Goal: Navigation & Orientation: Find specific page/section

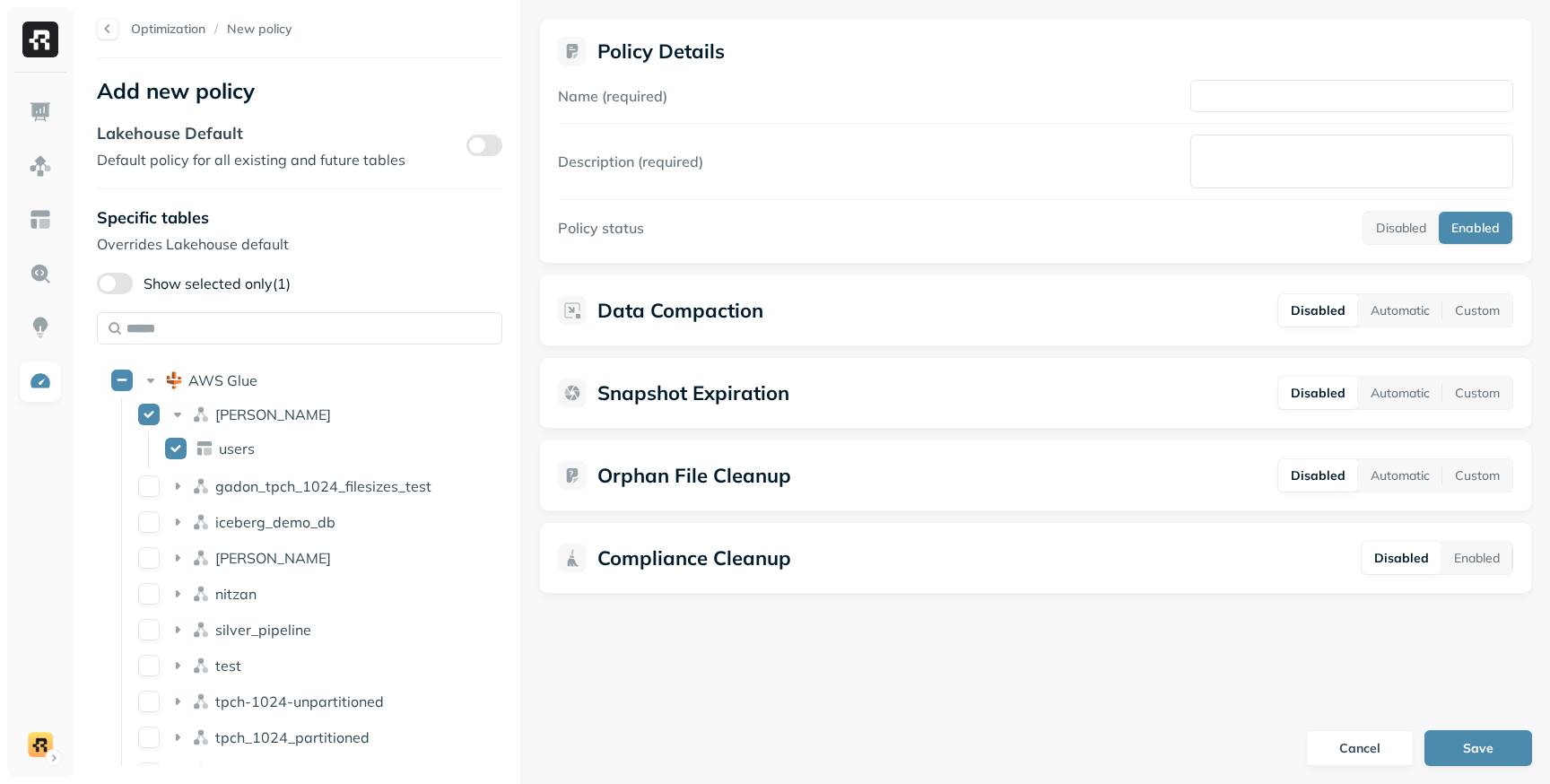
click at [485, 150] on button "button" at bounding box center [484, 145] width 36 height 21
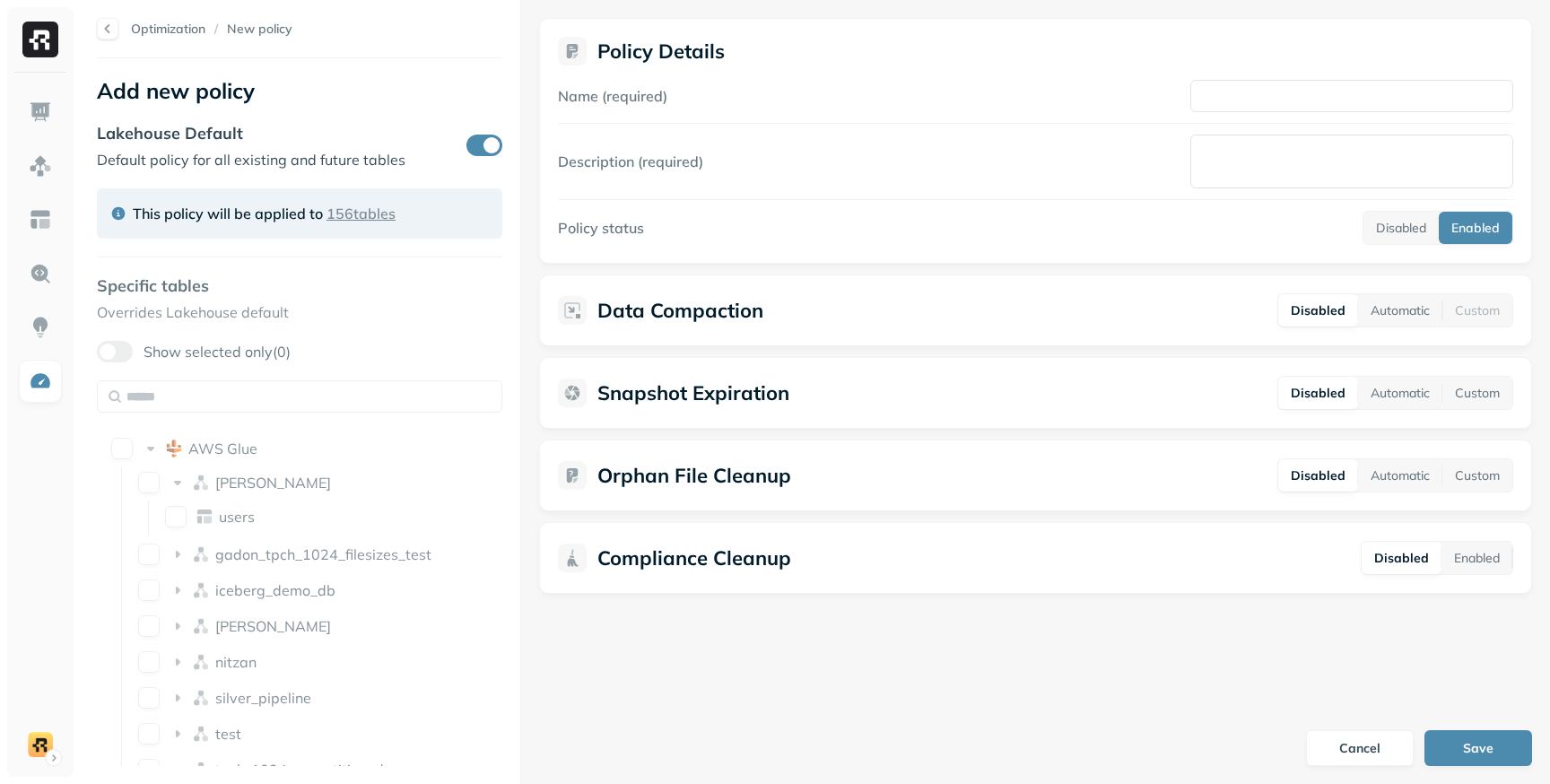
click at [485, 150] on button "button" at bounding box center [484, 145] width 36 height 21
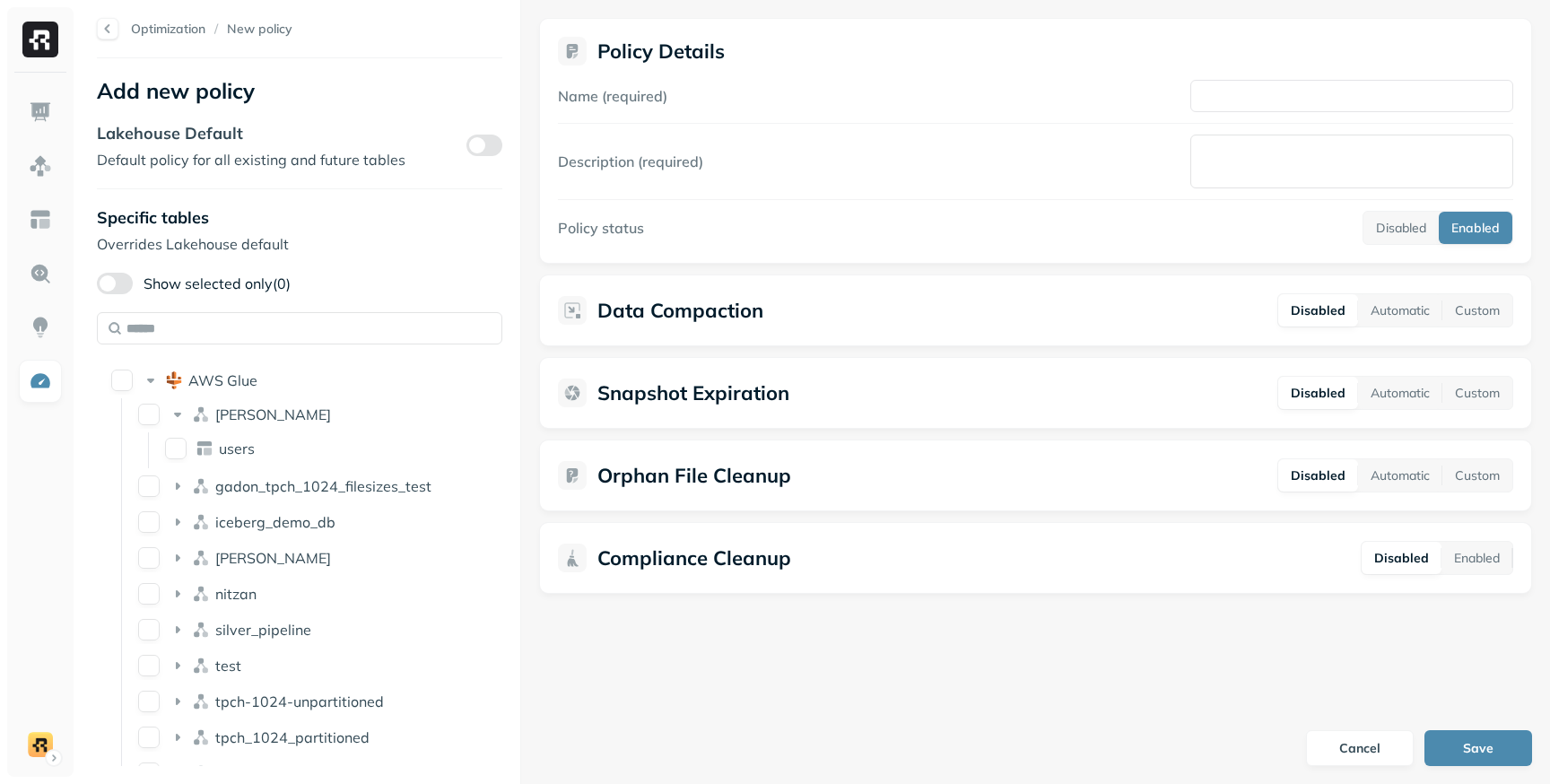
click at [485, 150] on button "button" at bounding box center [484, 145] width 36 height 21
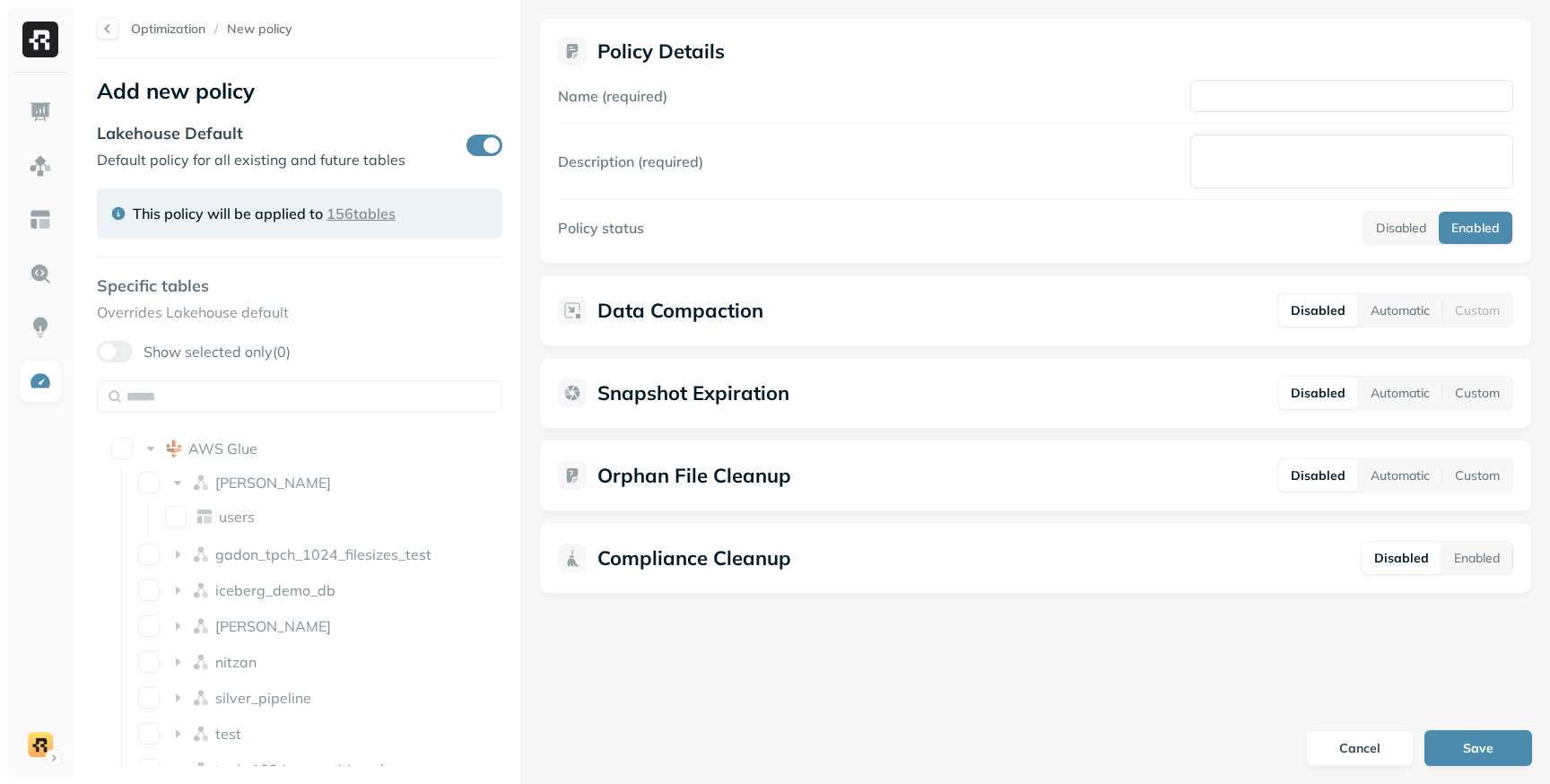
click at [485, 150] on button "button" at bounding box center [484, 145] width 36 height 21
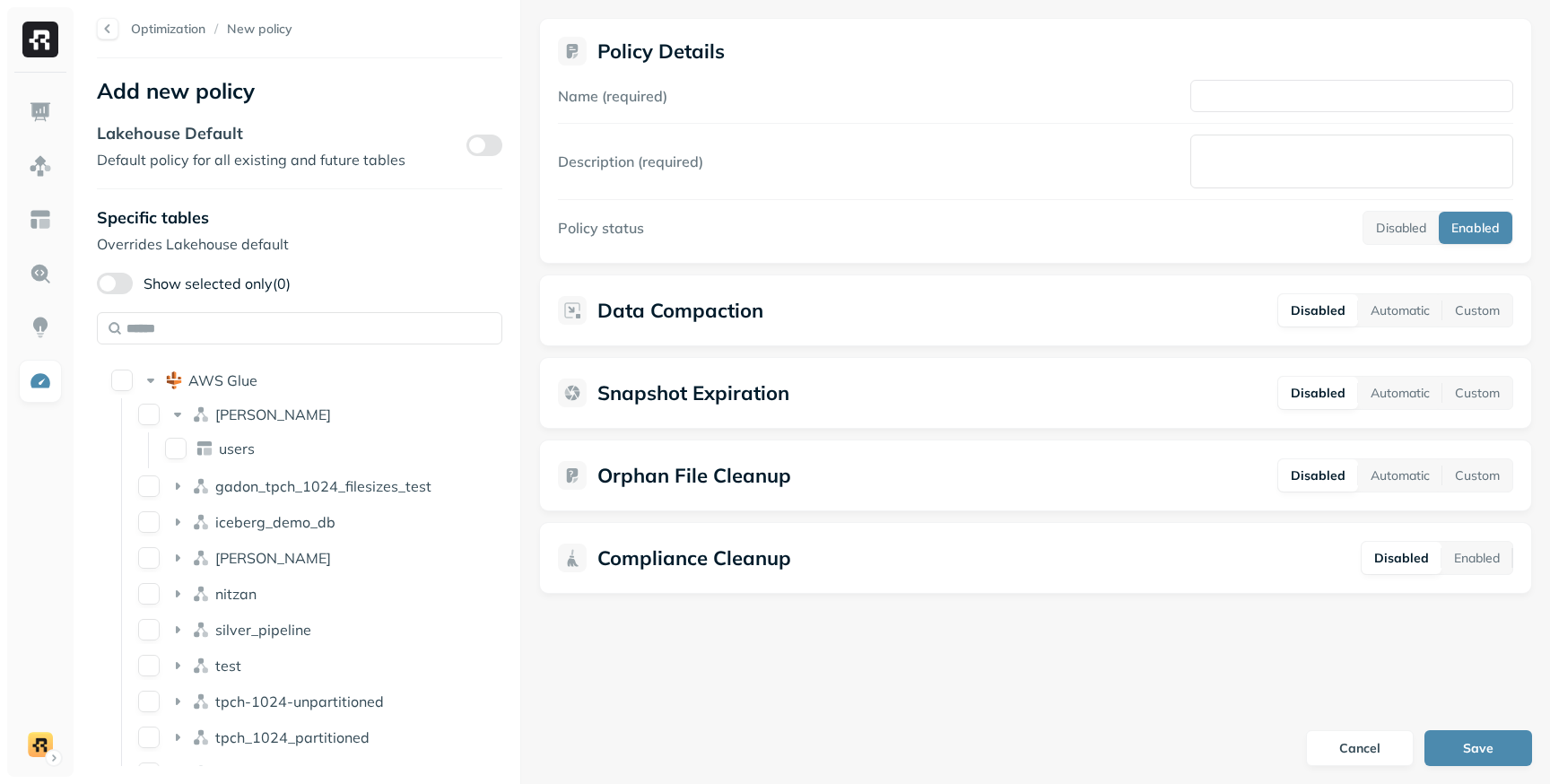
click at [474, 141] on button "button" at bounding box center [484, 145] width 36 height 21
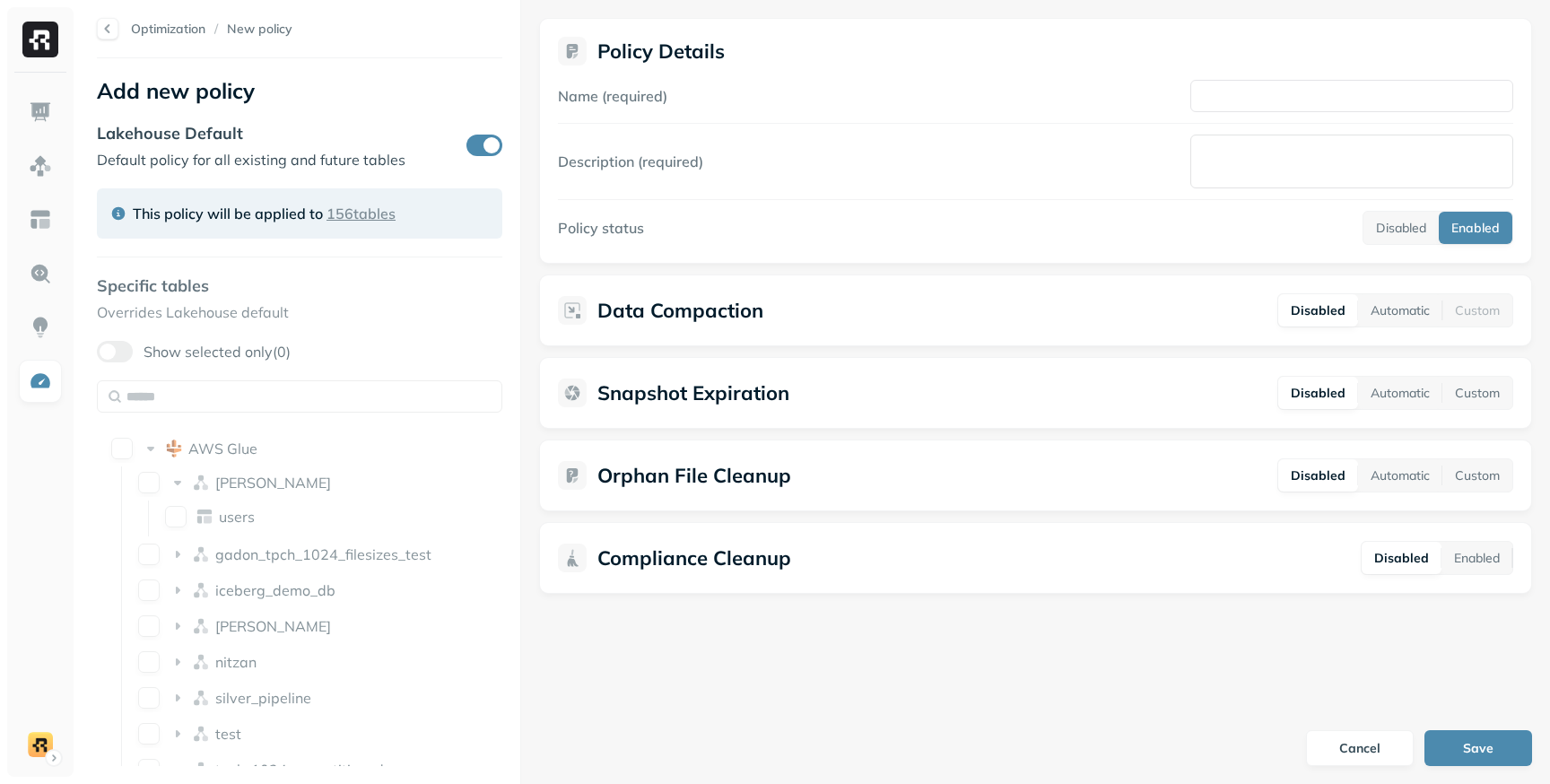
click at [474, 141] on button "button" at bounding box center [484, 145] width 36 height 21
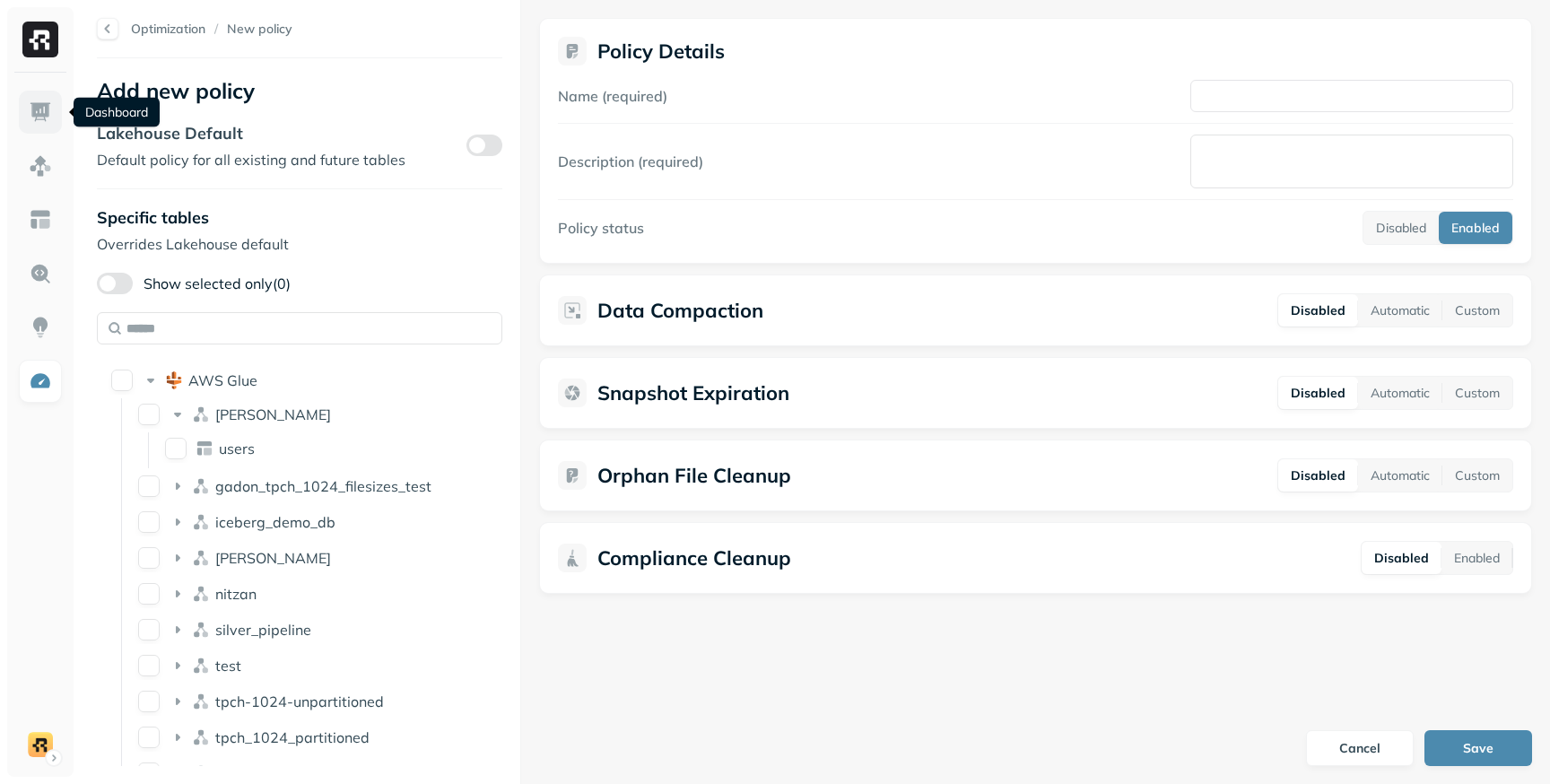
click at [34, 108] on img at bounding box center [41, 112] width 23 height 23
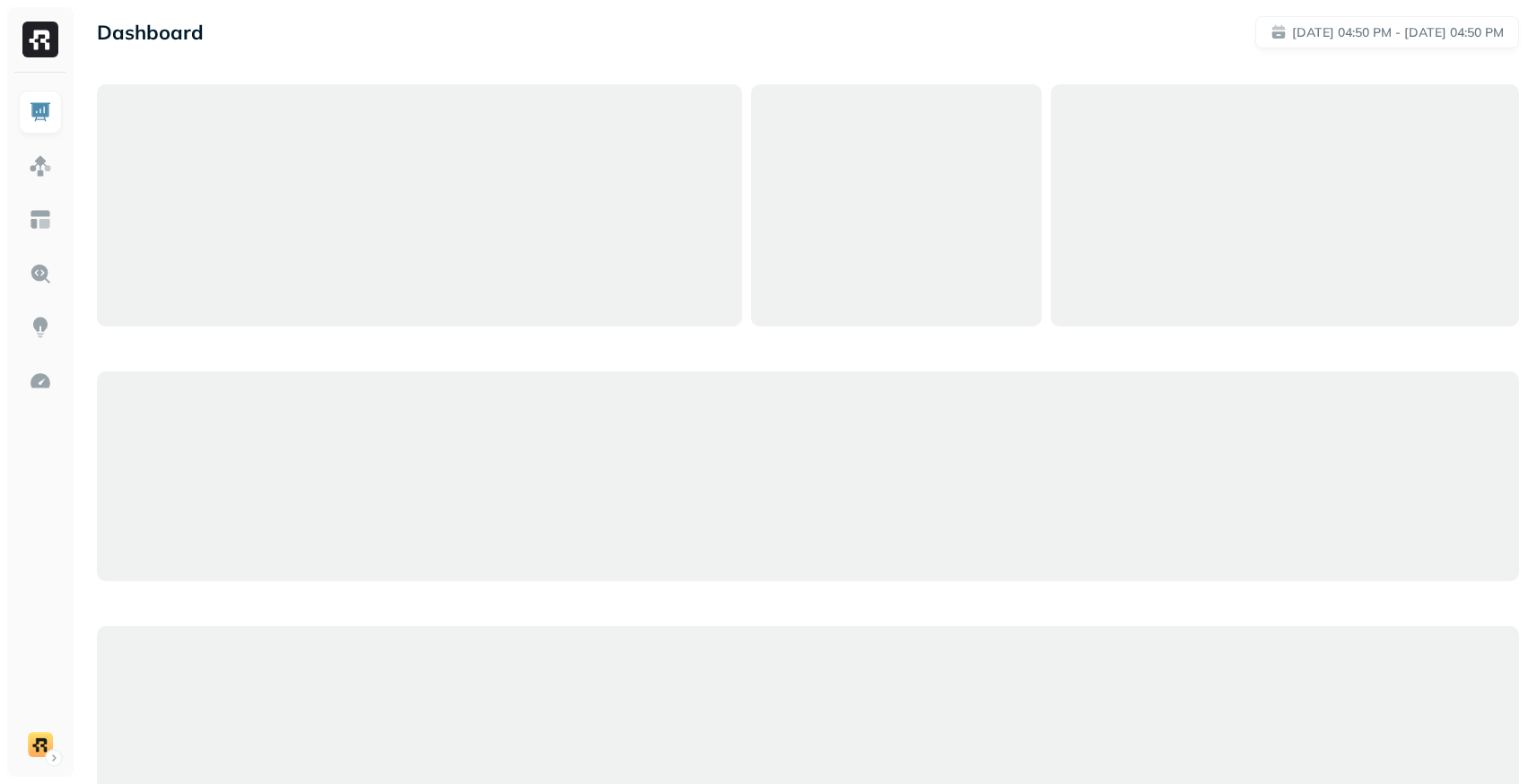
click at [117, 31] on p "Dashboard" at bounding box center [150, 32] width 107 height 25
click at [118, 30] on p "Dashboard" at bounding box center [150, 32] width 107 height 25
copy p "Dashboard"
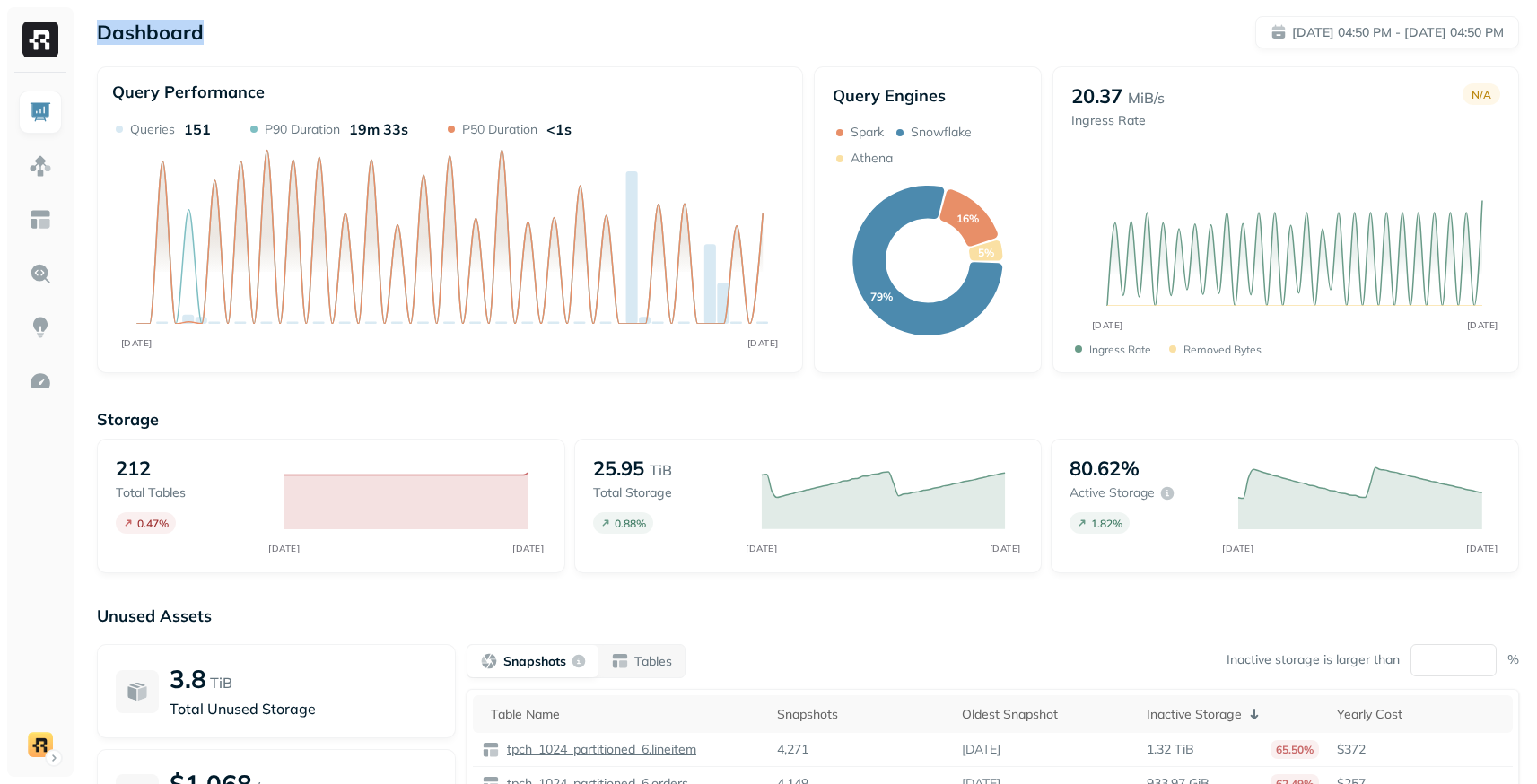
click at [271, 29] on div "Dashboard [DATE] 04:50 PM - [DATE] 04:50 PM" at bounding box center [808, 32] width 1423 height 32
click at [44, 162] on img at bounding box center [41, 166] width 23 height 23
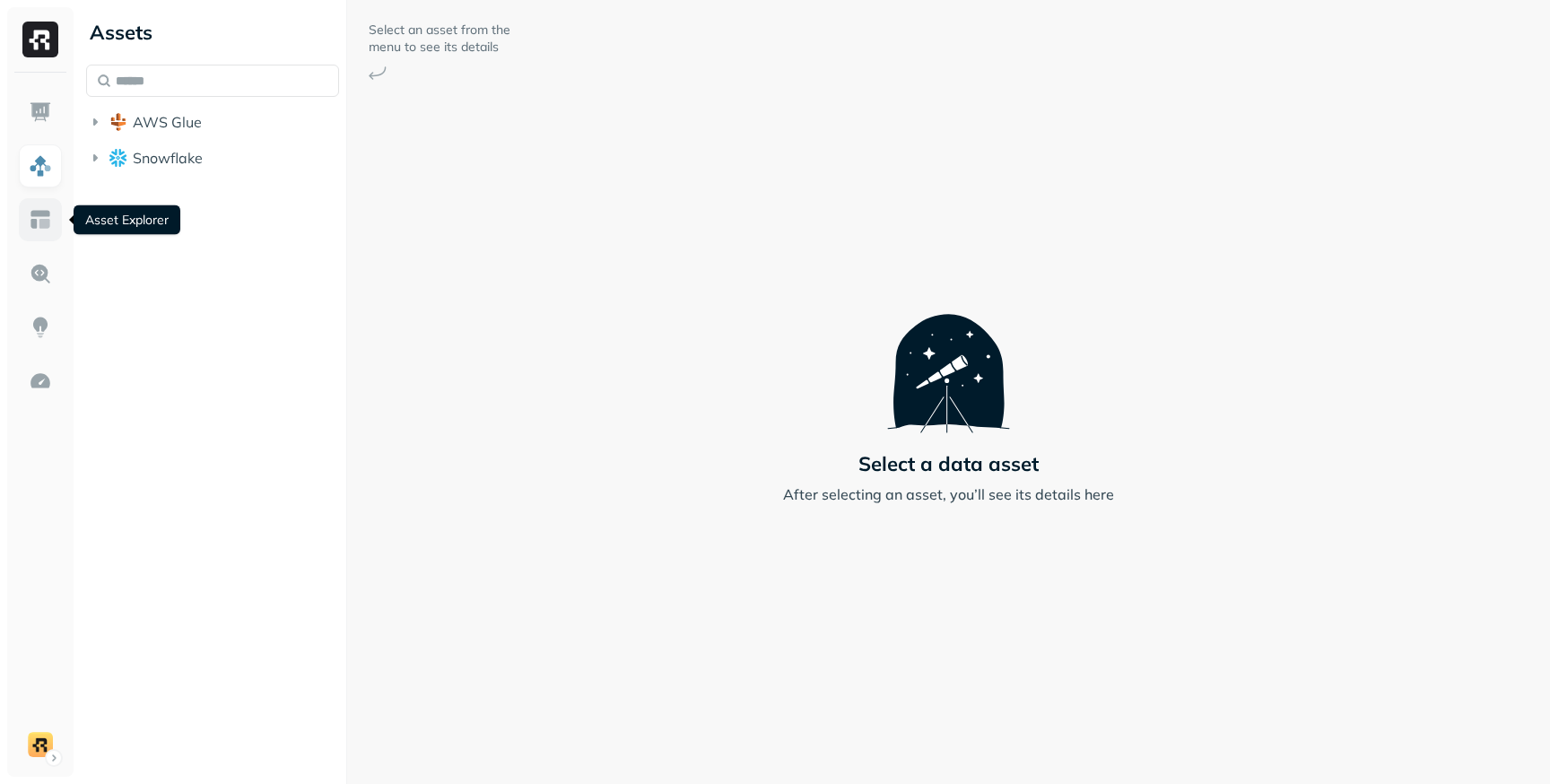
click at [47, 221] on img at bounding box center [41, 220] width 23 height 23
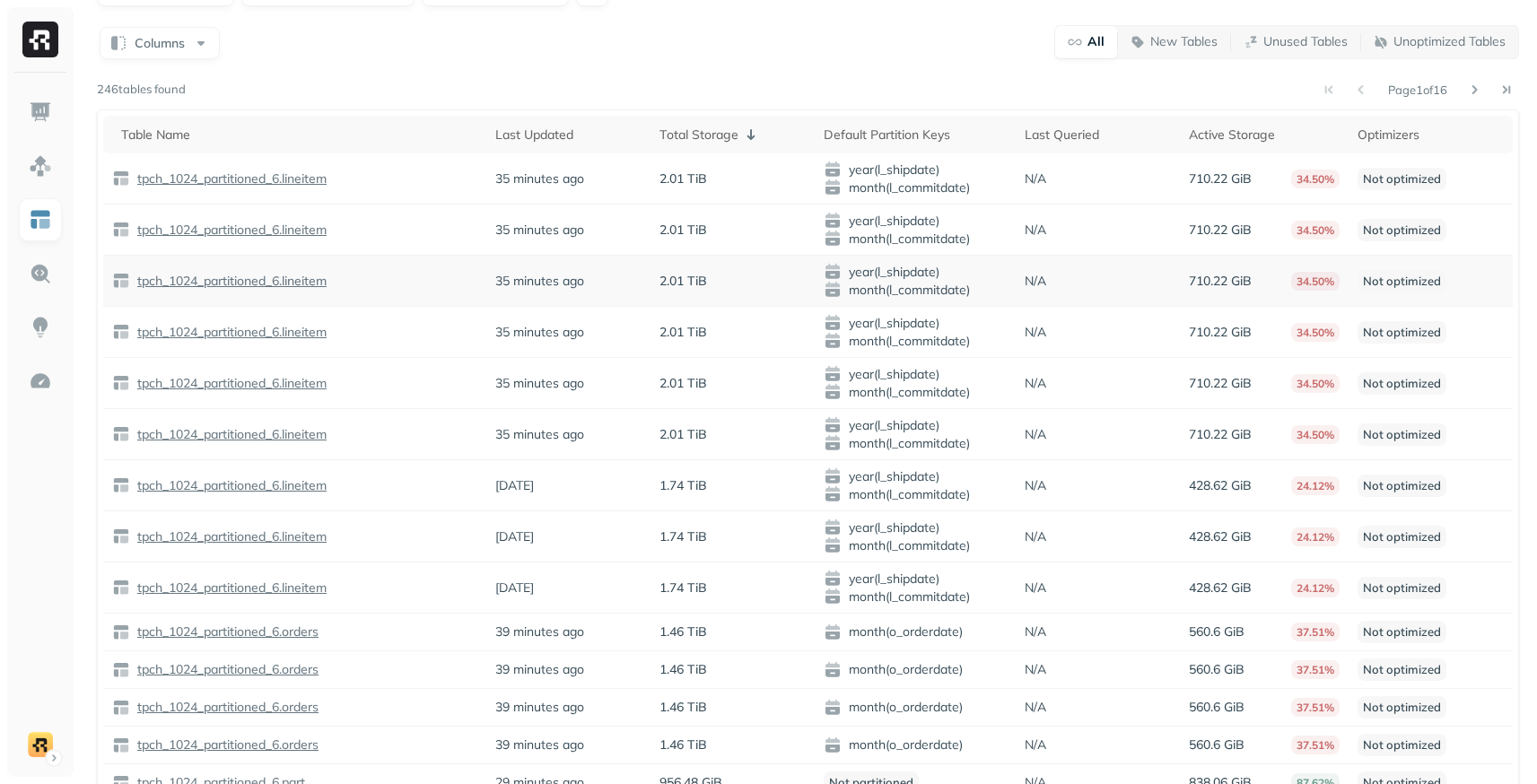
scroll to position [93, 0]
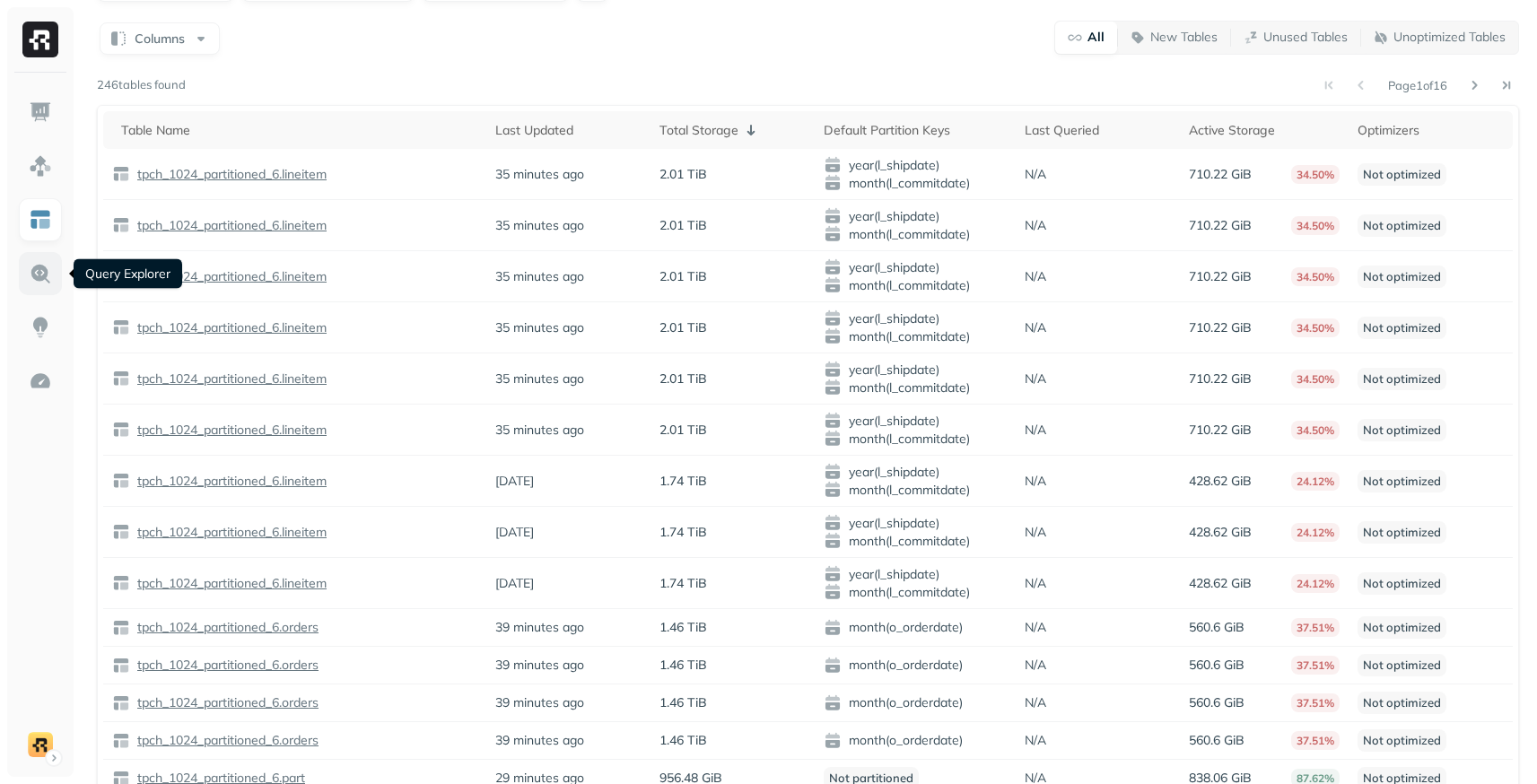
click at [37, 284] on img at bounding box center [41, 274] width 23 height 23
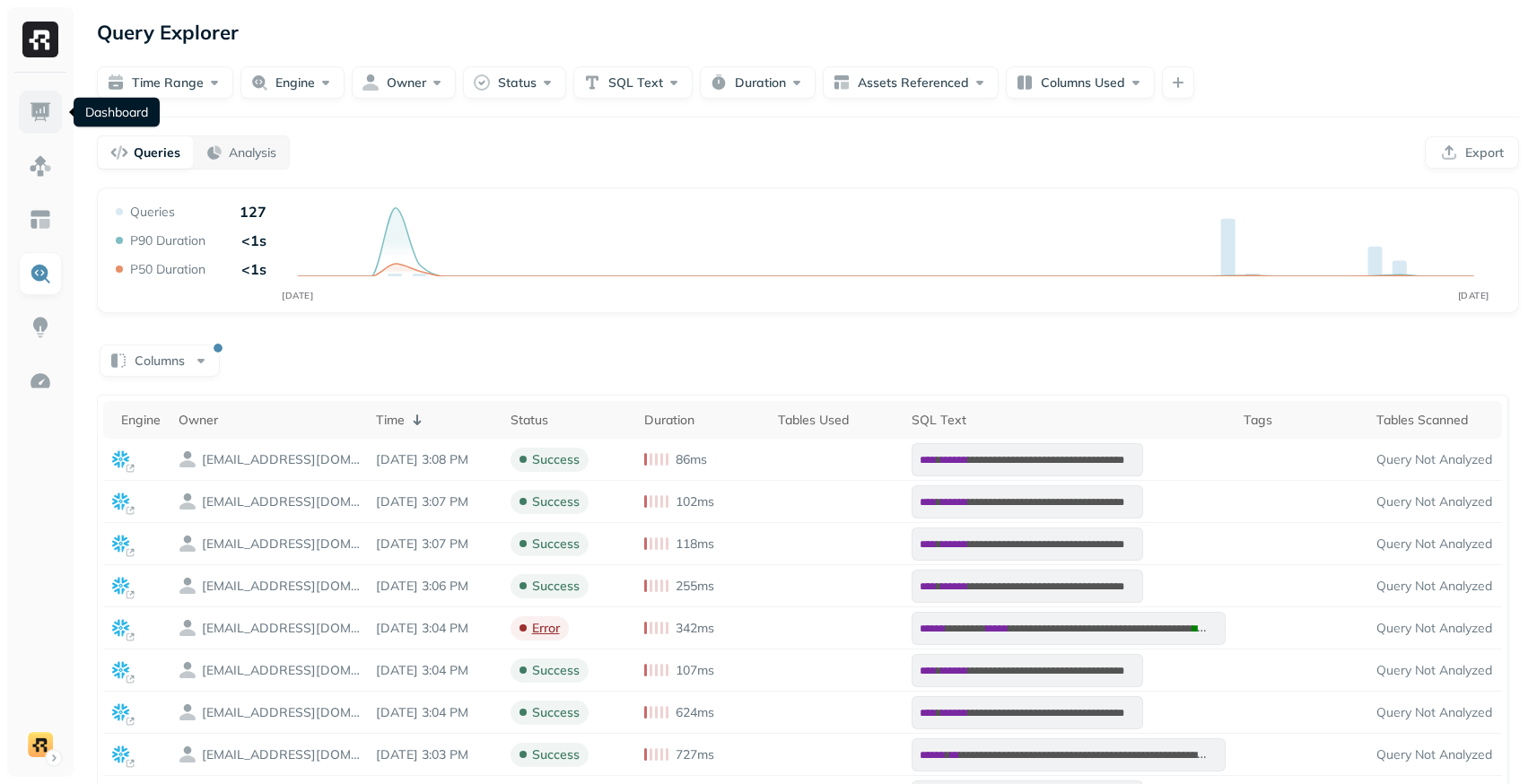
click at [41, 109] on img at bounding box center [41, 112] width 23 height 23
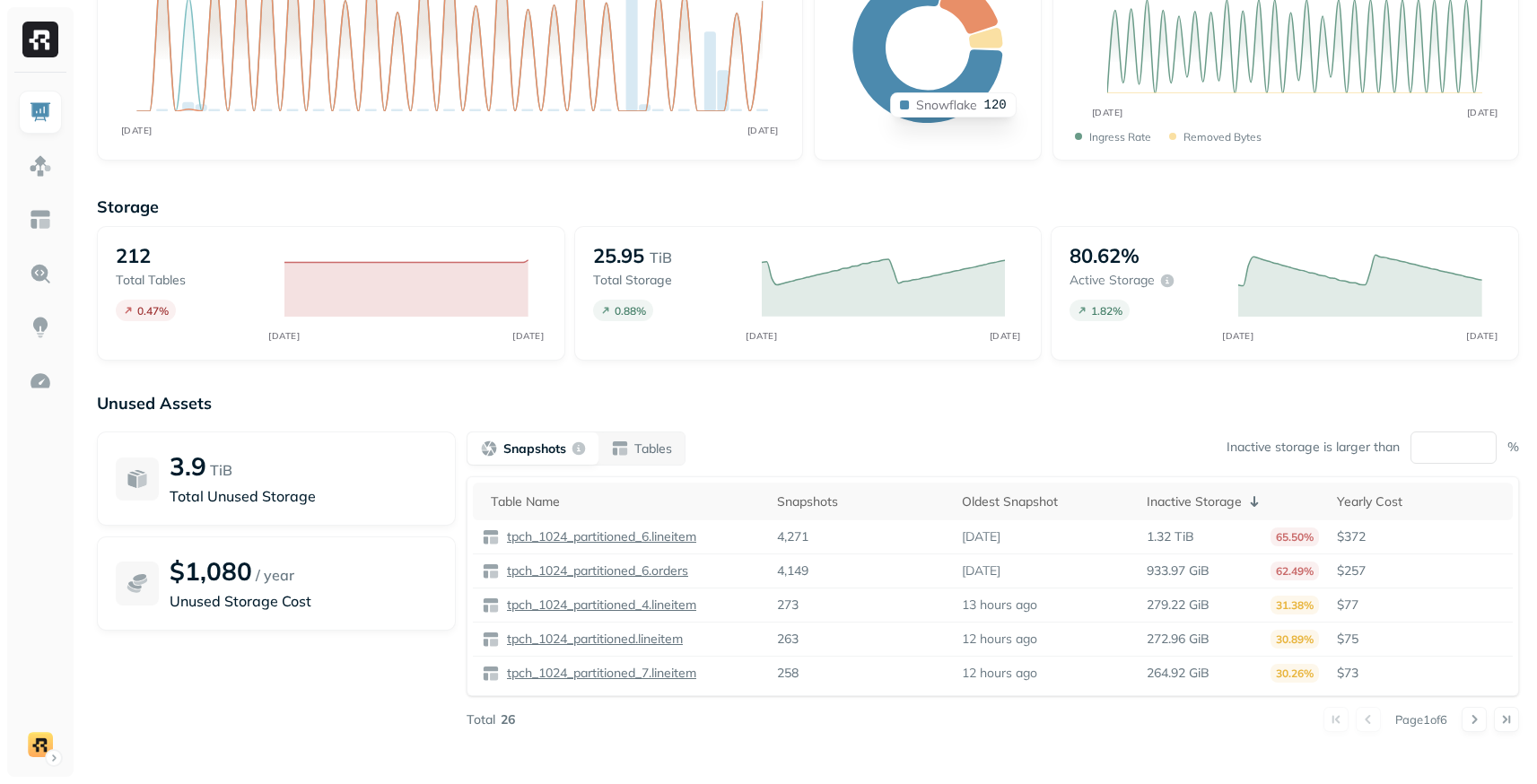
scroll to position [214, 0]
click at [44, 325] on img at bounding box center [41, 327] width 23 height 23
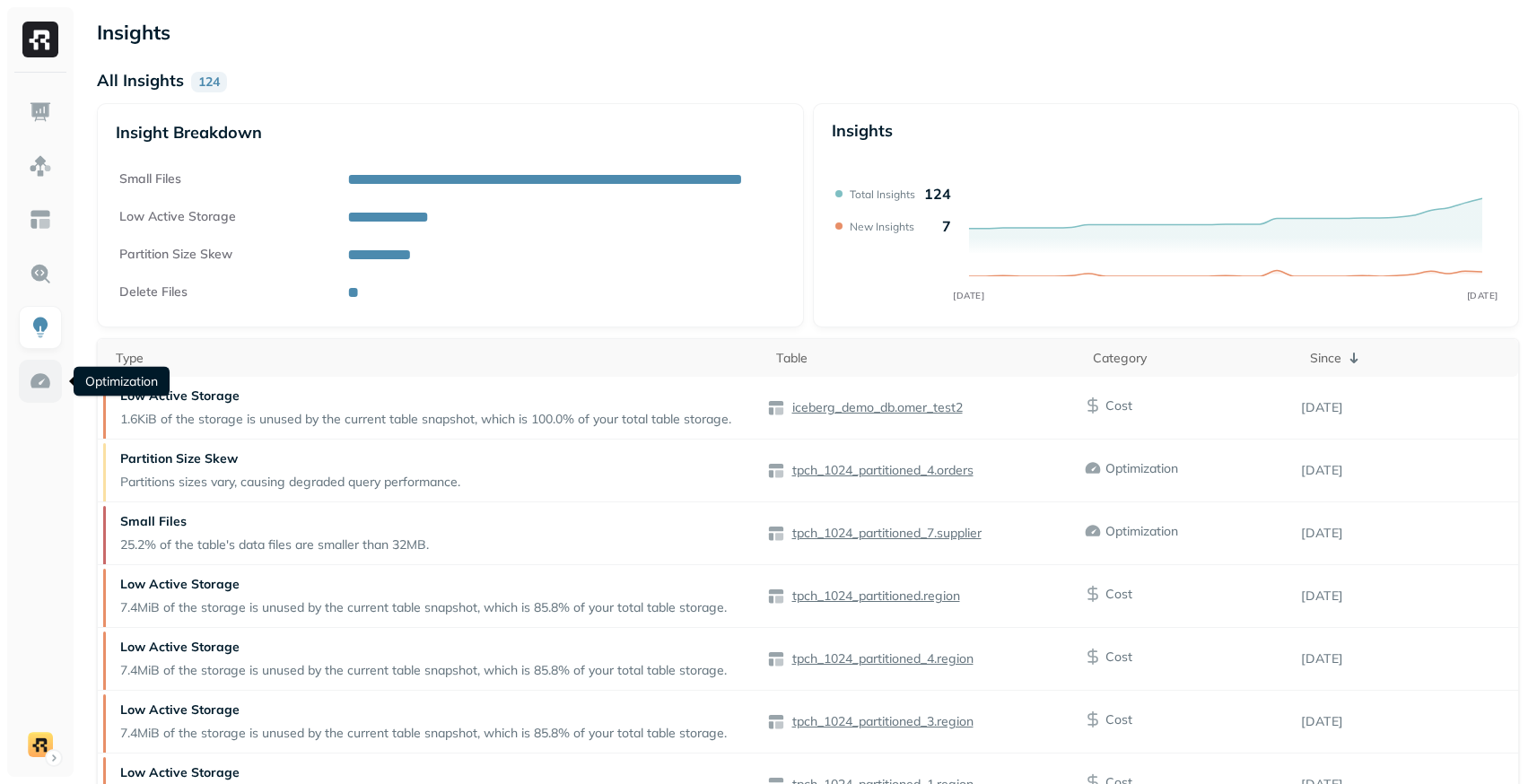
click at [50, 375] on img at bounding box center [41, 381] width 23 height 23
click at [45, 386] on img at bounding box center [41, 381] width 23 height 23
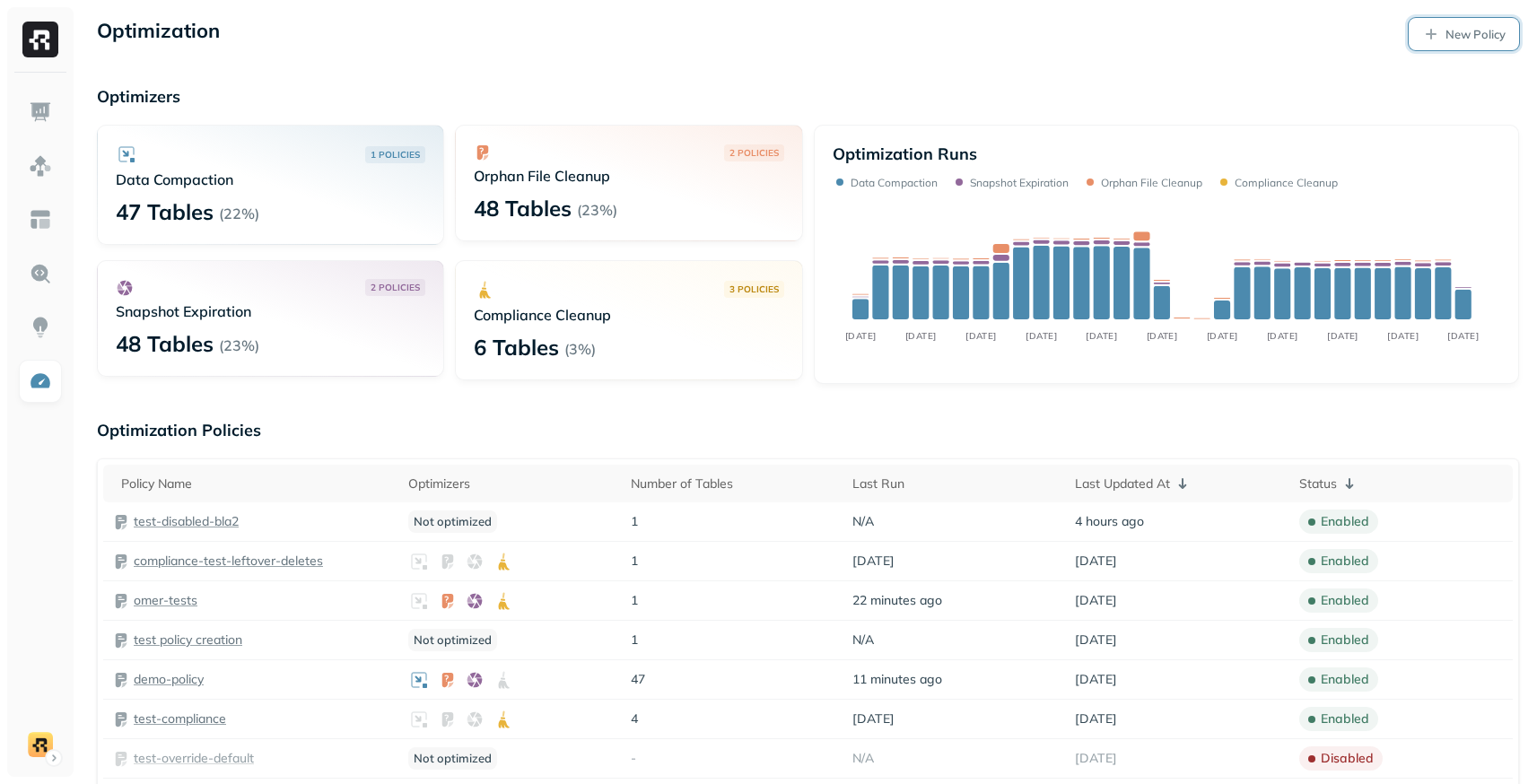
click at [1496, 36] on p "New Policy" at bounding box center [1476, 35] width 60 height 17
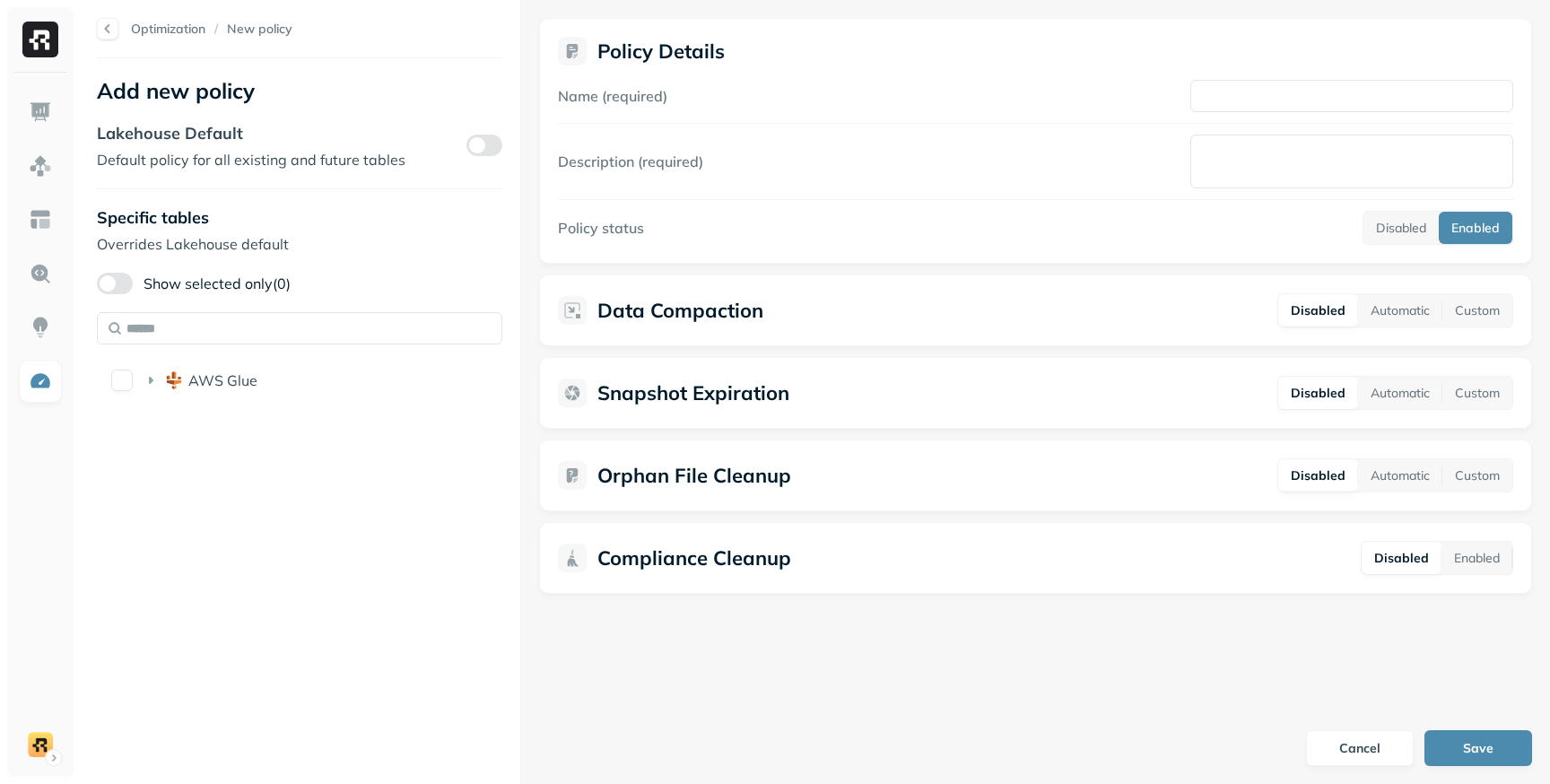
click at [707, 104] on div "Name (required)" at bounding box center [1035, 95] width 956 height 32
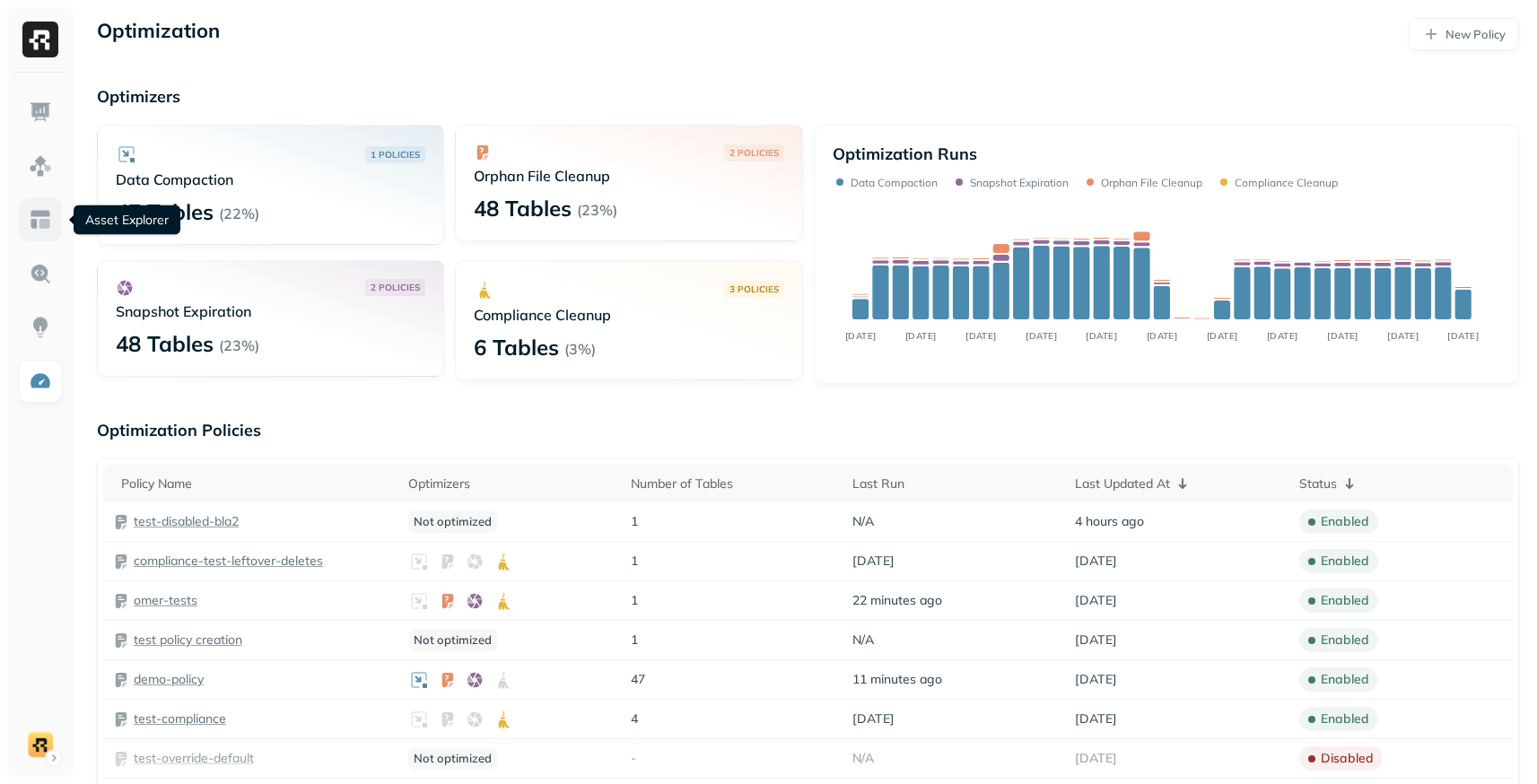
click at [44, 212] on img at bounding box center [41, 220] width 23 height 23
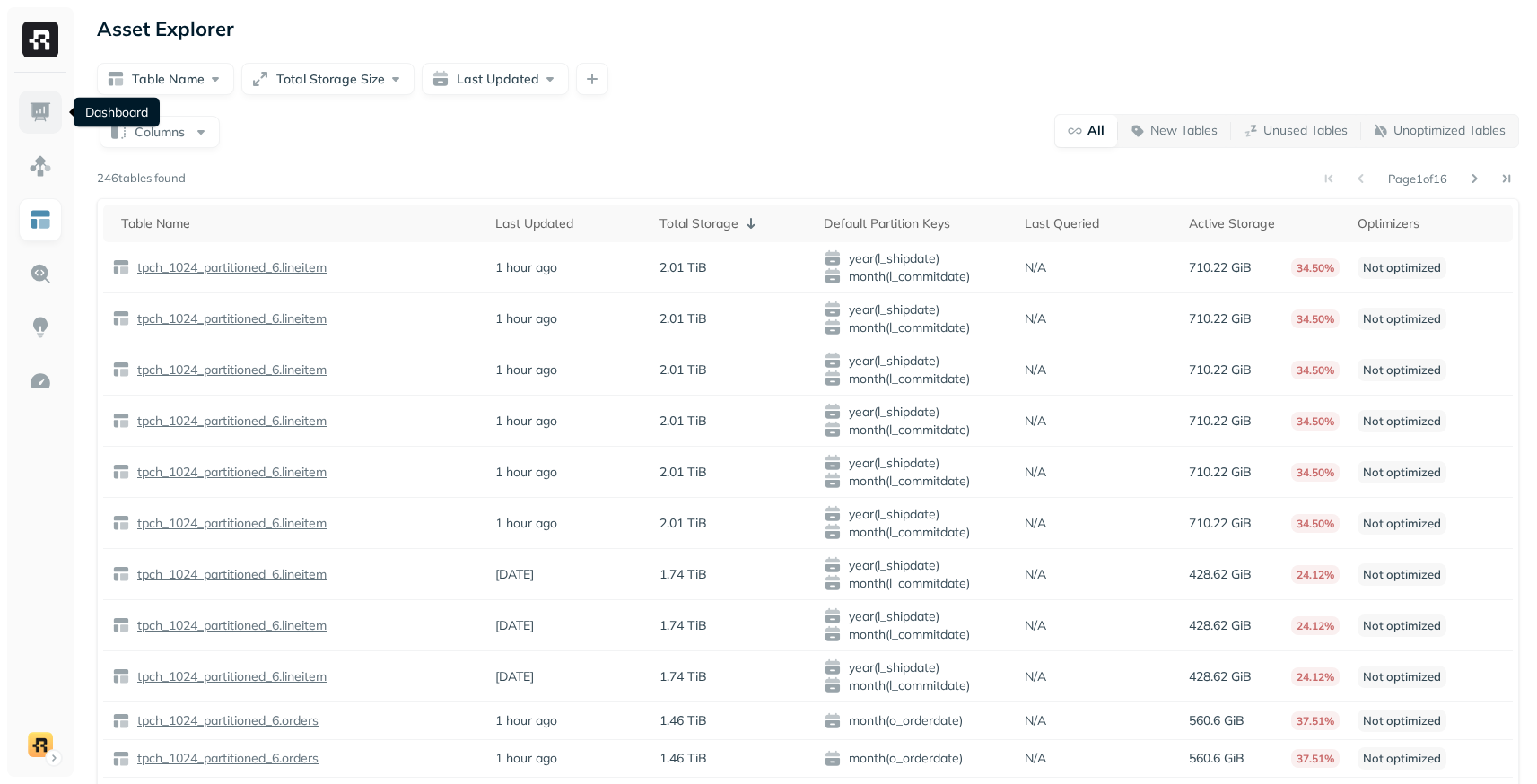
click at [37, 118] on img at bounding box center [41, 112] width 23 height 23
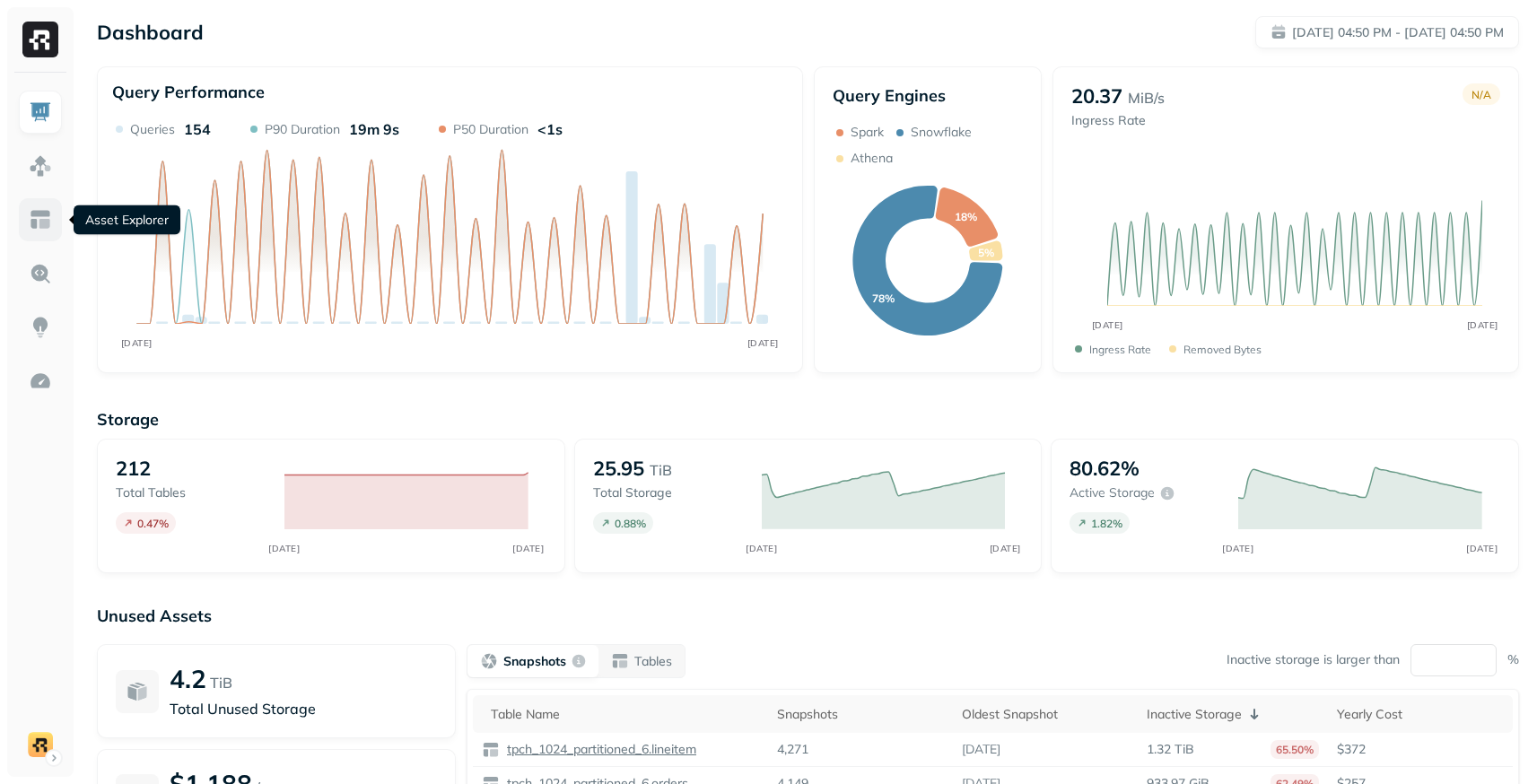
click at [46, 226] on img at bounding box center [41, 220] width 23 height 23
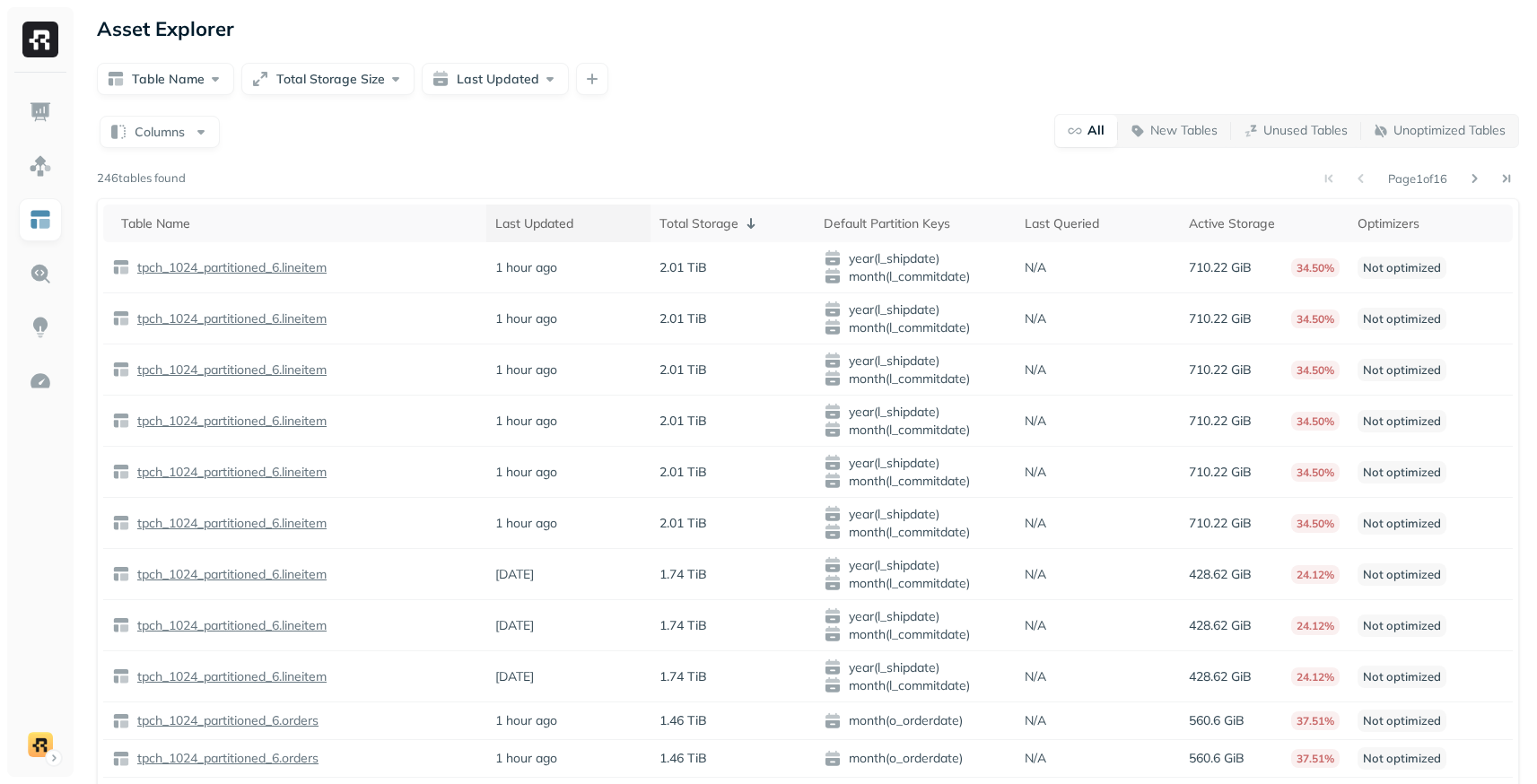
click at [573, 230] on div "Last Updated" at bounding box center [568, 224] width 146 height 17
click at [573, 230] on div "Last Updated ( 2 )" at bounding box center [568, 224] width 146 height 21
click at [763, 231] on div "Total Storage" at bounding box center [732, 224] width 146 height 21
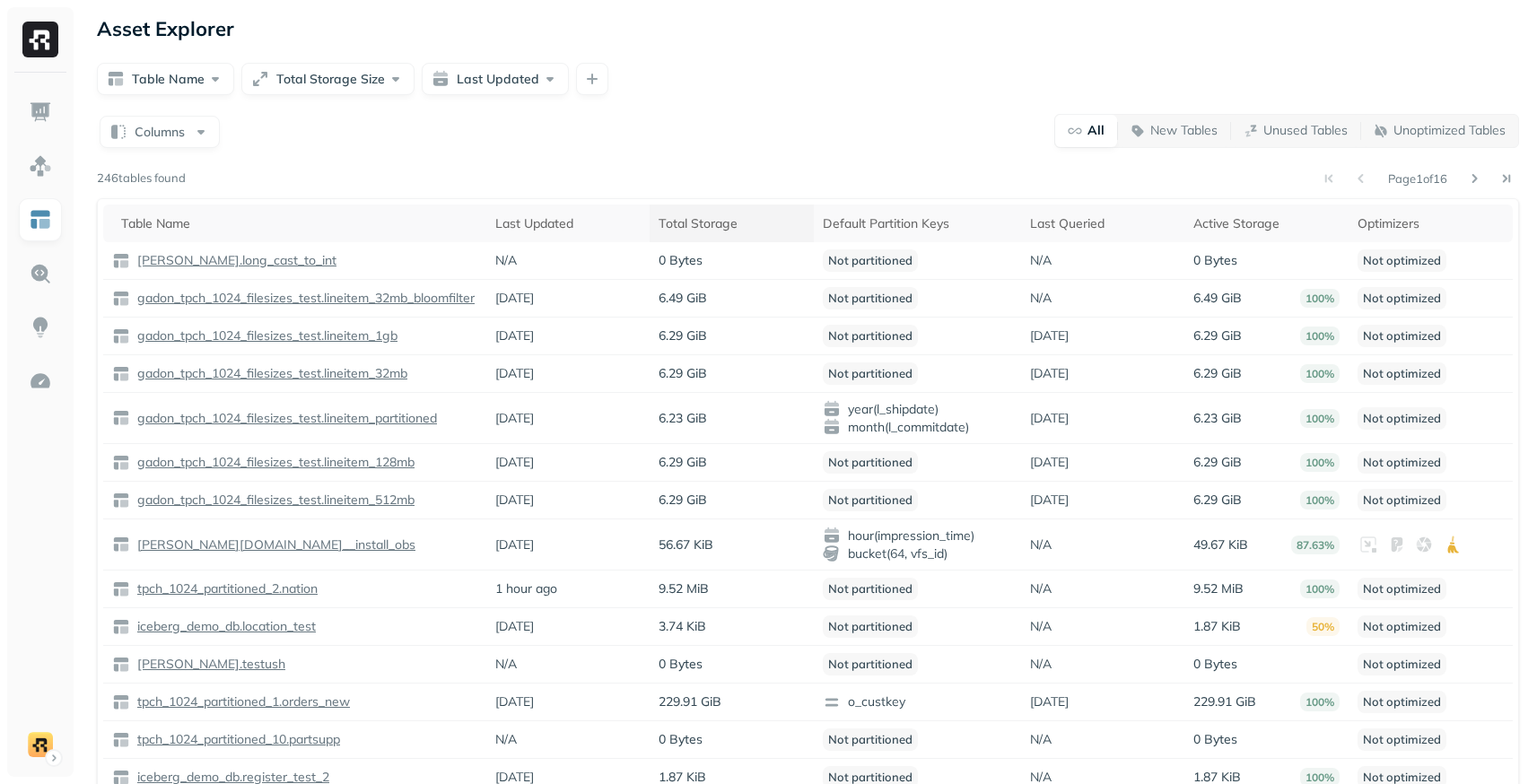
click at [733, 235] on th "Total Storage" at bounding box center [732, 223] width 165 height 38
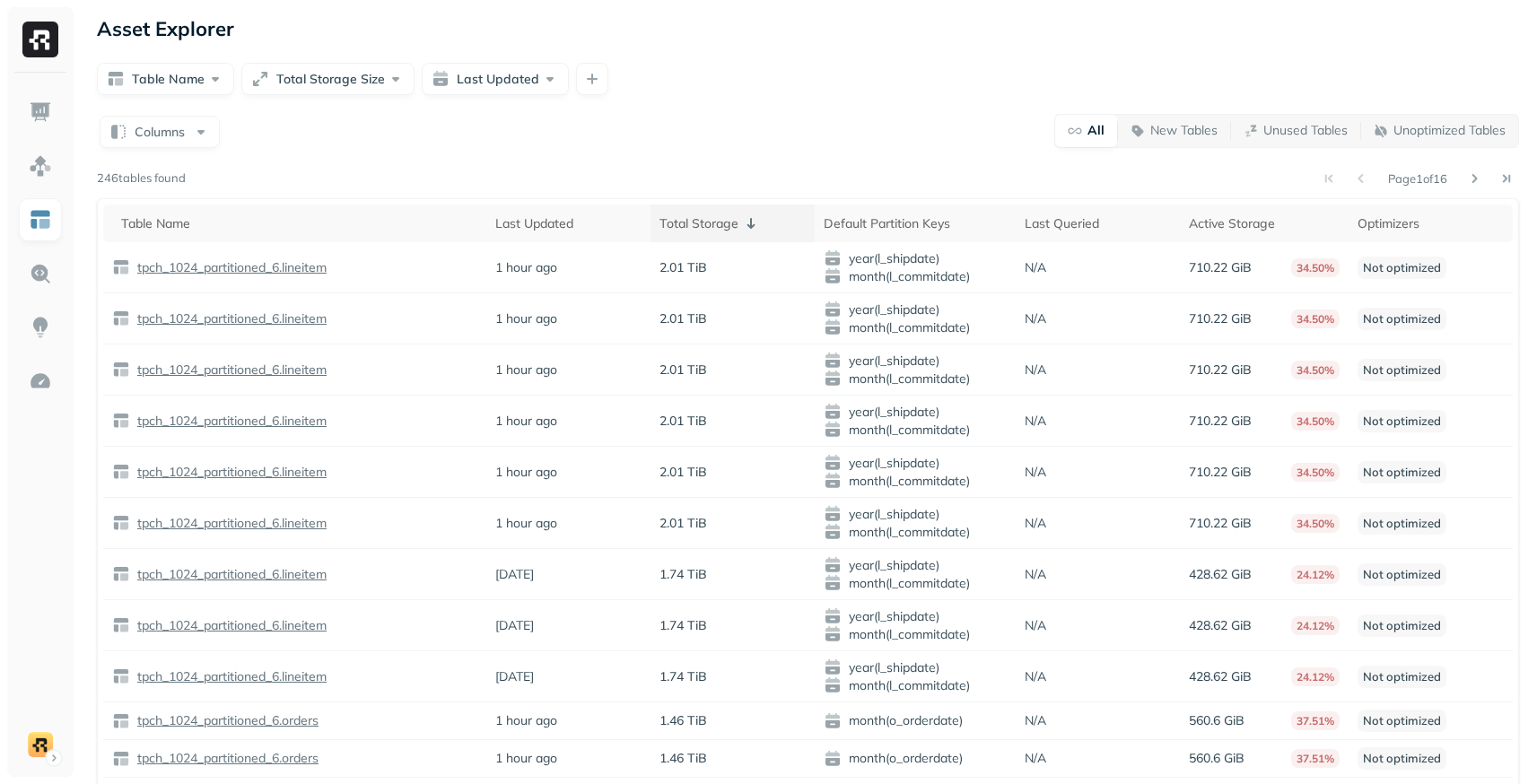
click at [699, 218] on div "Total Storage" at bounding box center [732, 224] width 146 height 21
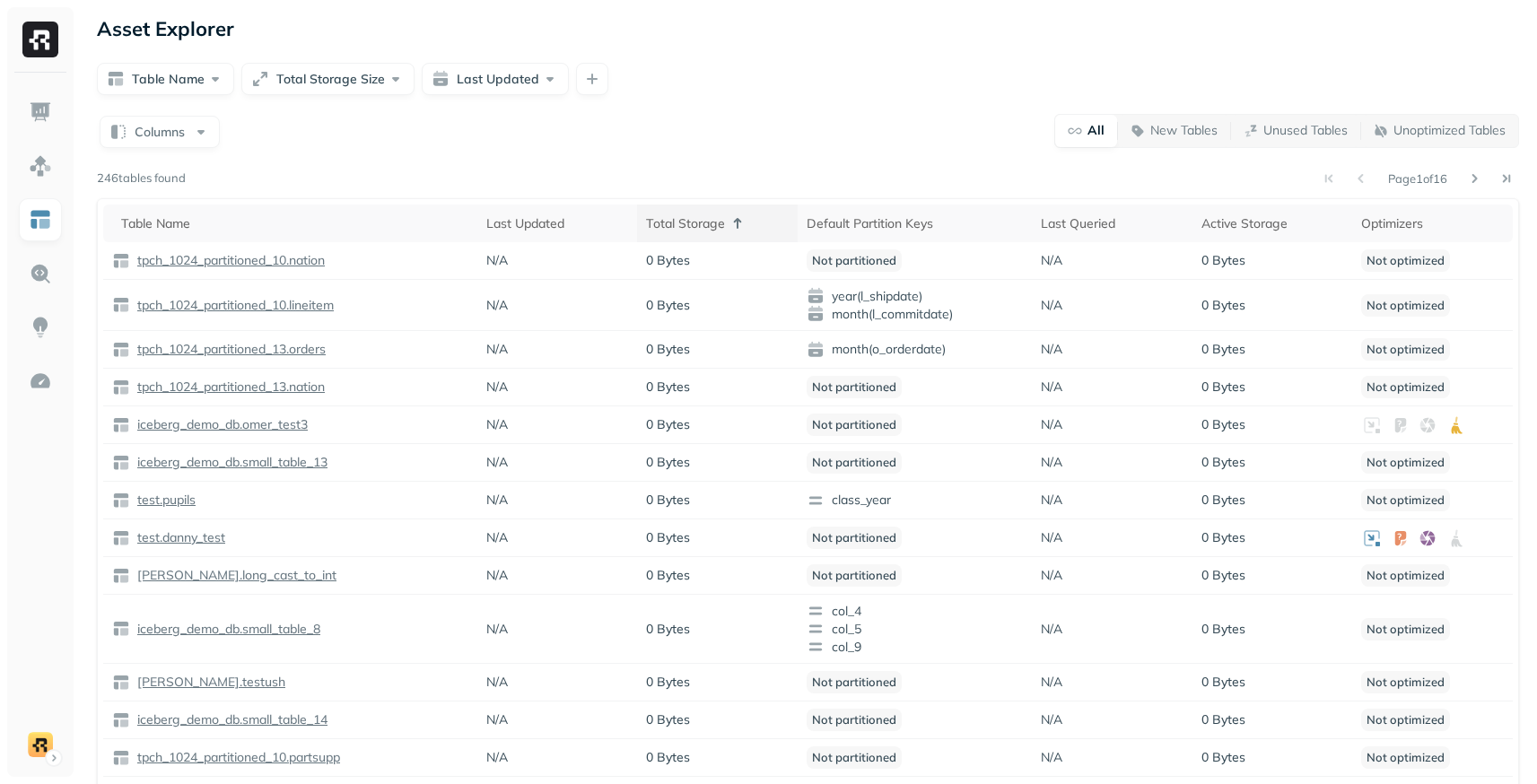
click at [699, 218] on div "Total Storage" at bounding box center [717, 224] width 142 height 21
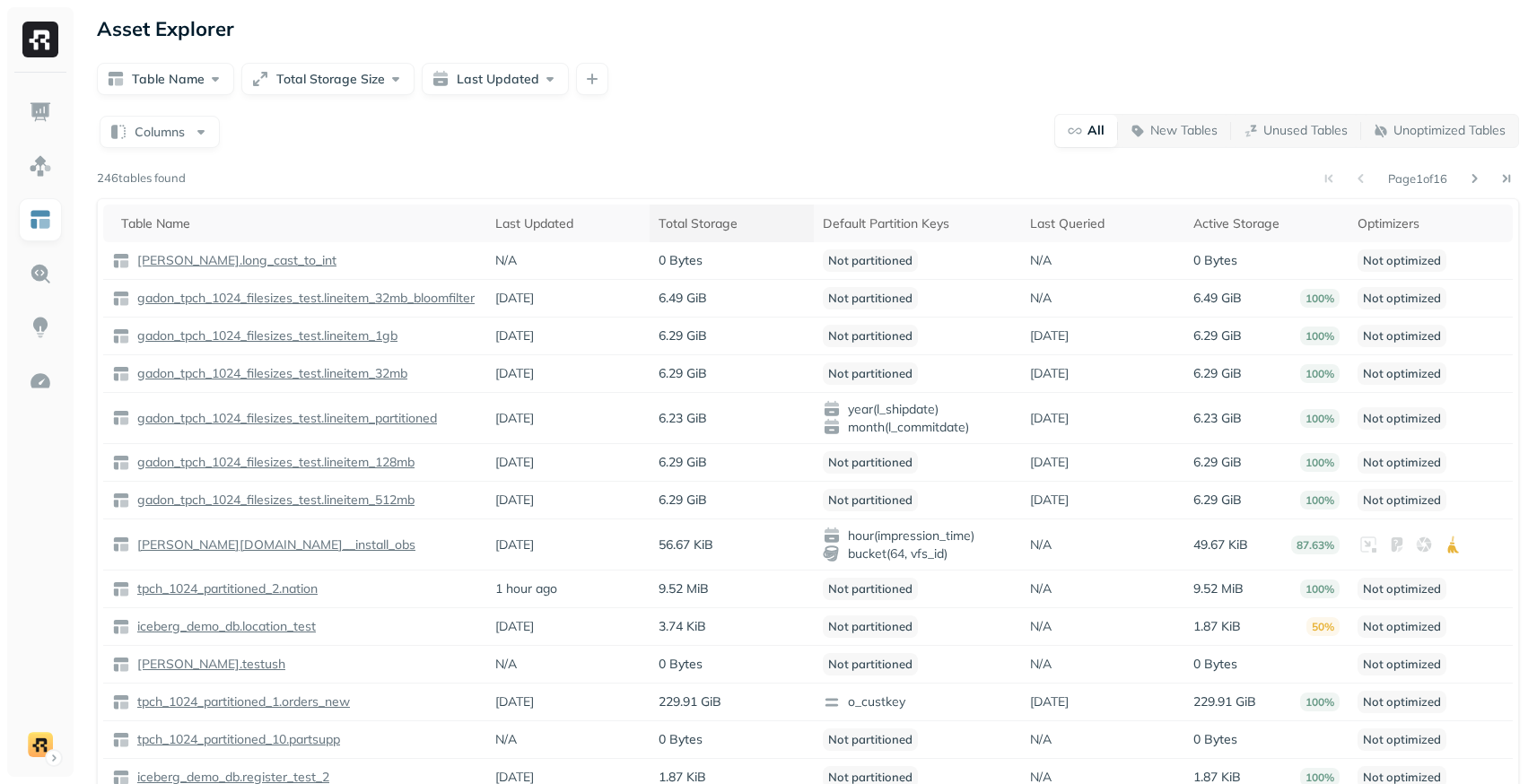
click at [699, 218] on div "Total Storage" at bounding box center [731, 224] width 146 height 17
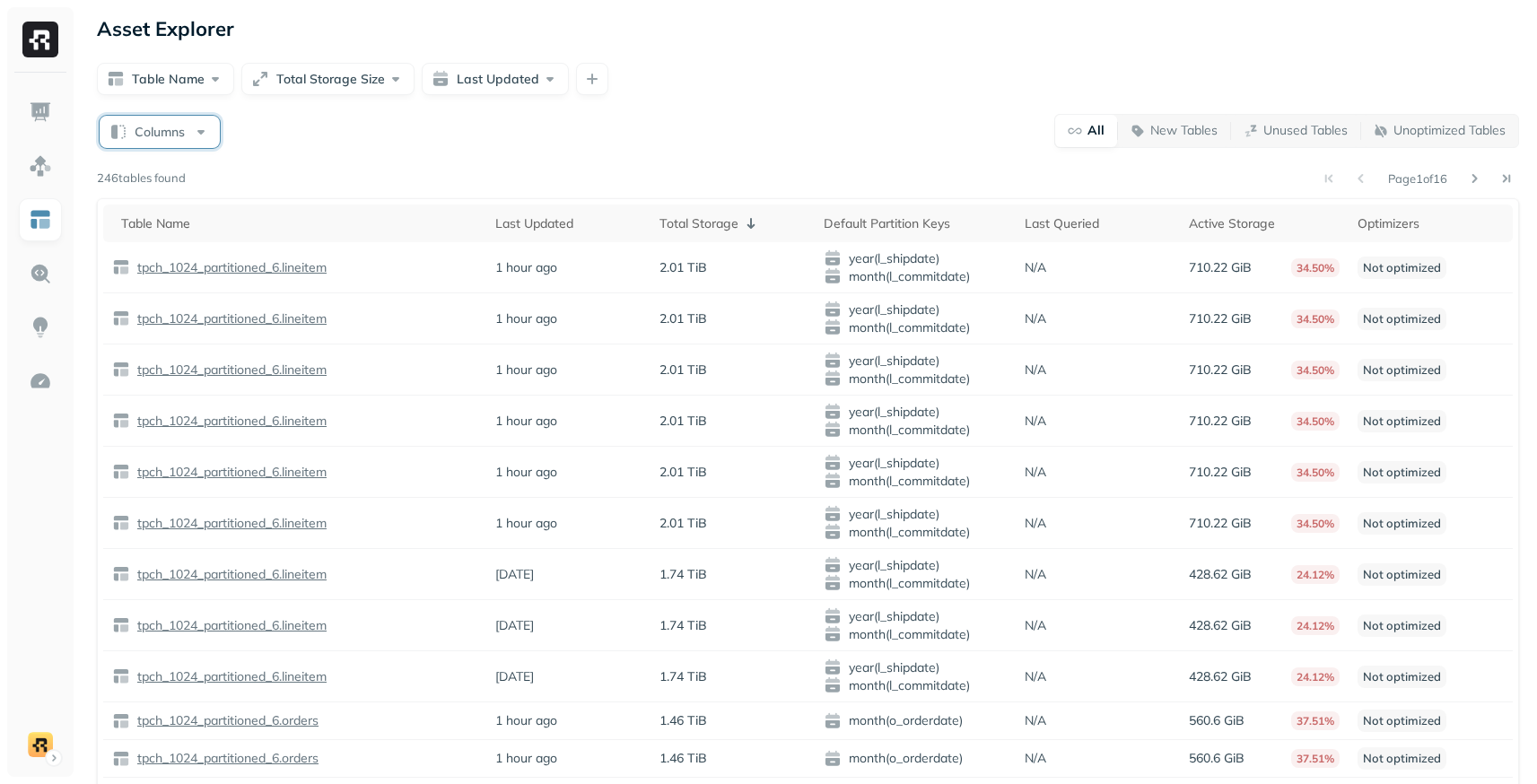
click at [190, 132] on button "Columns" at bounding box center [160, 132] width 120 height 32
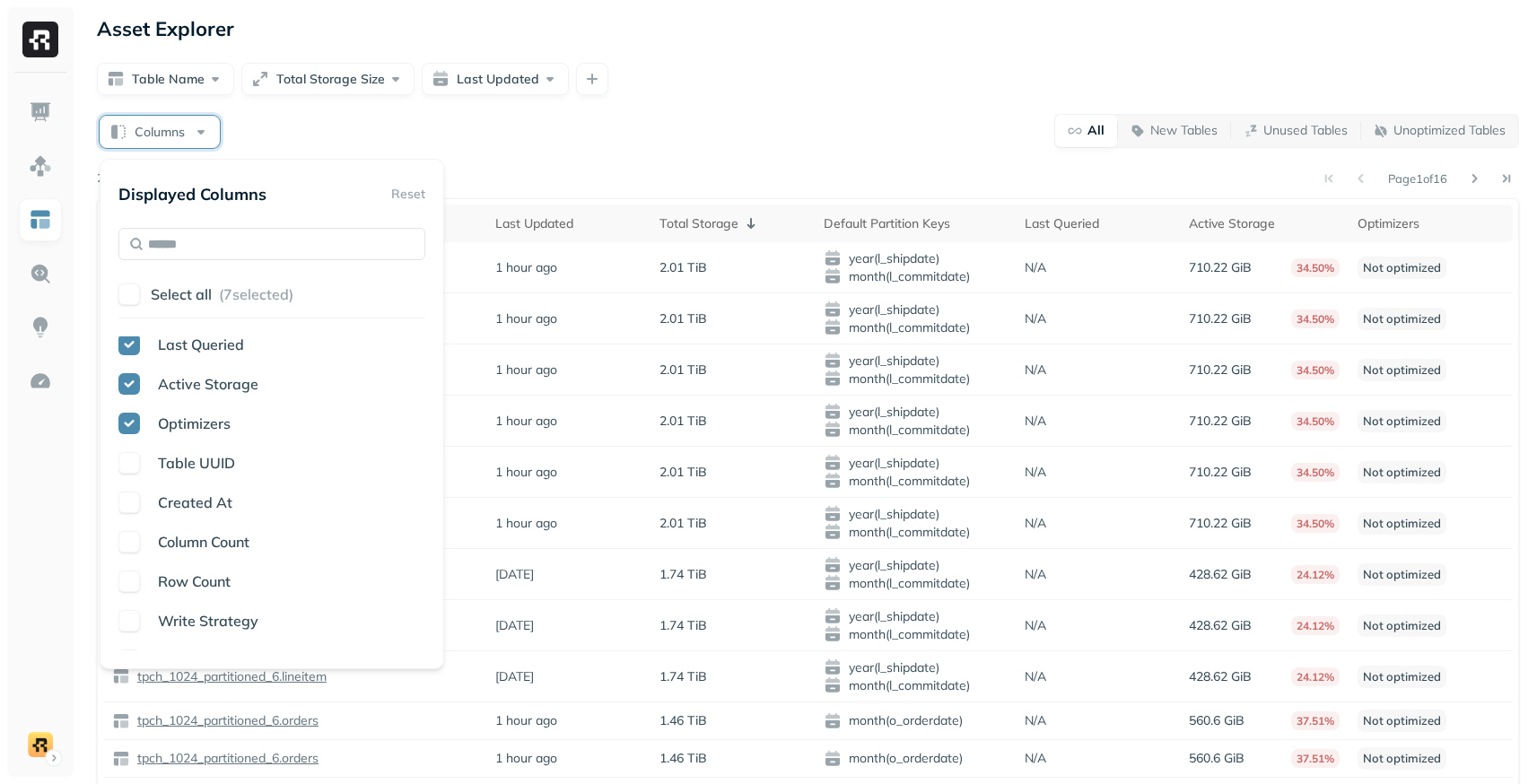
scroll to position [141, 0]
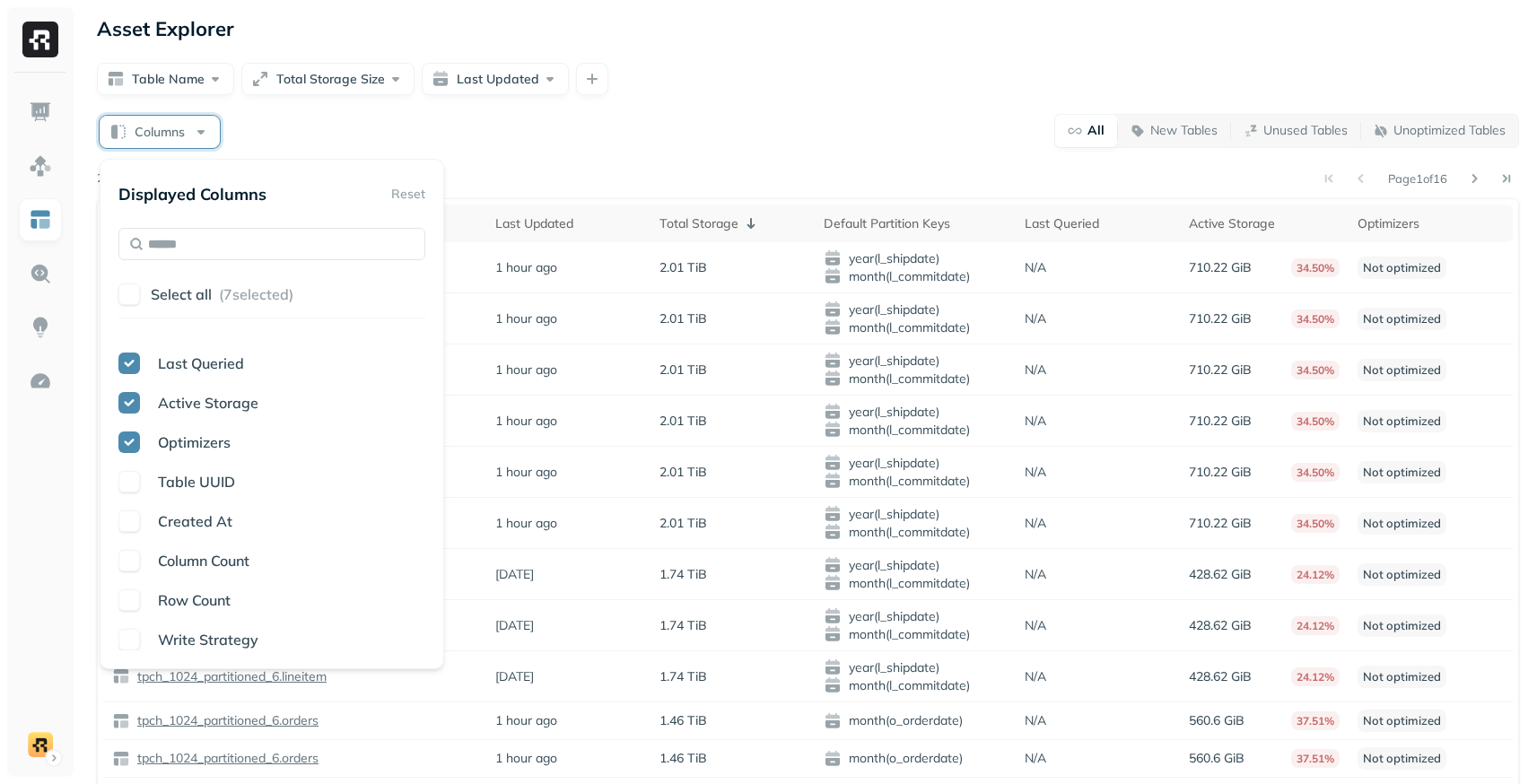
click at [200, 486] on span "Table UUID" at bounding box center [197, 481] width 77 height 18
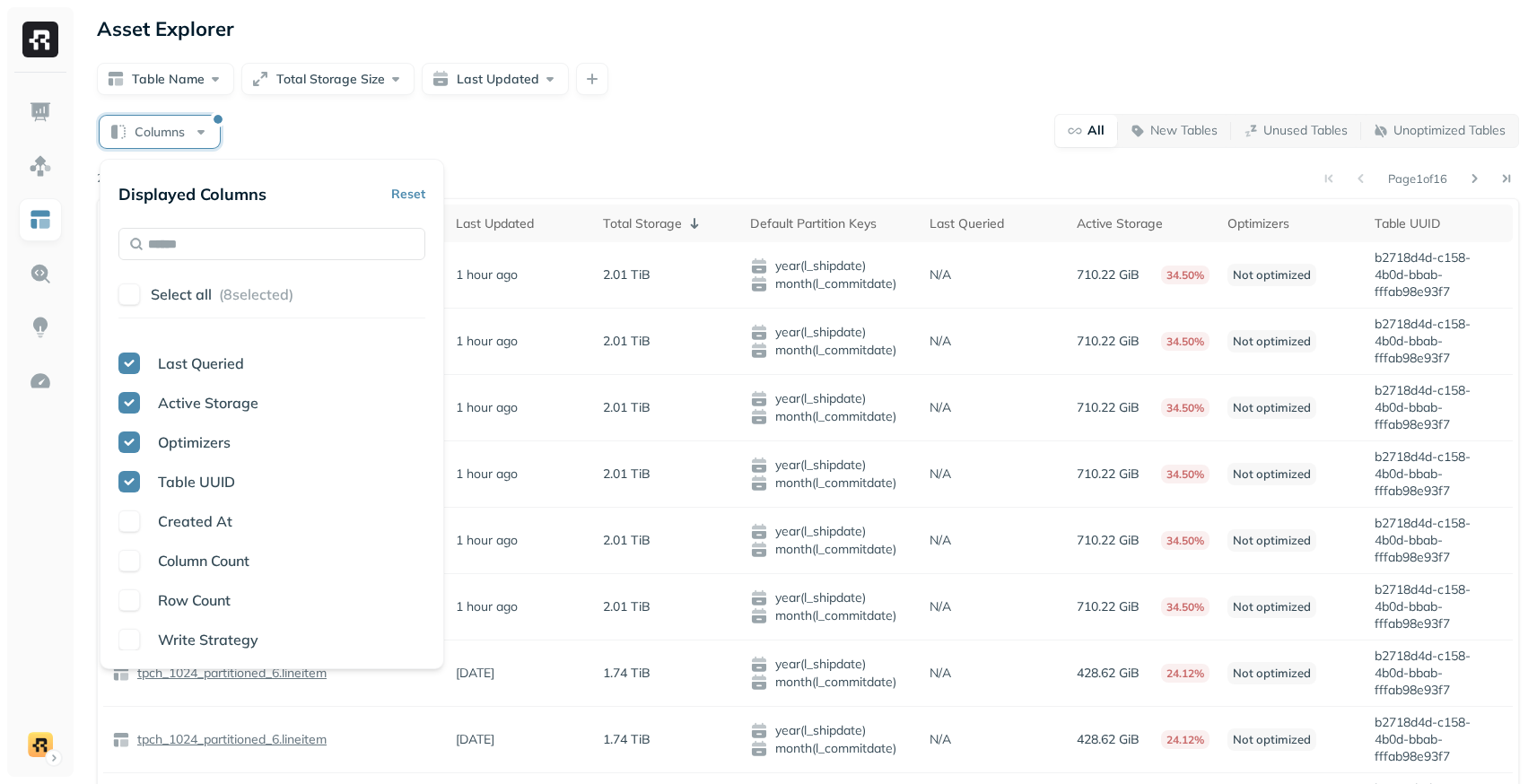
click at [200, 519] on span "Created At" at bounding box center [195, 521] width 75 height 18
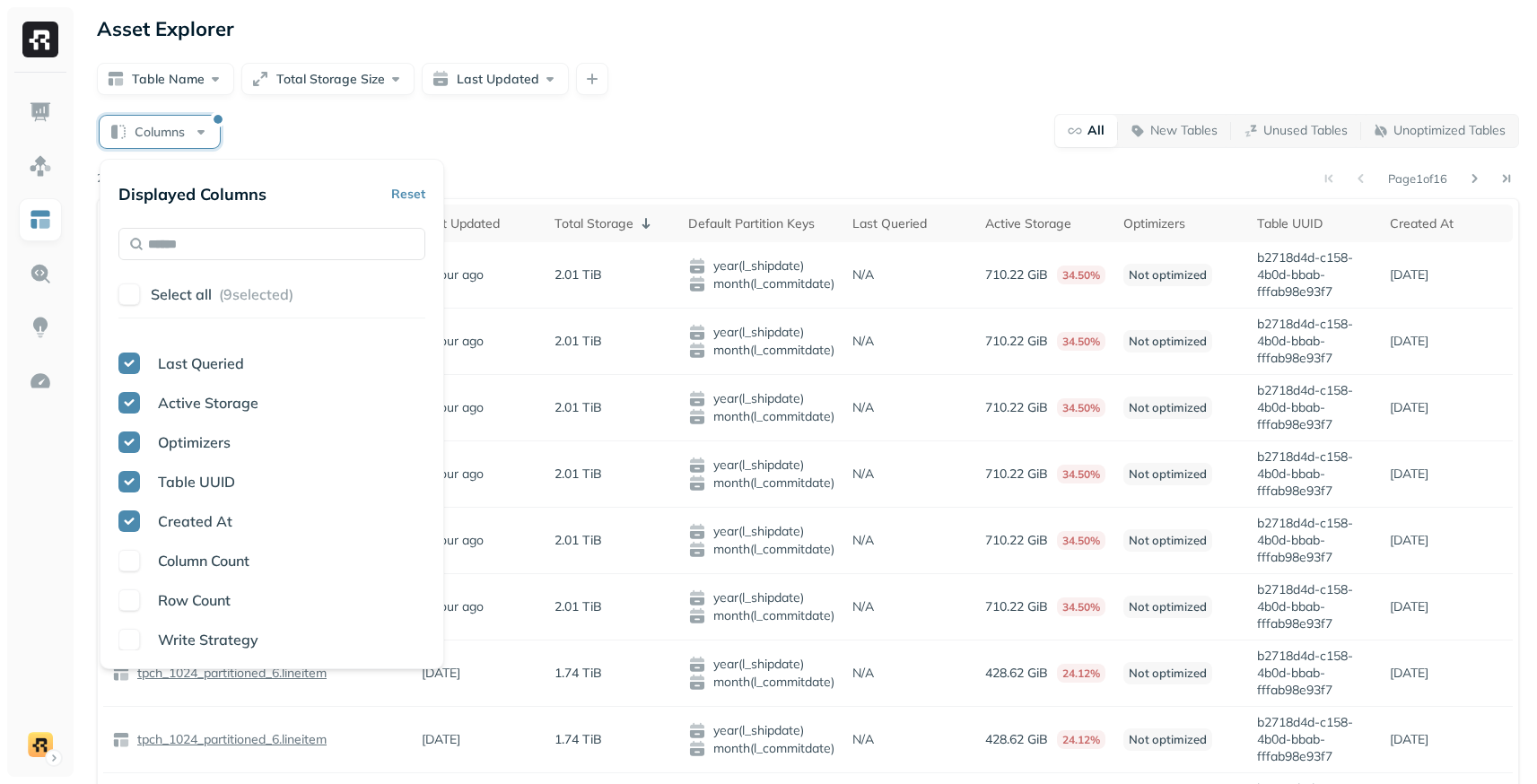
click at [200, 553] on span "Column Count" at bounding box center [203, 560] width 92 height 18
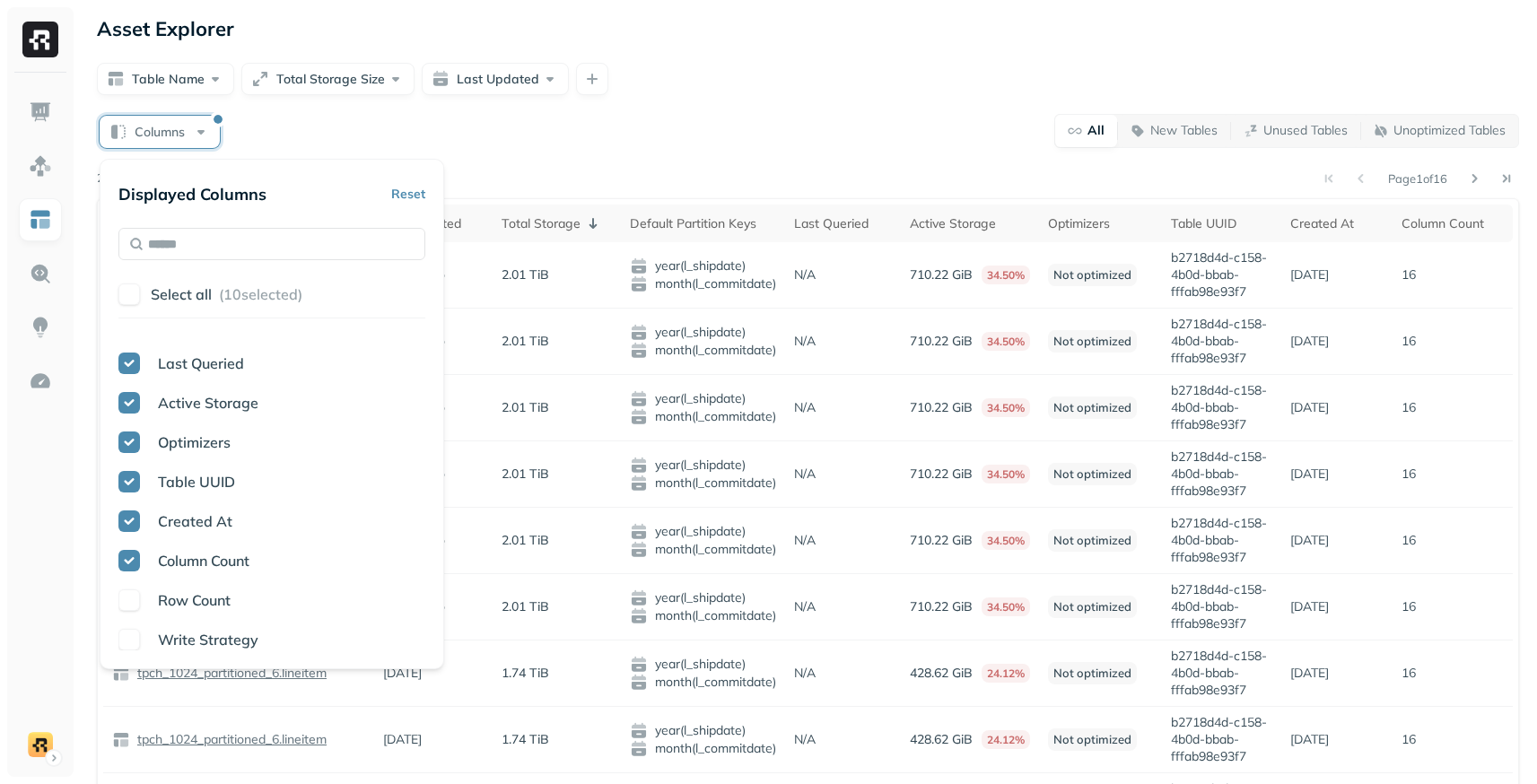
click at [201, 600] on span "Row Count" at bounding box center [194, 600] width 73 height 18
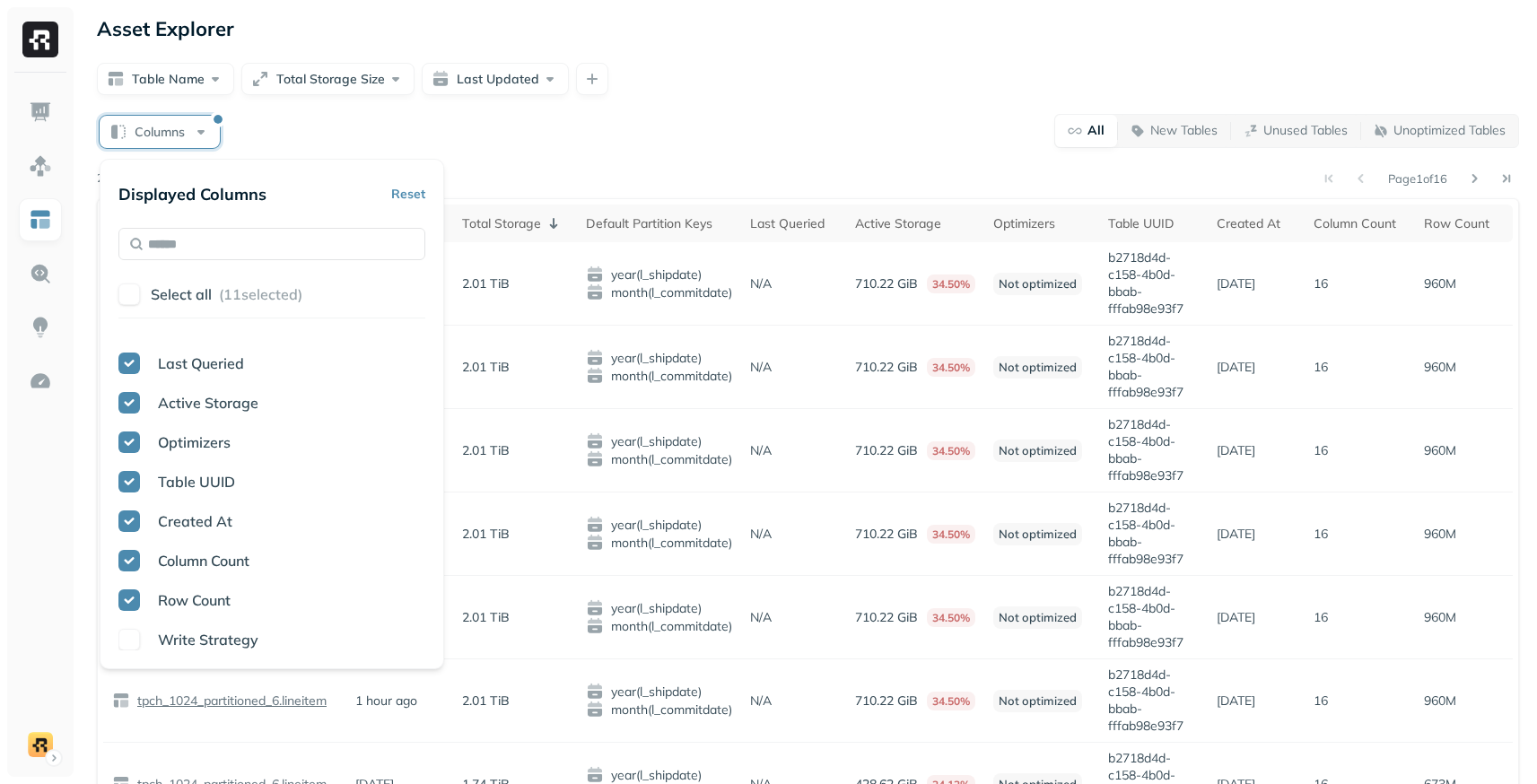
click at [215, 636] on span "Write Strategy" at bounding box center [208, 639] width 101 height 18
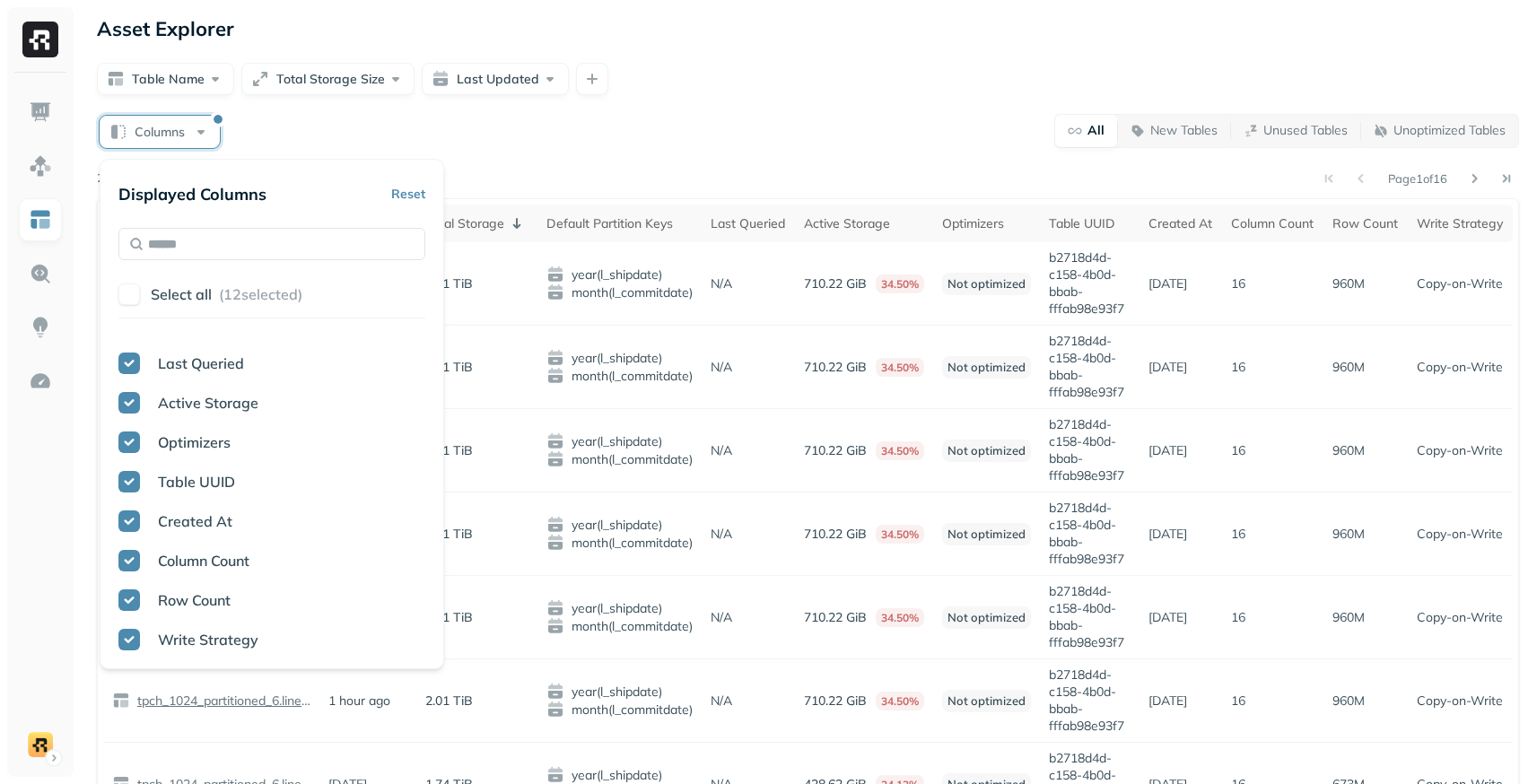
click at [198, 135] on button "Columns" at bounding box center [160, 132] width 120 height 32
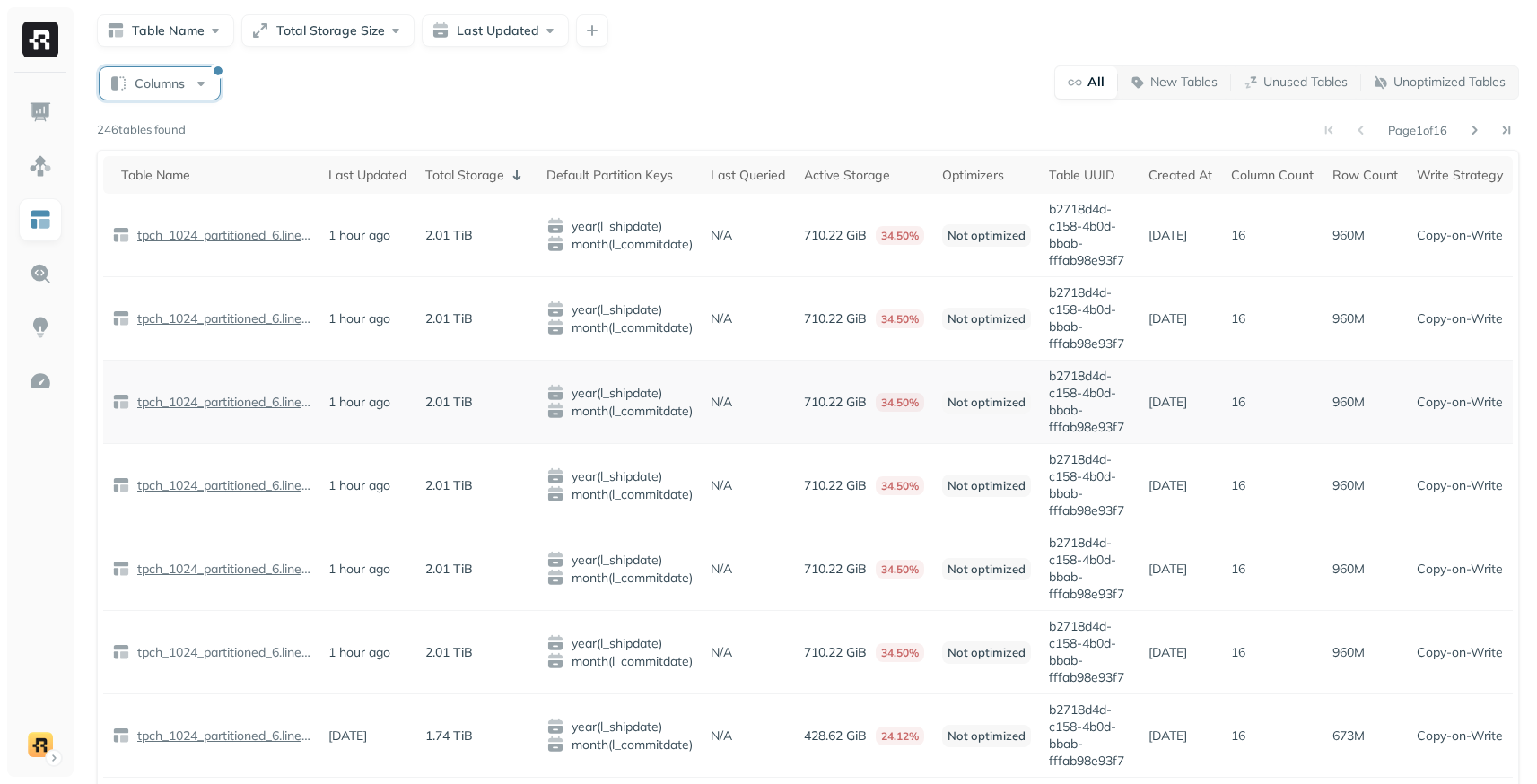
scroll to position [30, 0]
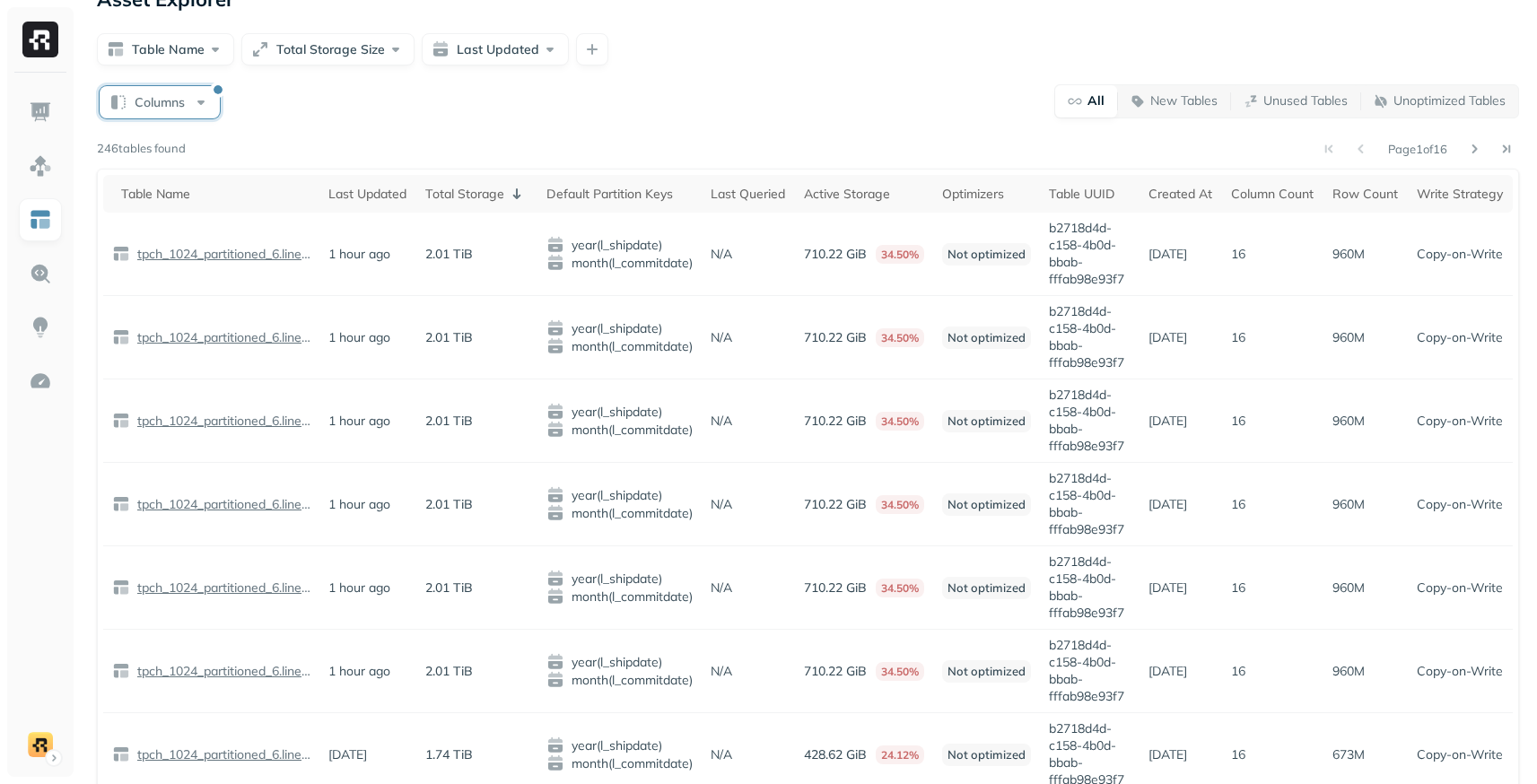
click at [208, 103] on button "Columns" at bounding box center [160, 102] width 120 height 32
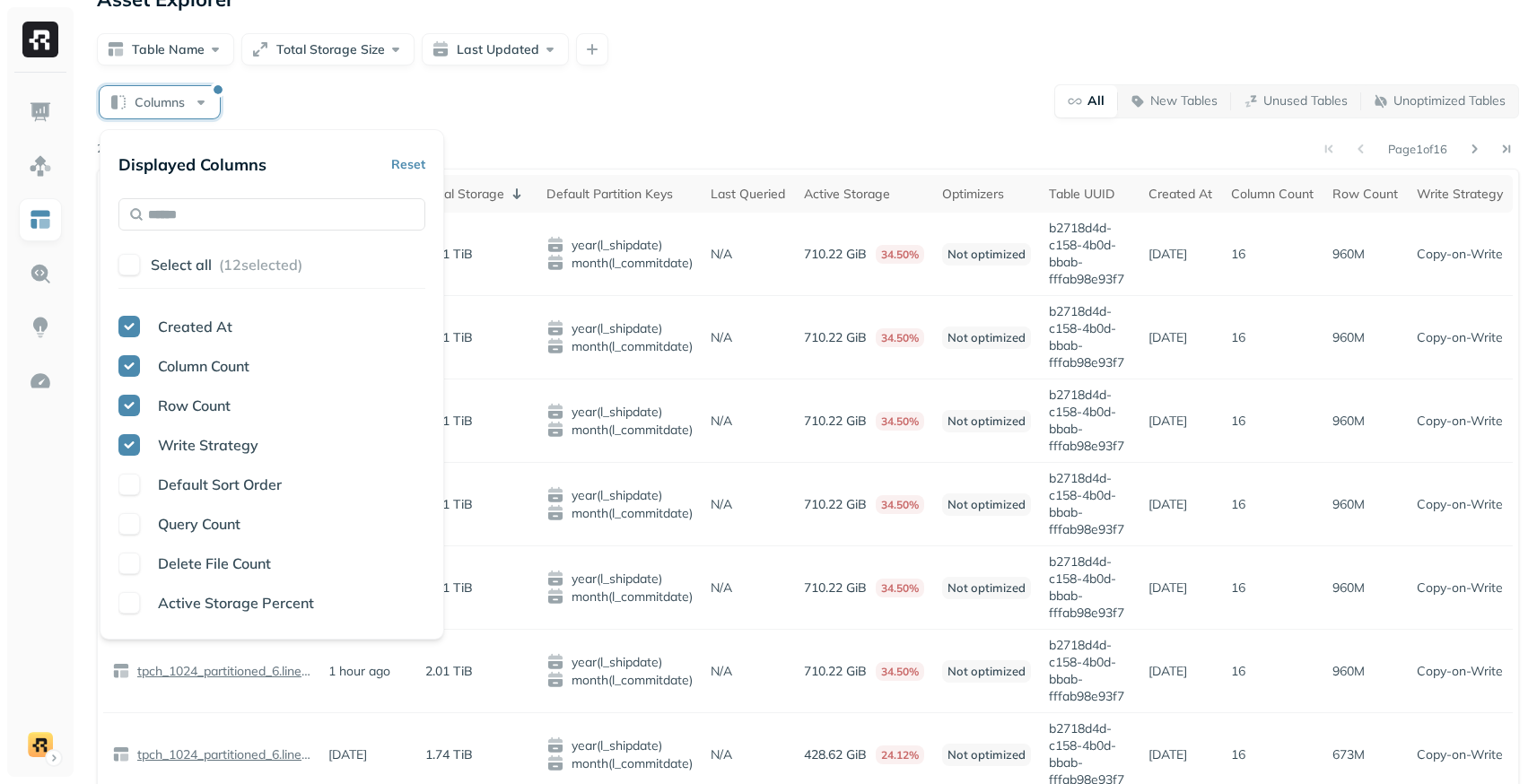
scroll to position [309, 0]
click at [183, 485] on span "Default Sort Order" at bounding box center [220, 482] width 124 height 18
click at [181, 524] on span "Query Count" at bounding box center [199, 522] width 82 height 18
click at [182, 568] on span "Delete File Count" at bounding box center [214, 561] width 113 height 18
click at [185, 602] on span "Active Storage Percent" at bounding box center [235, 601] width 156 height 18
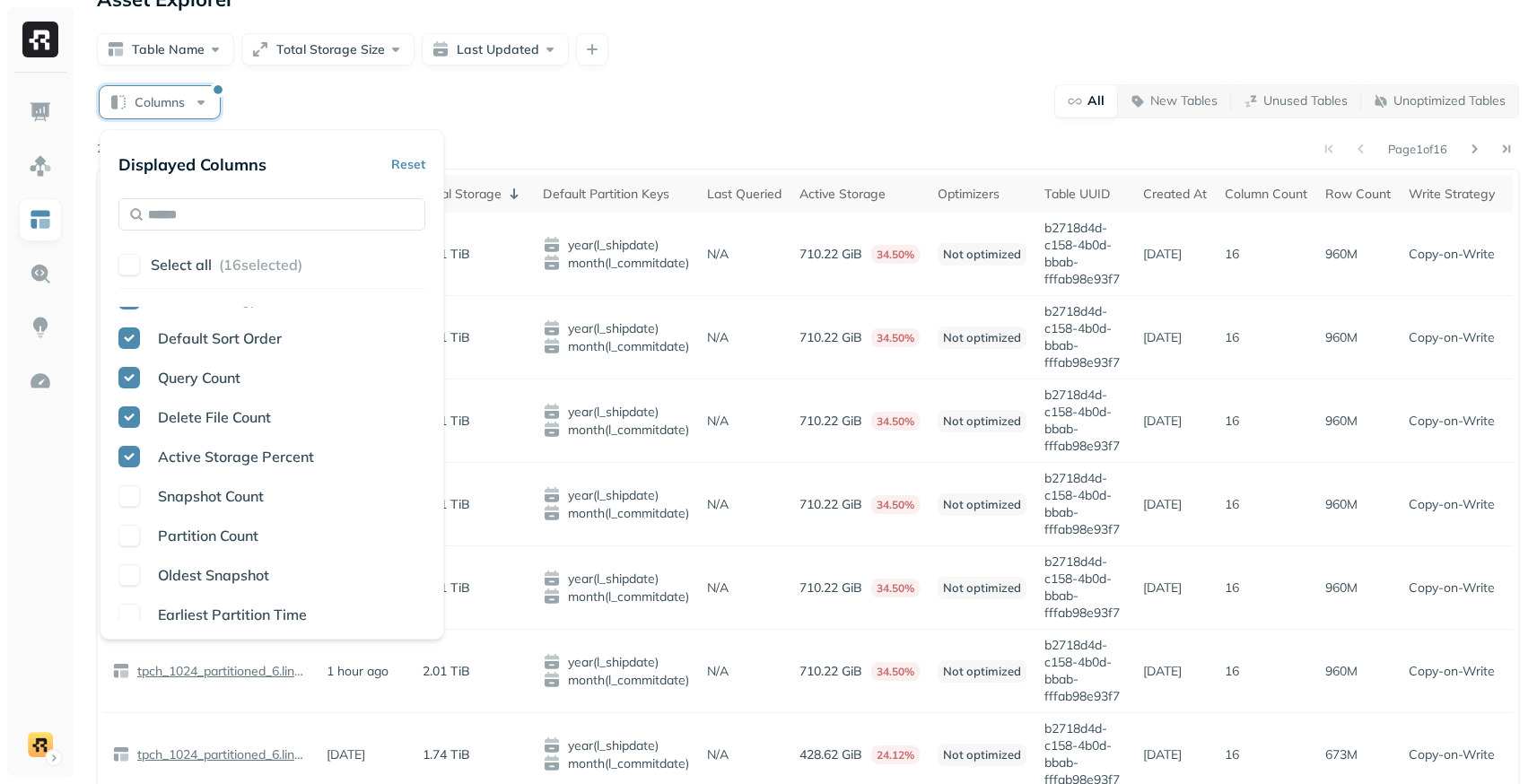
scroll to position [461, 0]
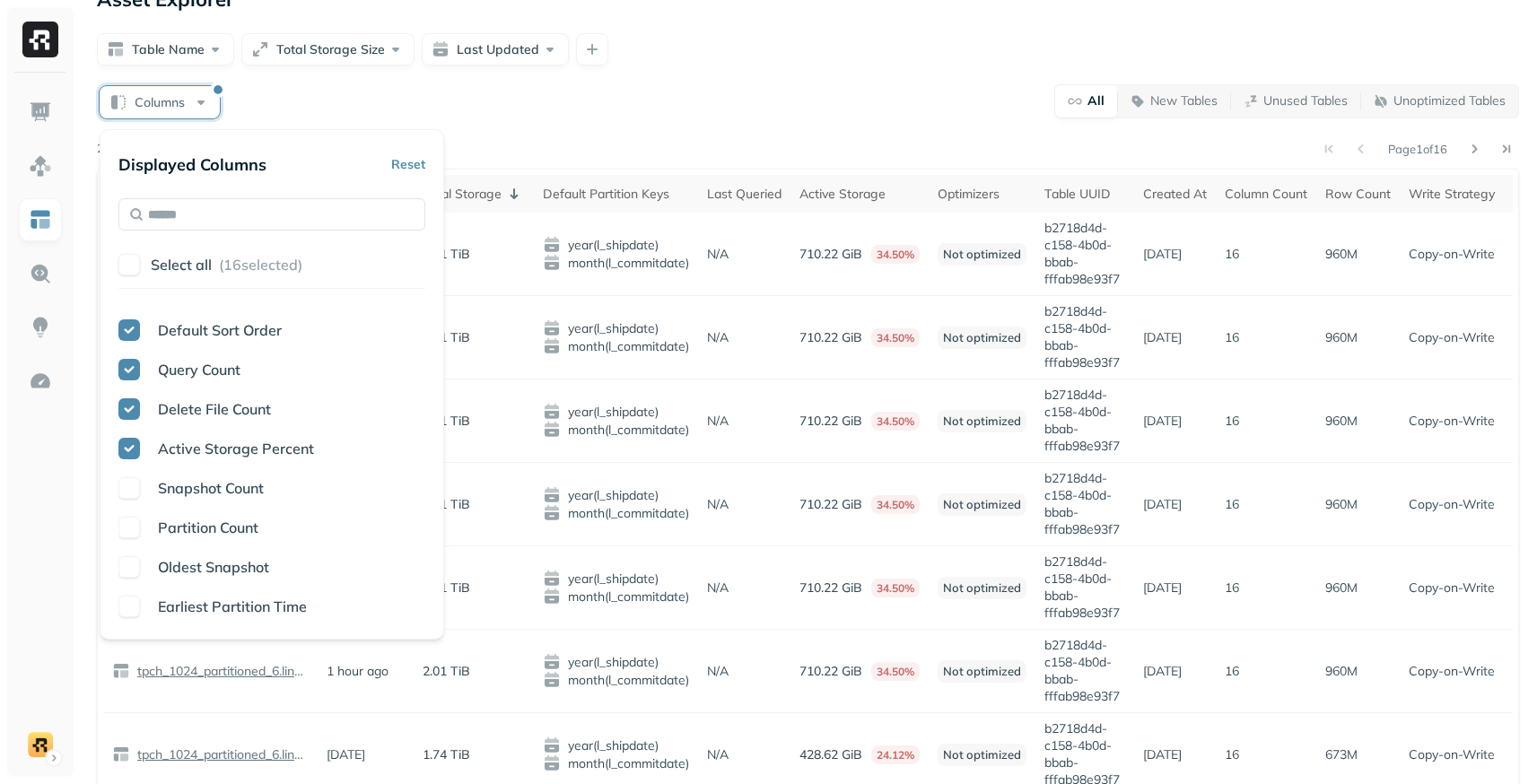
click at [208, 474] on div "Table Name Last Updated Total Storage Default Partition Keys Last Queried Activ…" at bounding box center [271, 464] width 307 height 314
click at [208, 499] on div "Table Name Last Updated Total Storage Default Partition Keys Last Queried Activ…" at bounding box center [271, 464] width 307 height 314
click at [208, 494] on span "Snapshot Count" at bounding box center [210, 488] width 106 height 18
click at [208, 528] on span "Partition Count" at bounding box center [208, 528] width 101 height 18
click at [202, 116] on button "Columns" at bounding box center [160, 102] width 120 height 32
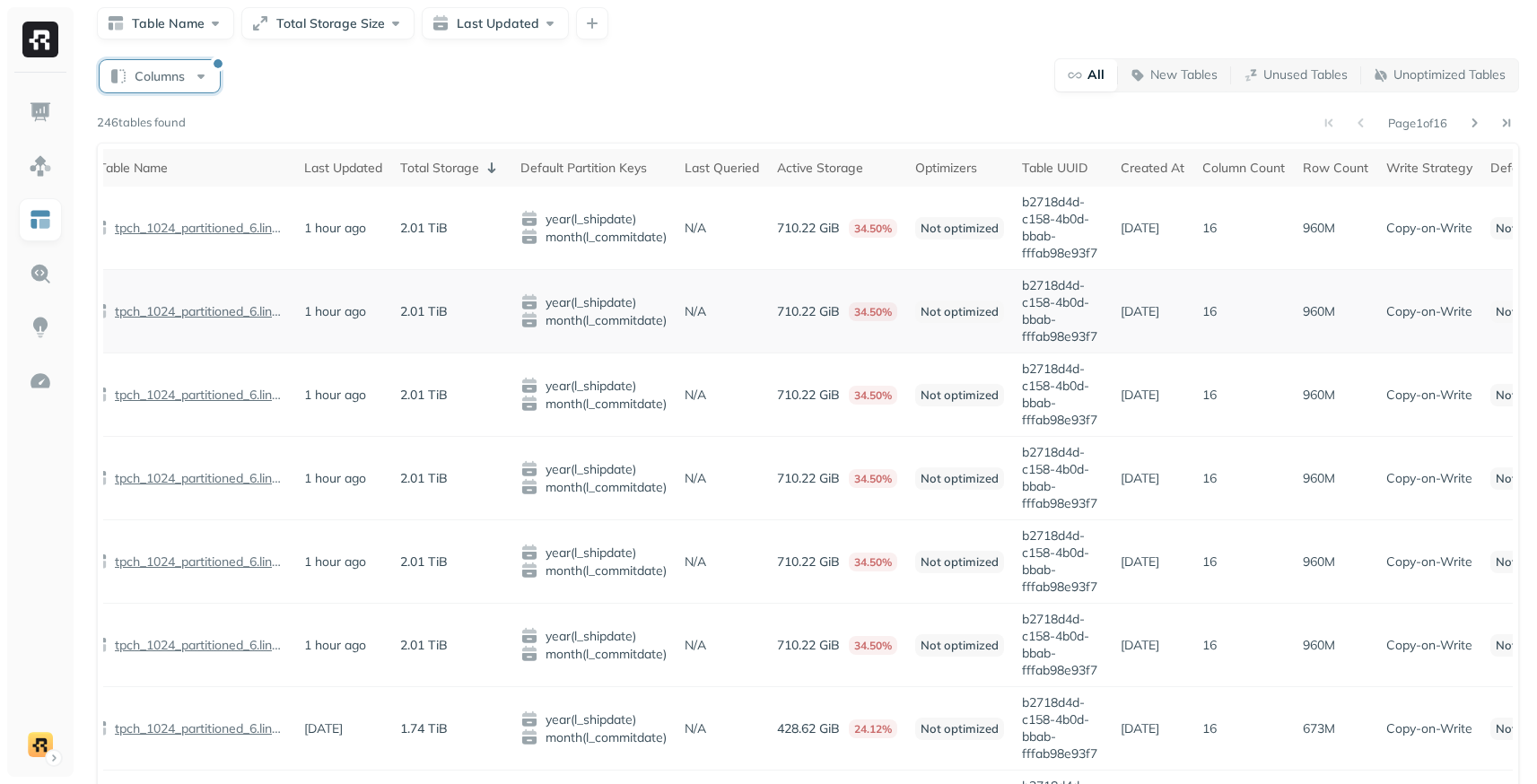
scroll to position [0, 0]
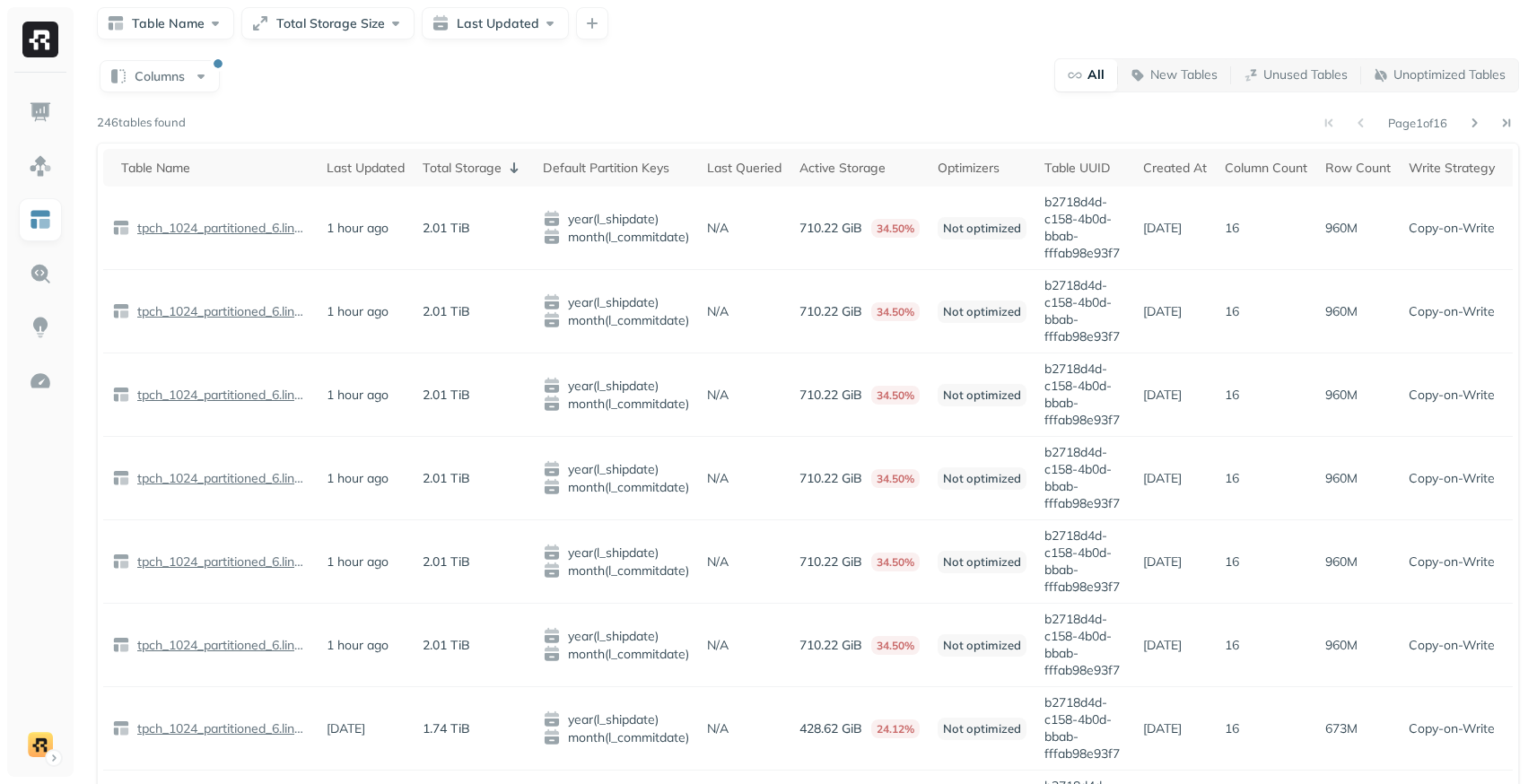
click at [167, 92] on div "Columns All New Tables Unused Tables Unoptimized Tables Page 1 of 16 246 tables…" at bounding box center [808, 792] width 1423 height 1469
click at [169, 84] on button "Columns" at bounding box center [160, 75] width 120 height 32
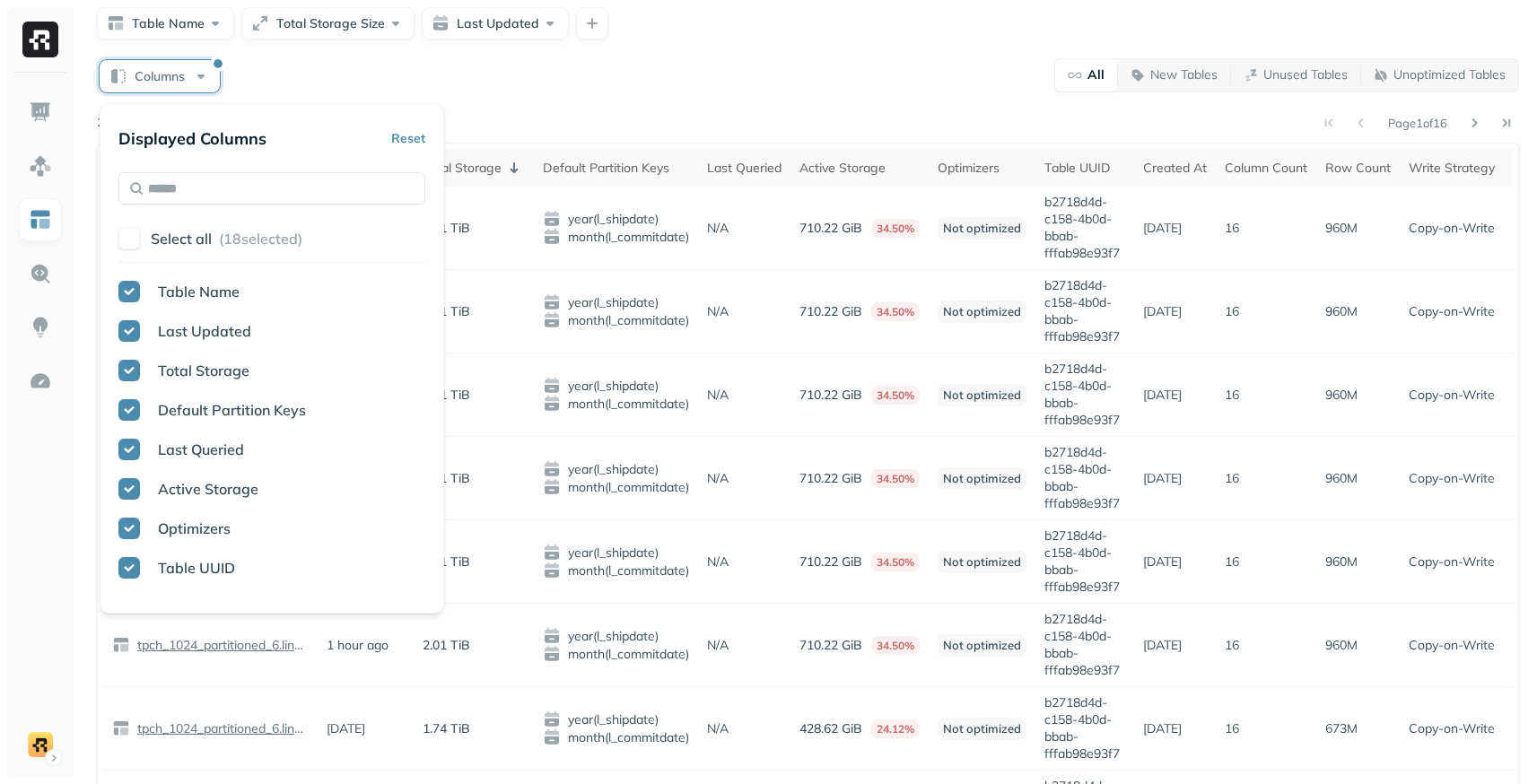
click at [142, 241] on div "Select all ( 18 selected)" at bounding box center [271, 238] width 307 height 32
click at [135, 239] on button "button" at bounding box center [129, 238] width 21 height 21
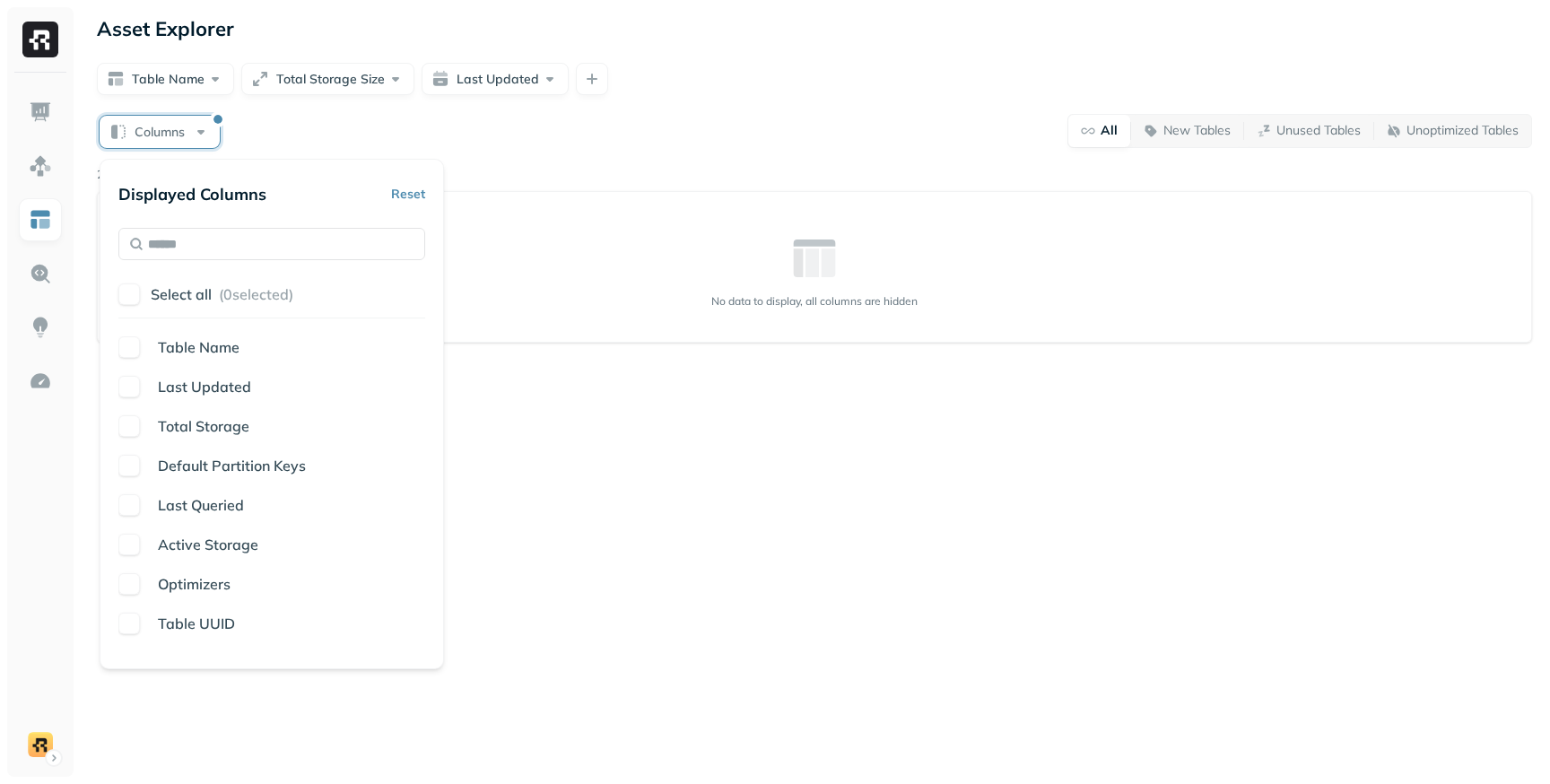
click at [131, 297] on button "button" at bounding box center [129, 294] width 21 height 21
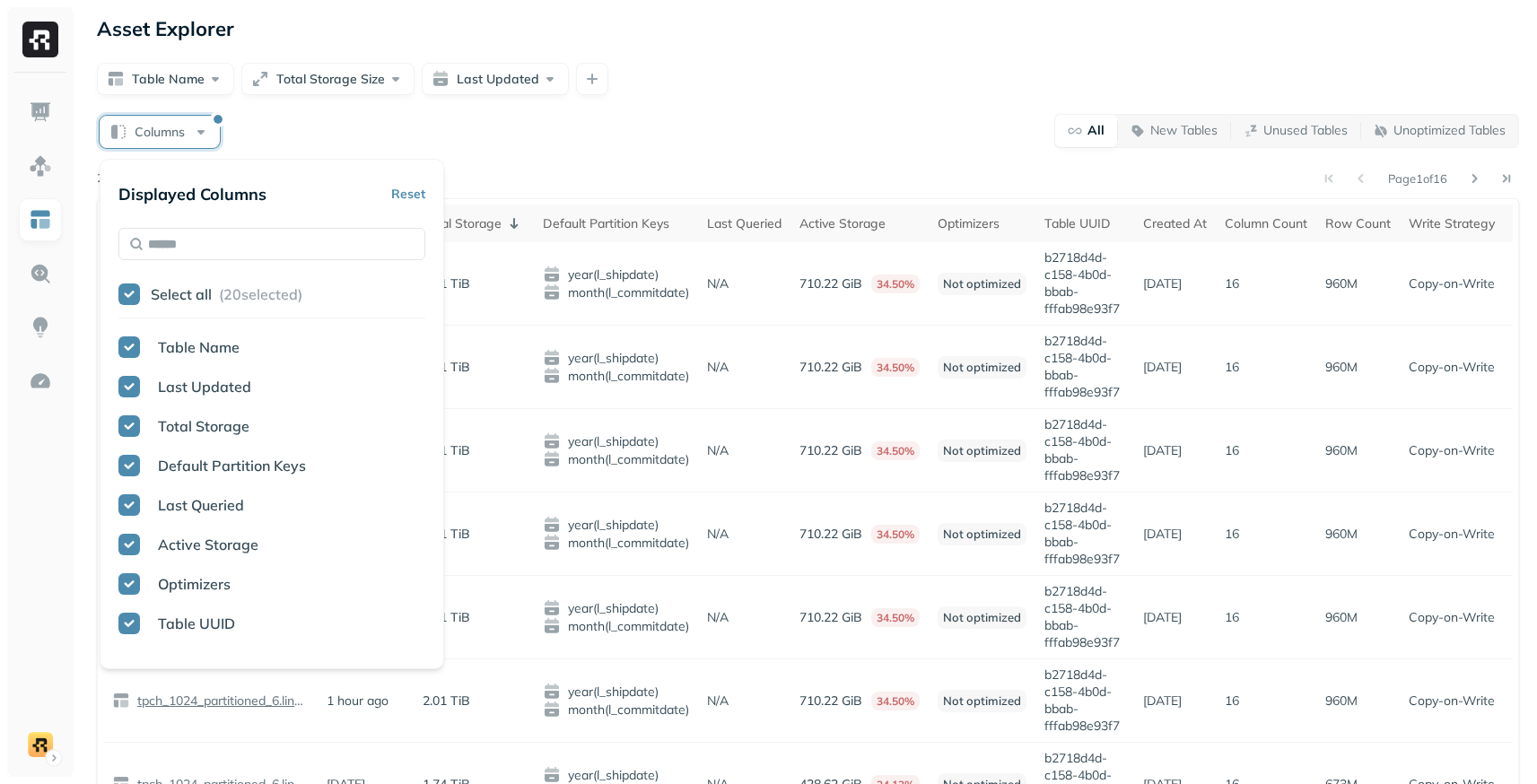
click at [131, 297] on button "button" at bounding box center [129, 294] width 21 height 21
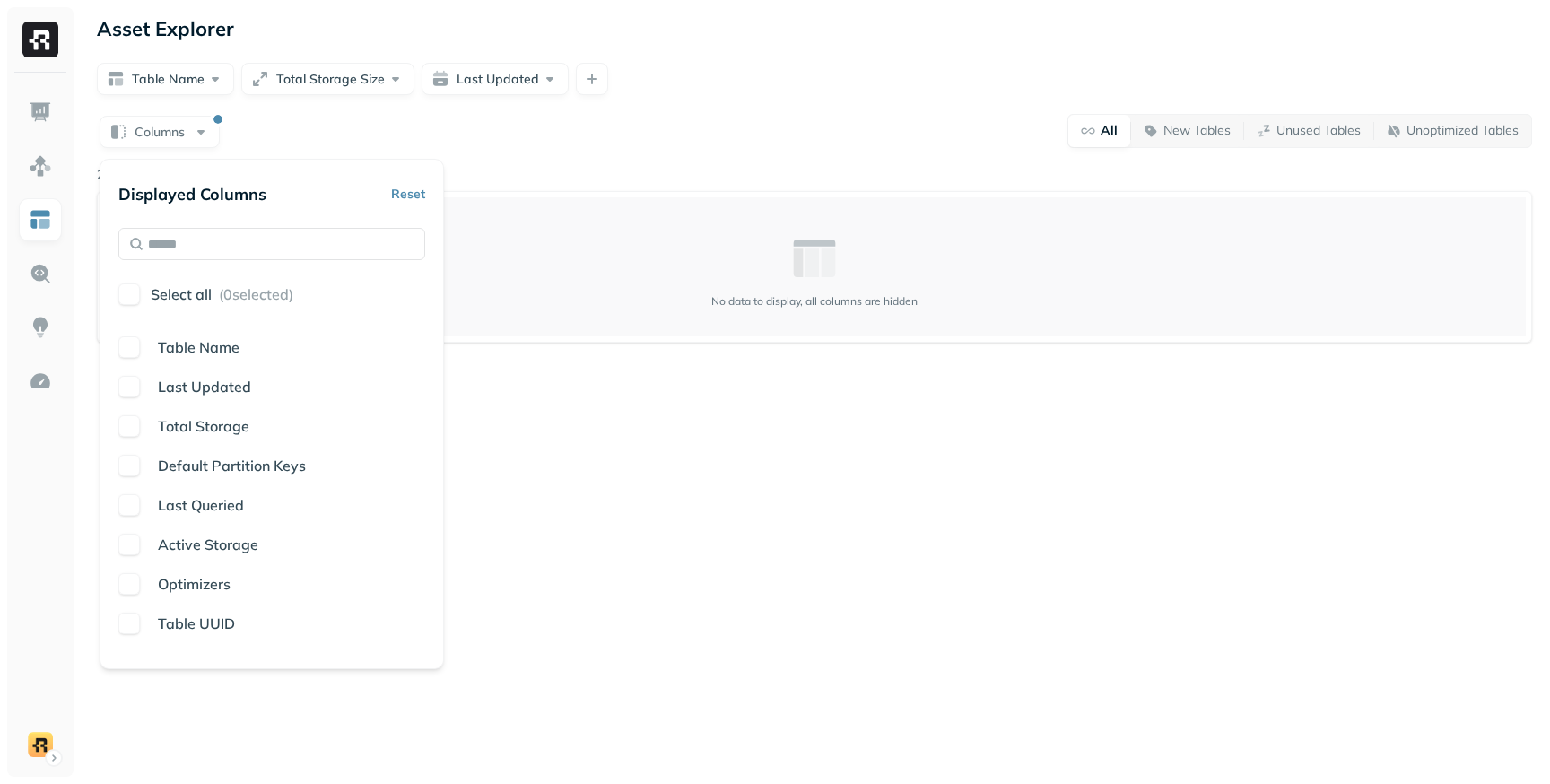
click at [469, 222] on td "No data to display , all columns are hidden" at bounding box center [815, 267] width 1423 height 139
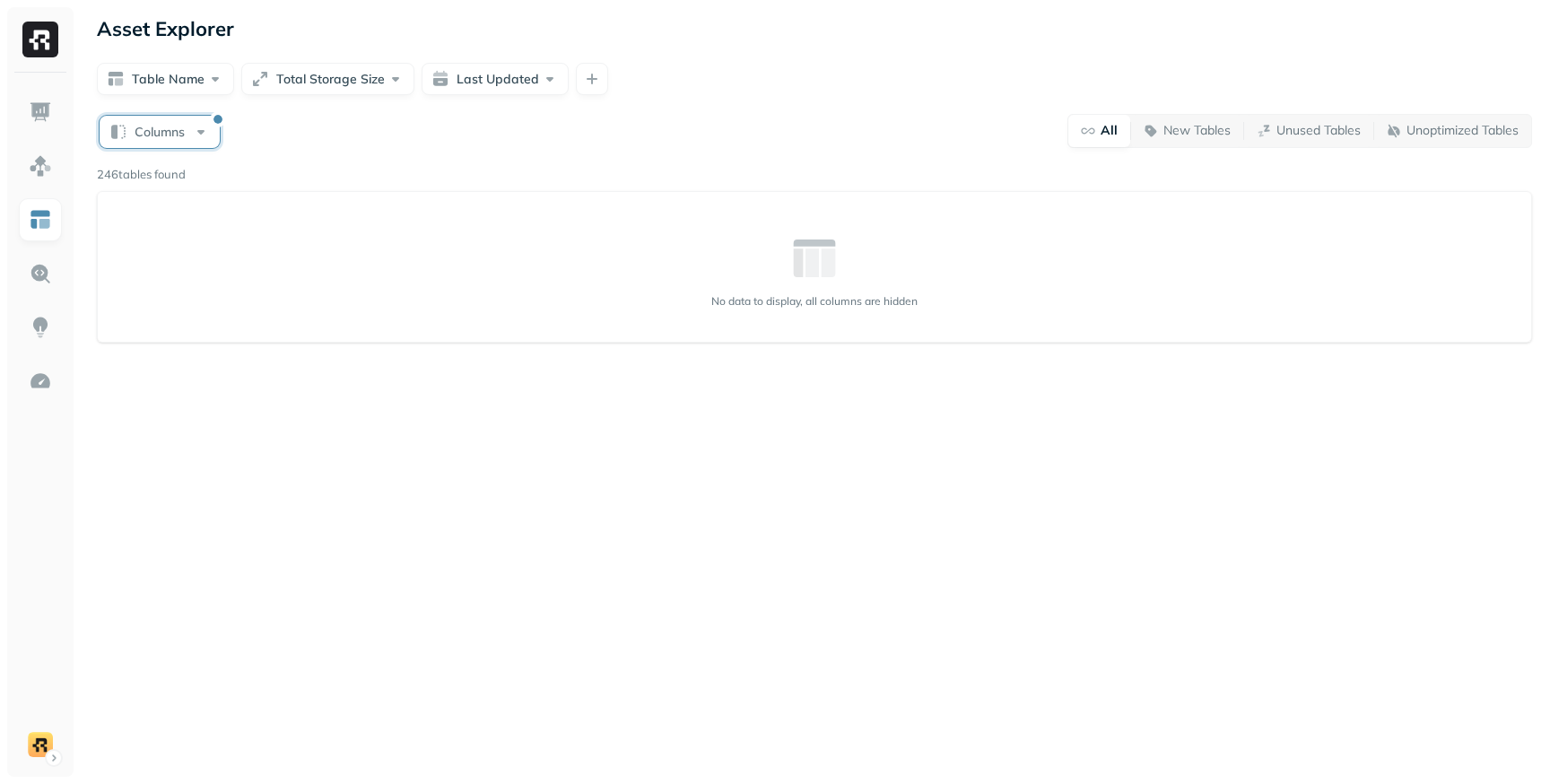
click at [199, 132] on button "Columns" at bounding box center [160, 132] width 120 height 32
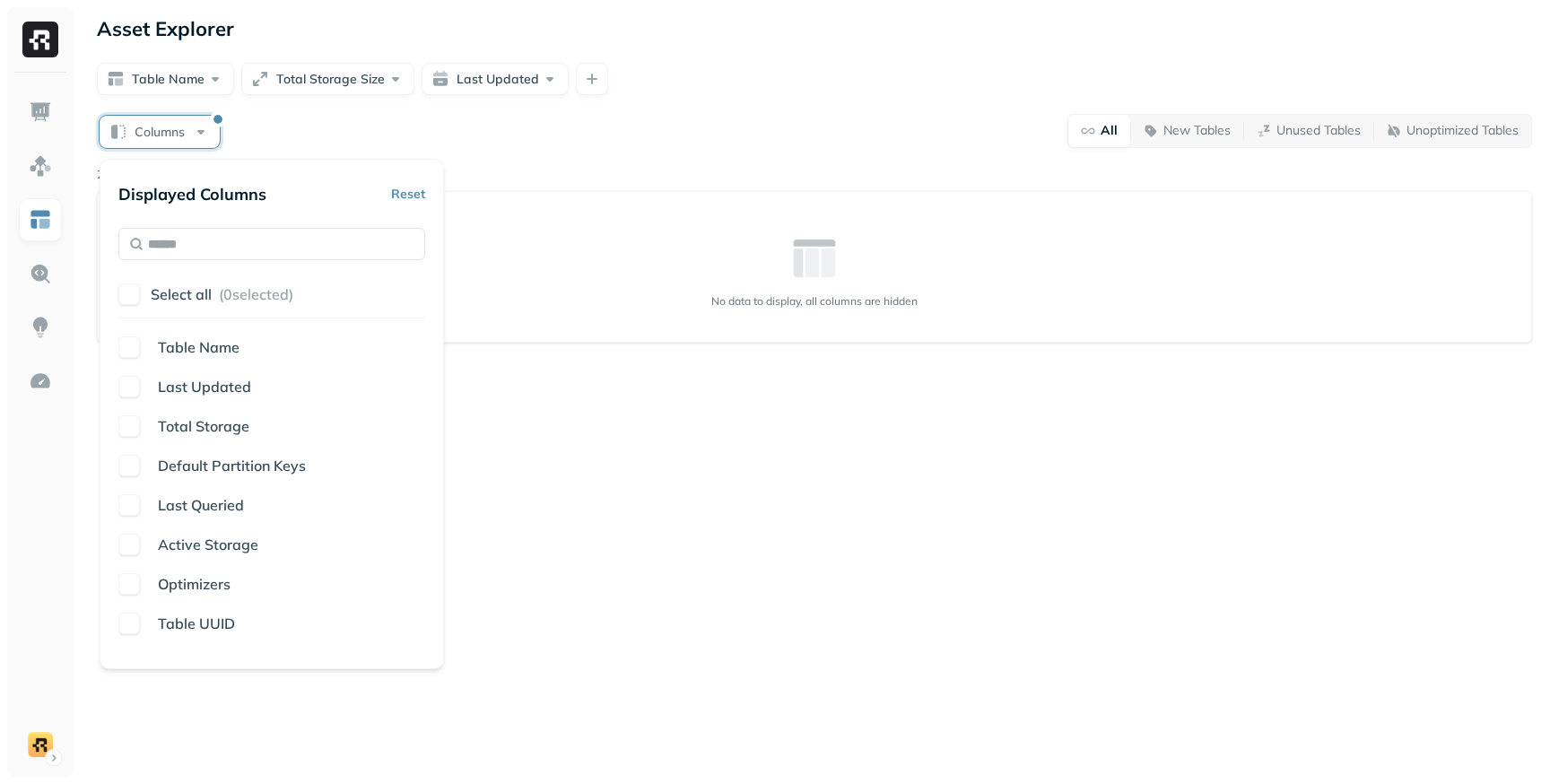
click at [138, 344] on button "button" at bounding box center [129, 347] width 21 height 21
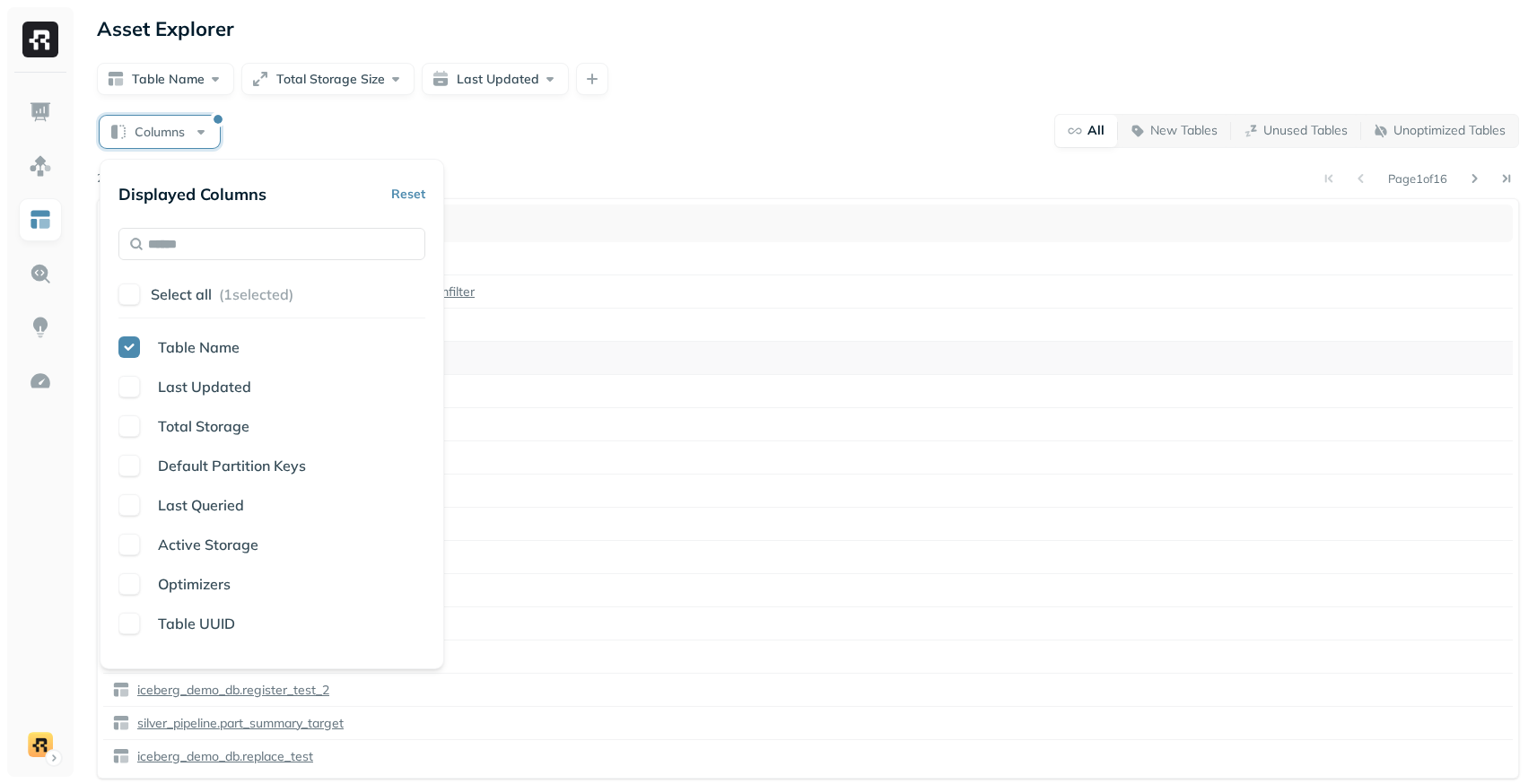
click at [684, 349] on div "gadon_tpch_1024_filesizes_test.lineitem_32mb" at bounding box center [808, 357] width 1392 height 18
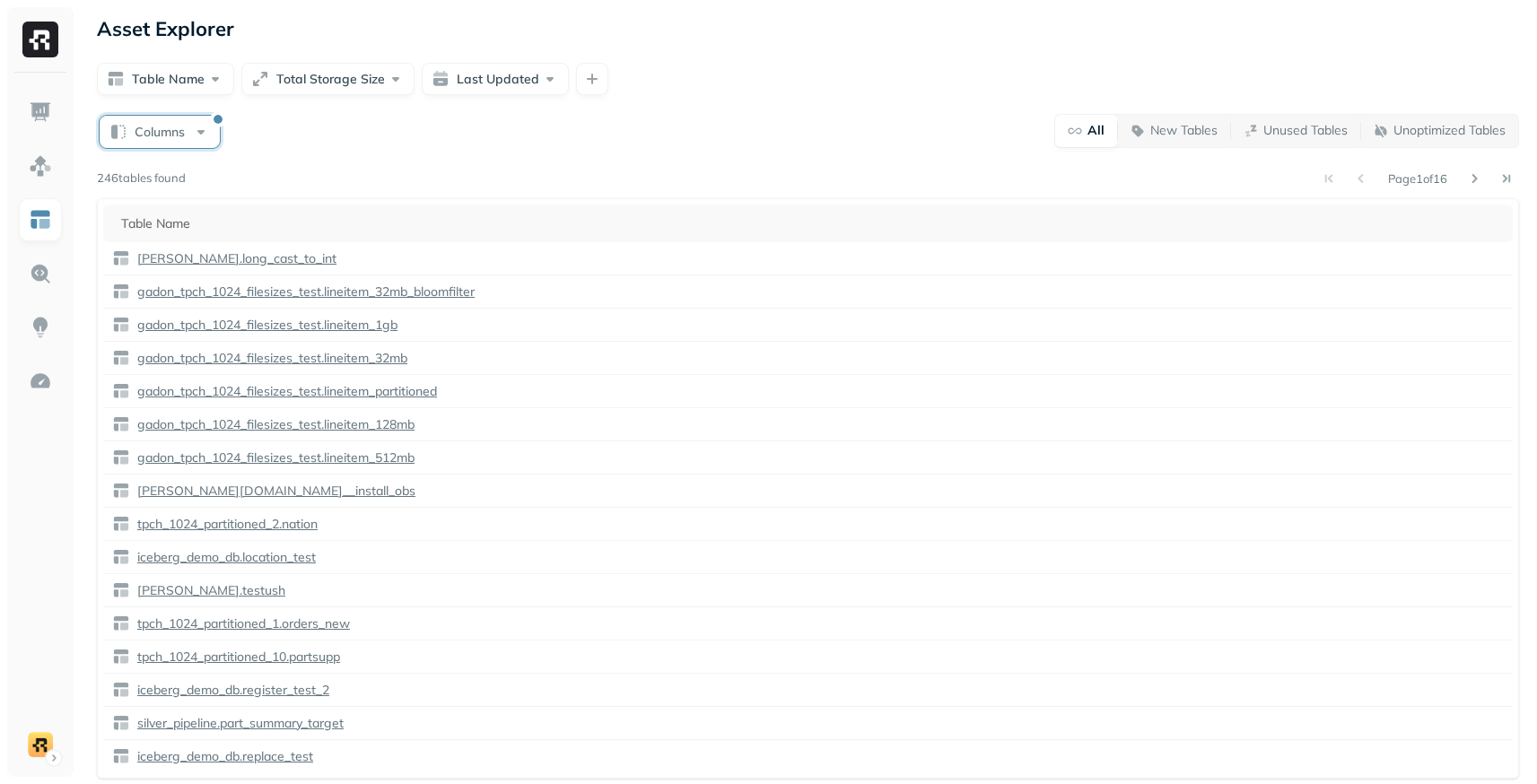
click at [193, 140] on button "Columns" at bounding box center [160, 132] width 120 height 32
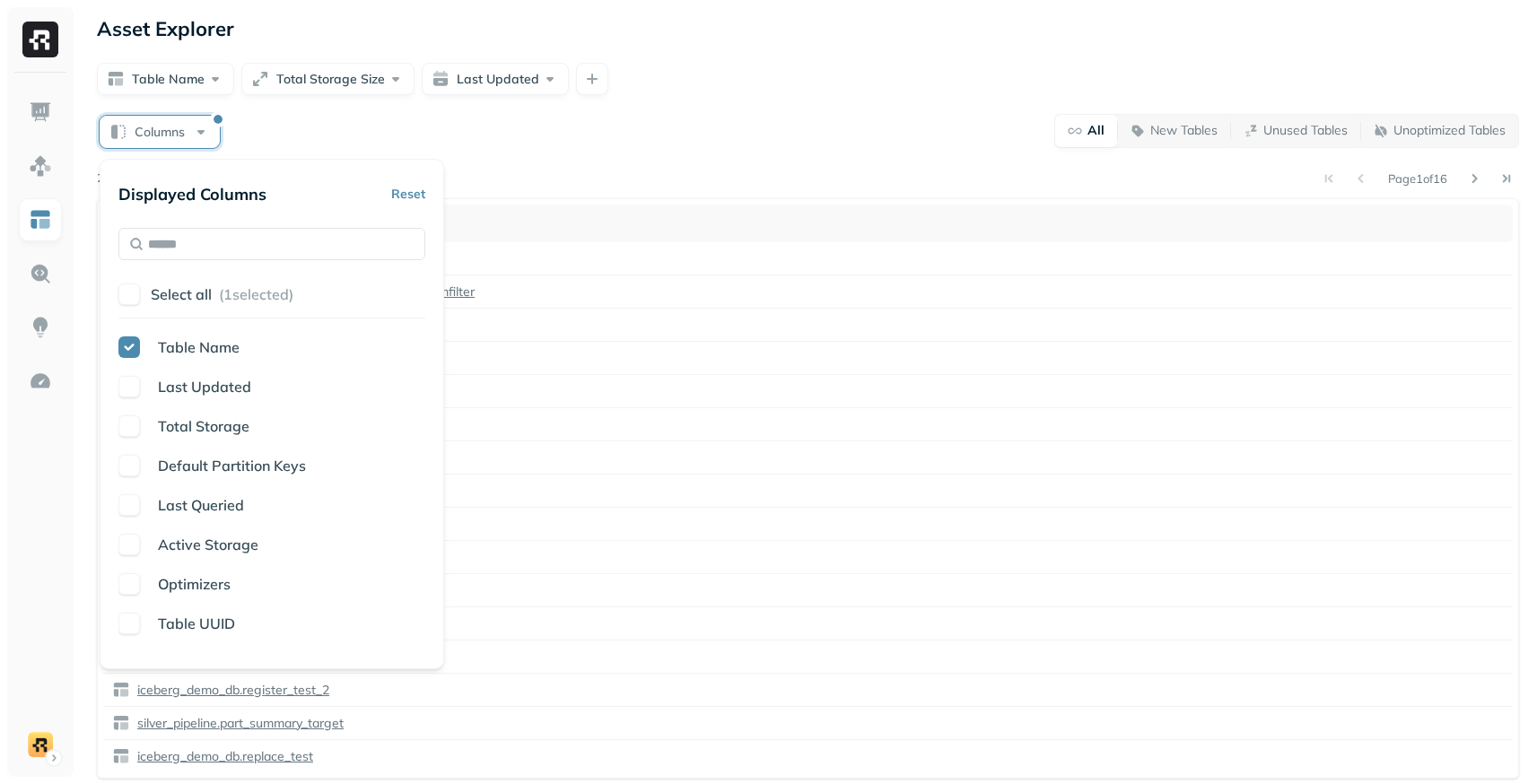
click at [137, 351] on button "button" at bounding box center [129, 347] width 21 height 21
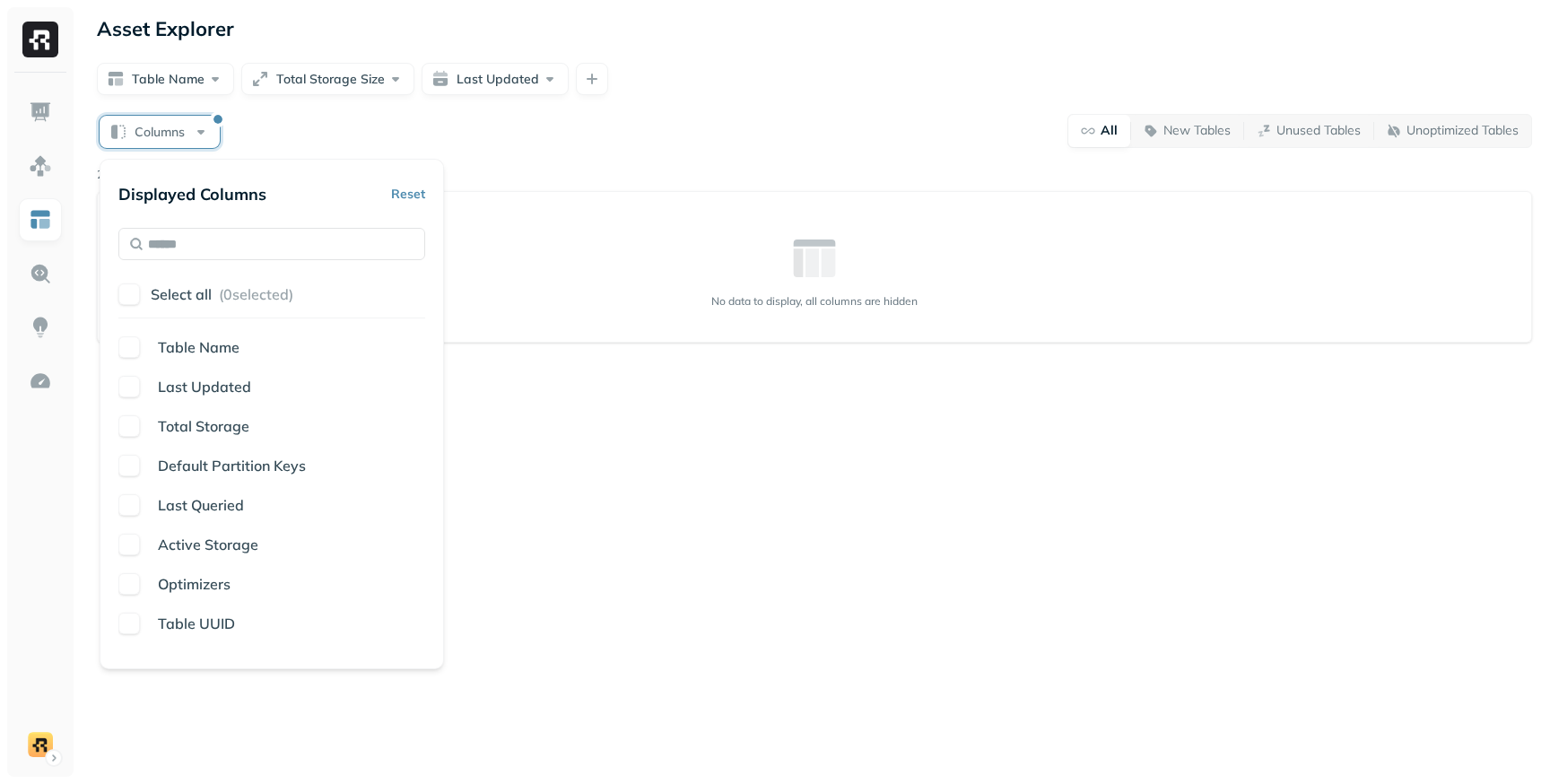
click at [540, 149] on div "Columns All New Tables Unused Tables Unoptimized Tables 246 tables found No dat…" at bounding box center [814, 227] width 1436 height 229
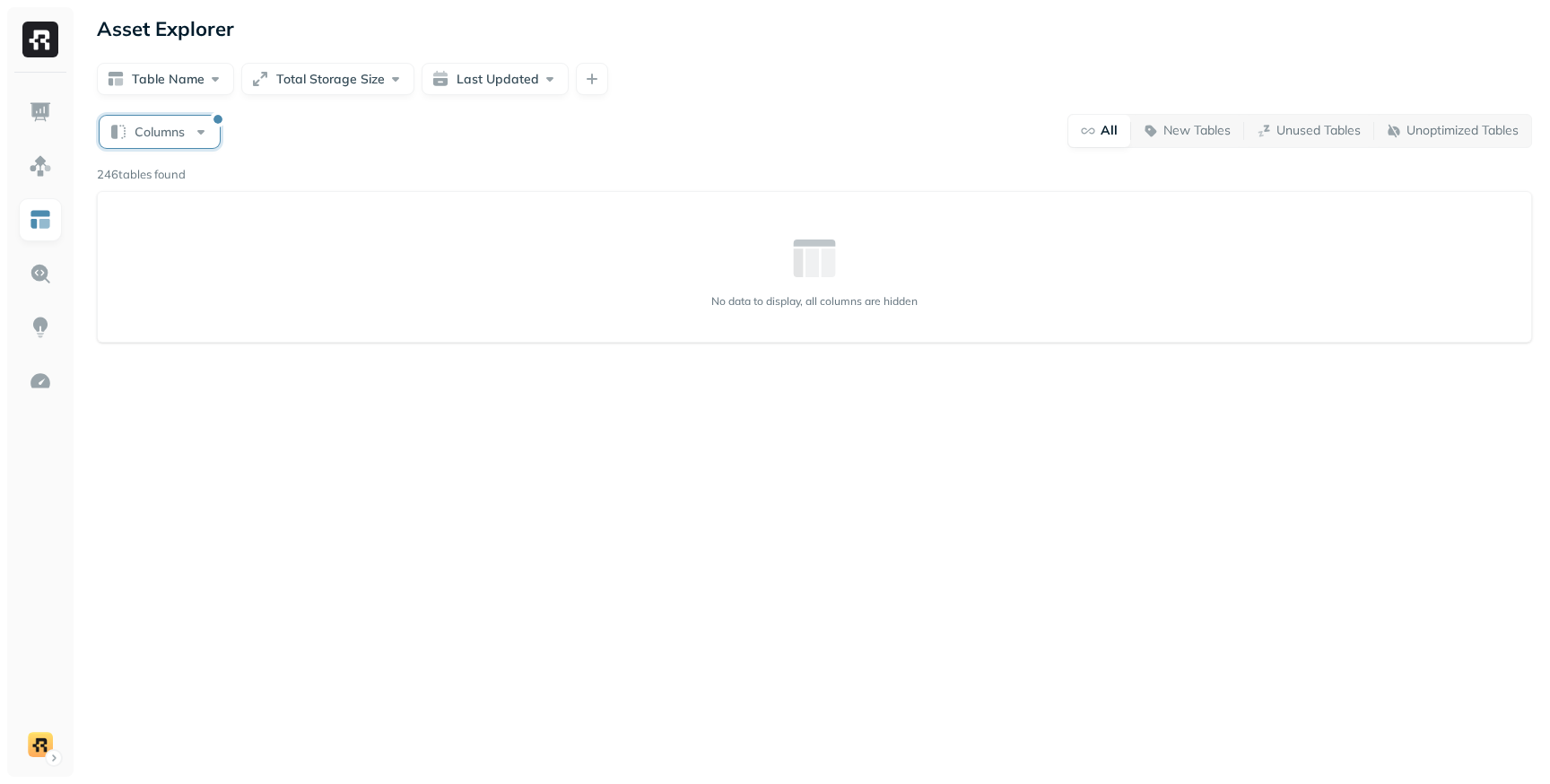
click at [200, 135] on button "Columns" at bounding box center [160, 132] width 120 height 32
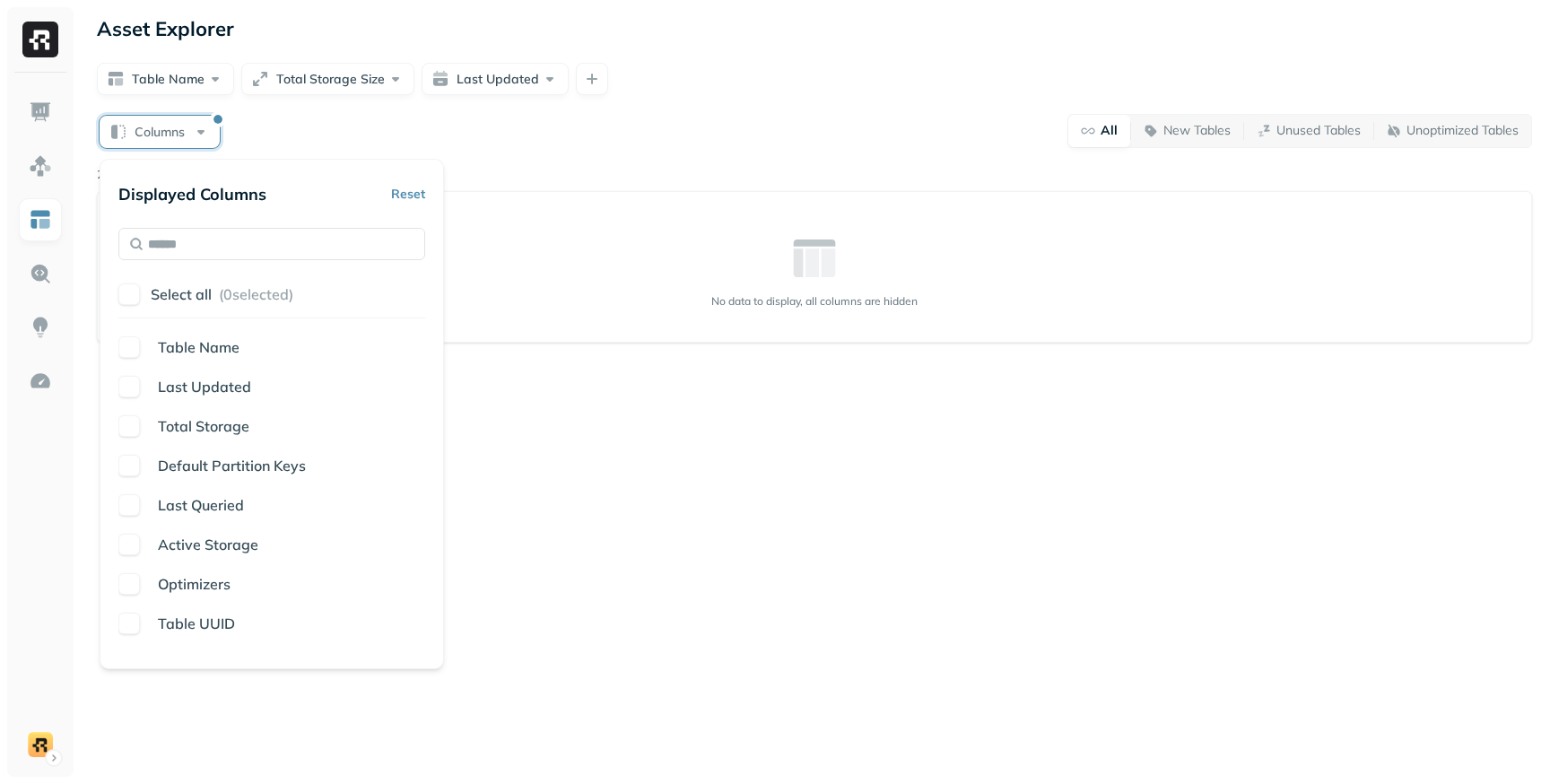
click at [133, 341] on button "button" at bounding box center [129, 347] width 21 height 21
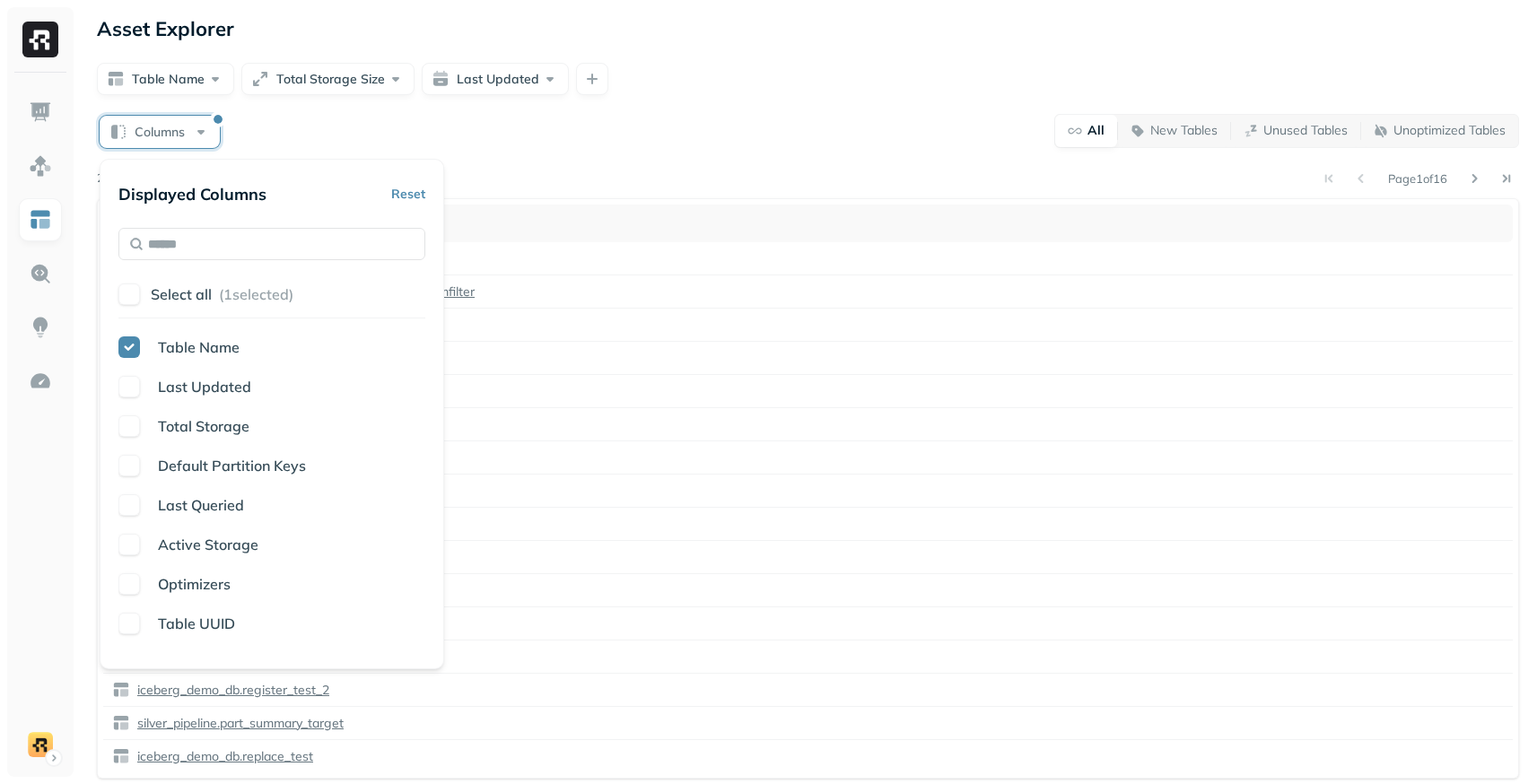
click at [128, 391] on button "button" at bounding box center [129, 386] width 21 height 21
click at [127, 427] on button "button" at bounding box center [129, 426] width 21 height 21
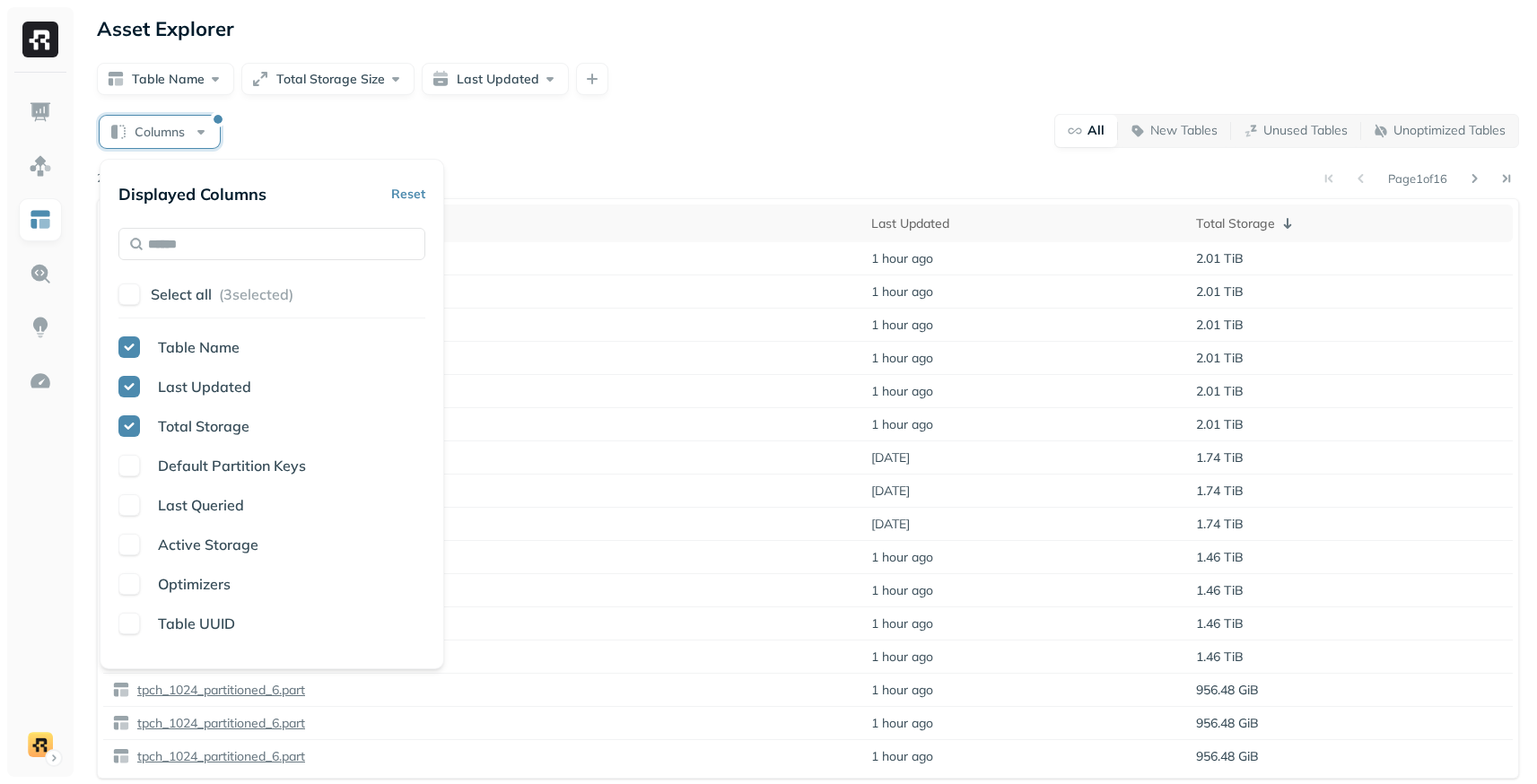
click at [290, 136] on div "Columns All New Tables Unused Tables Unoptimized Tables" at bounding box center [808, 131] width 1423 height 35
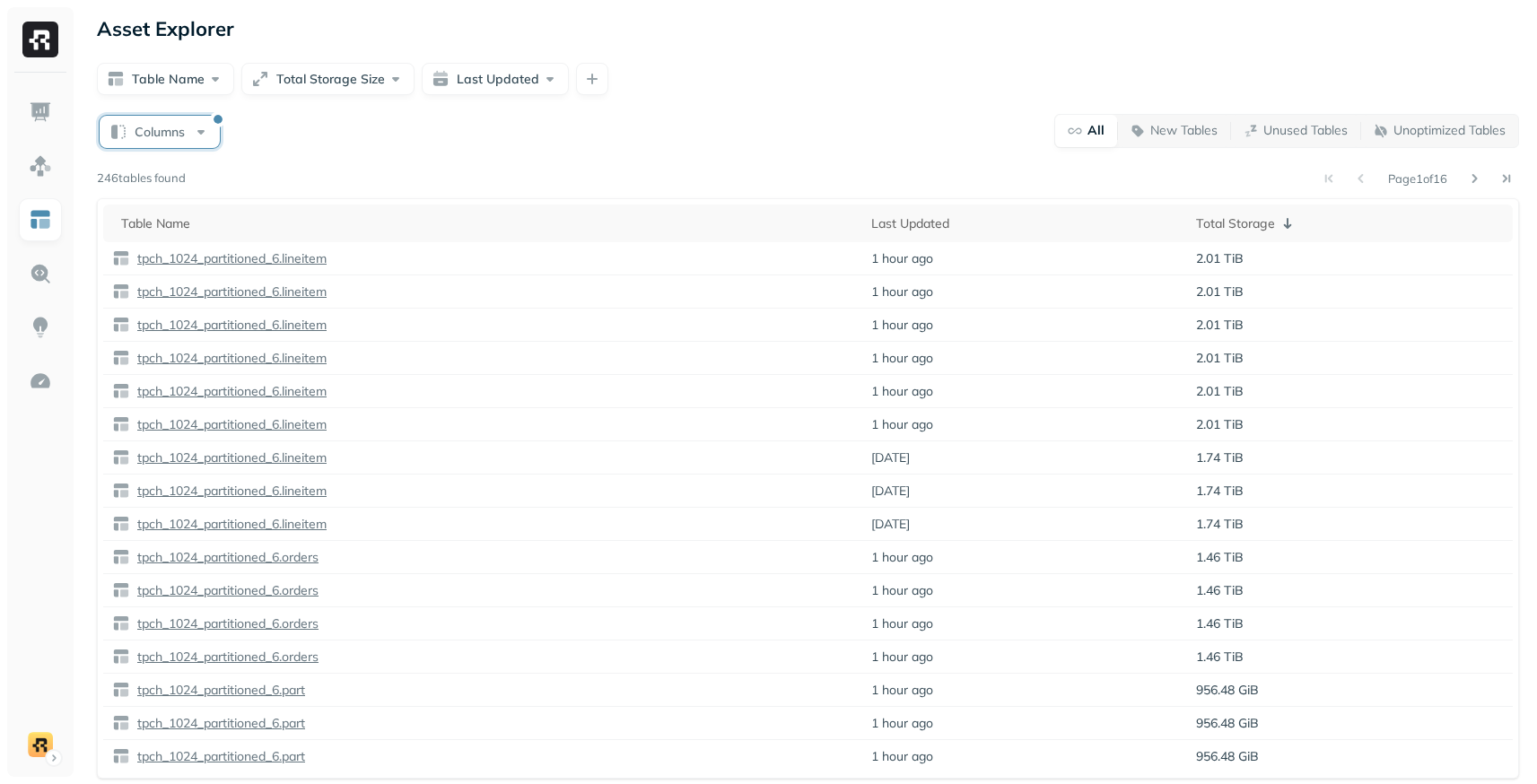
click at [202, 141] on button "Columns" at bounding box center [160, 132] width 120 height 32
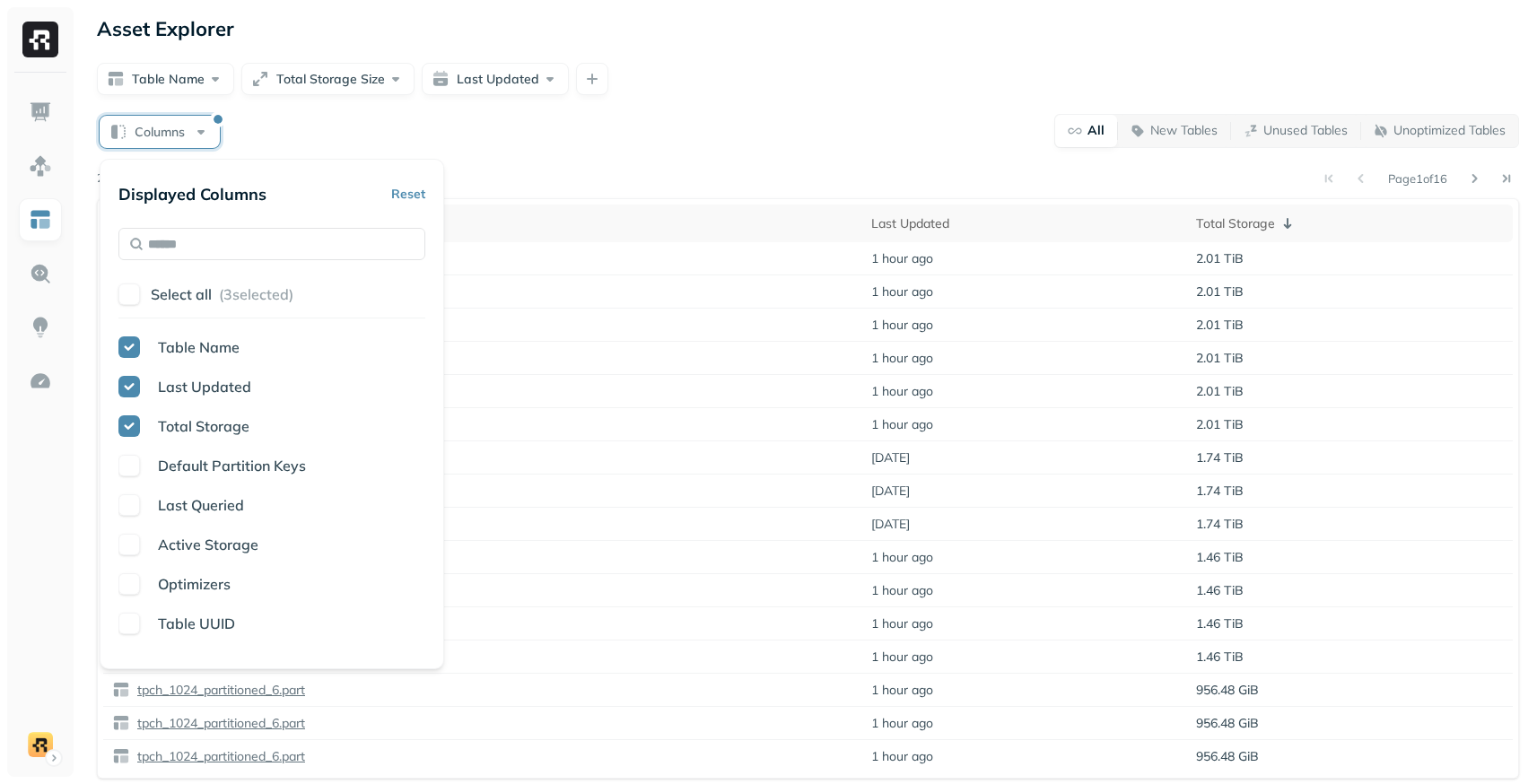
click at [165, 470] on span "Default Partition Keys" at bounding box center [231, 466] width 148 height 18
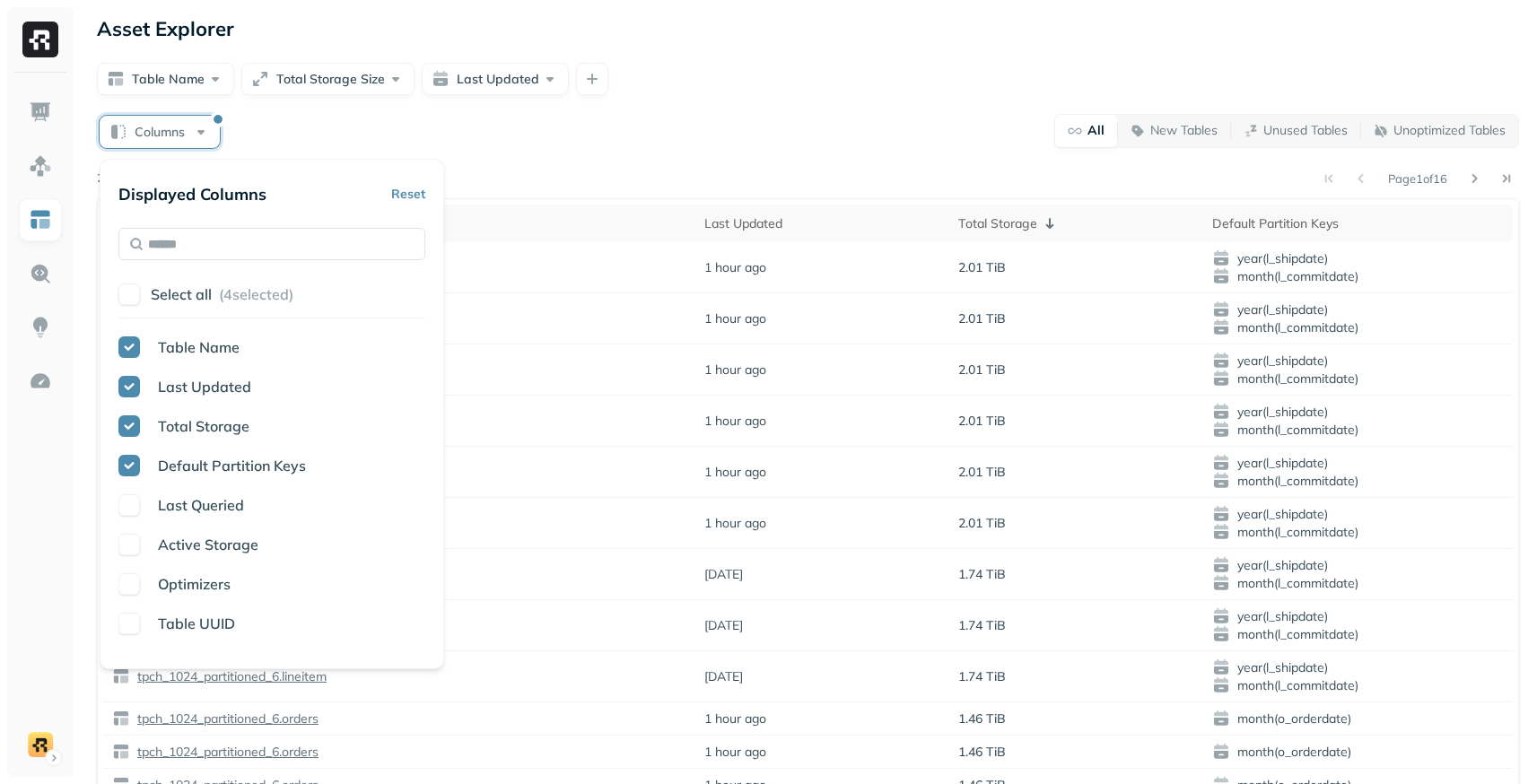
click at [169, 506] on span "Last Queried" at bounding box center [200, 504] width 86 height 18
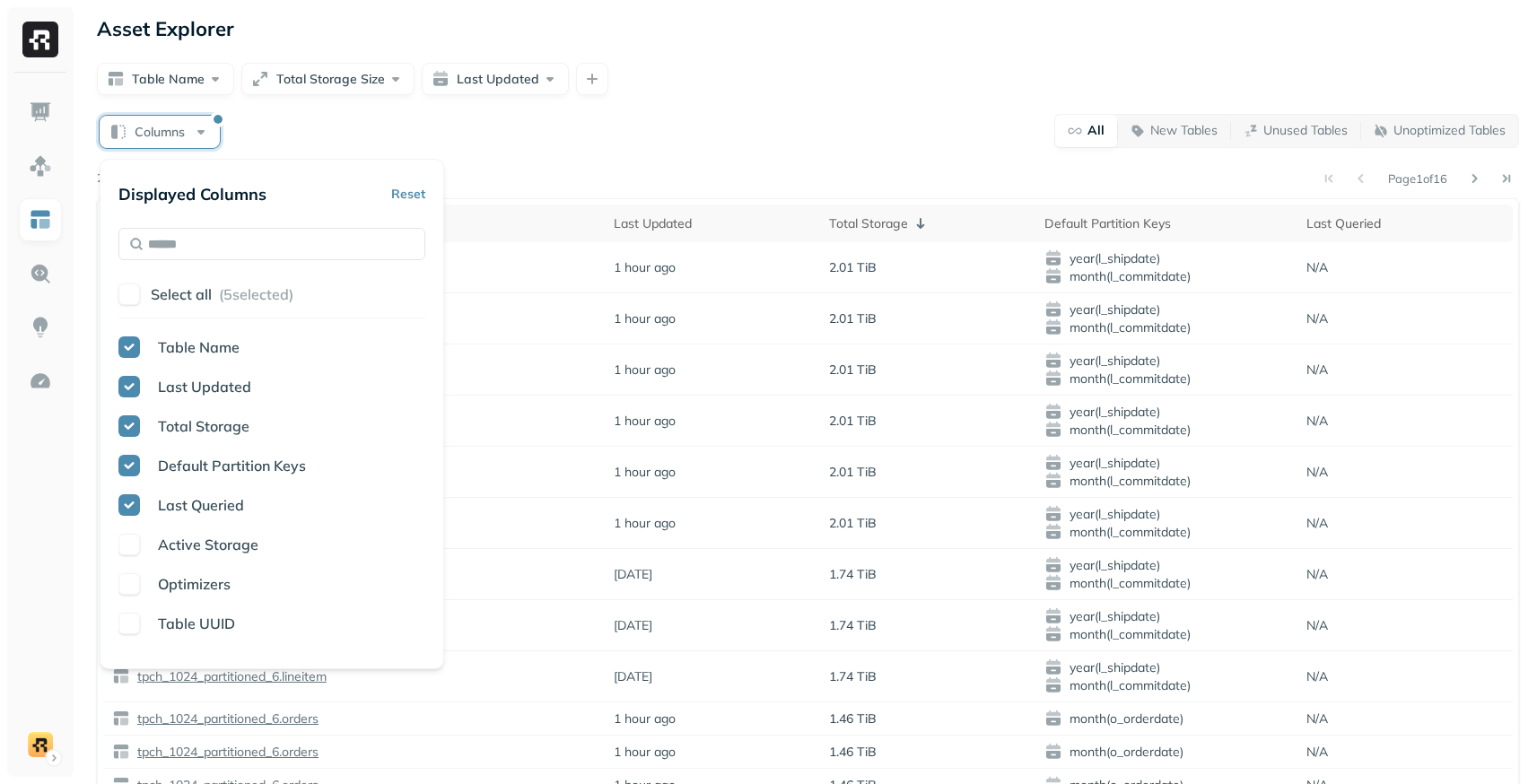
click at [179, 554] on p "Active Storage" at bounding box center [208, 544] width 101 height 21
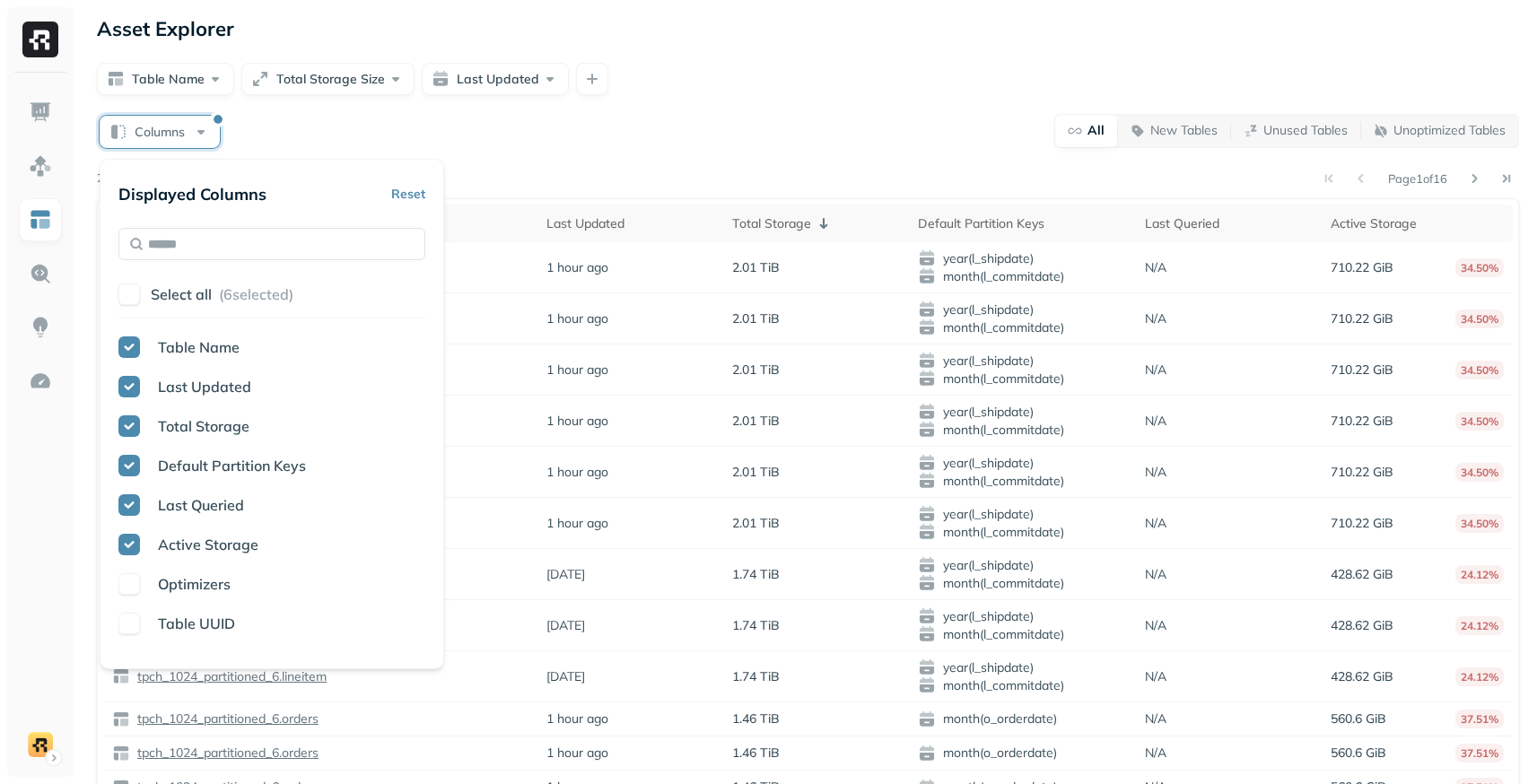
click at [194, 591] on span "Optimizers" at bounding box center [194, 584] width 73 height 18
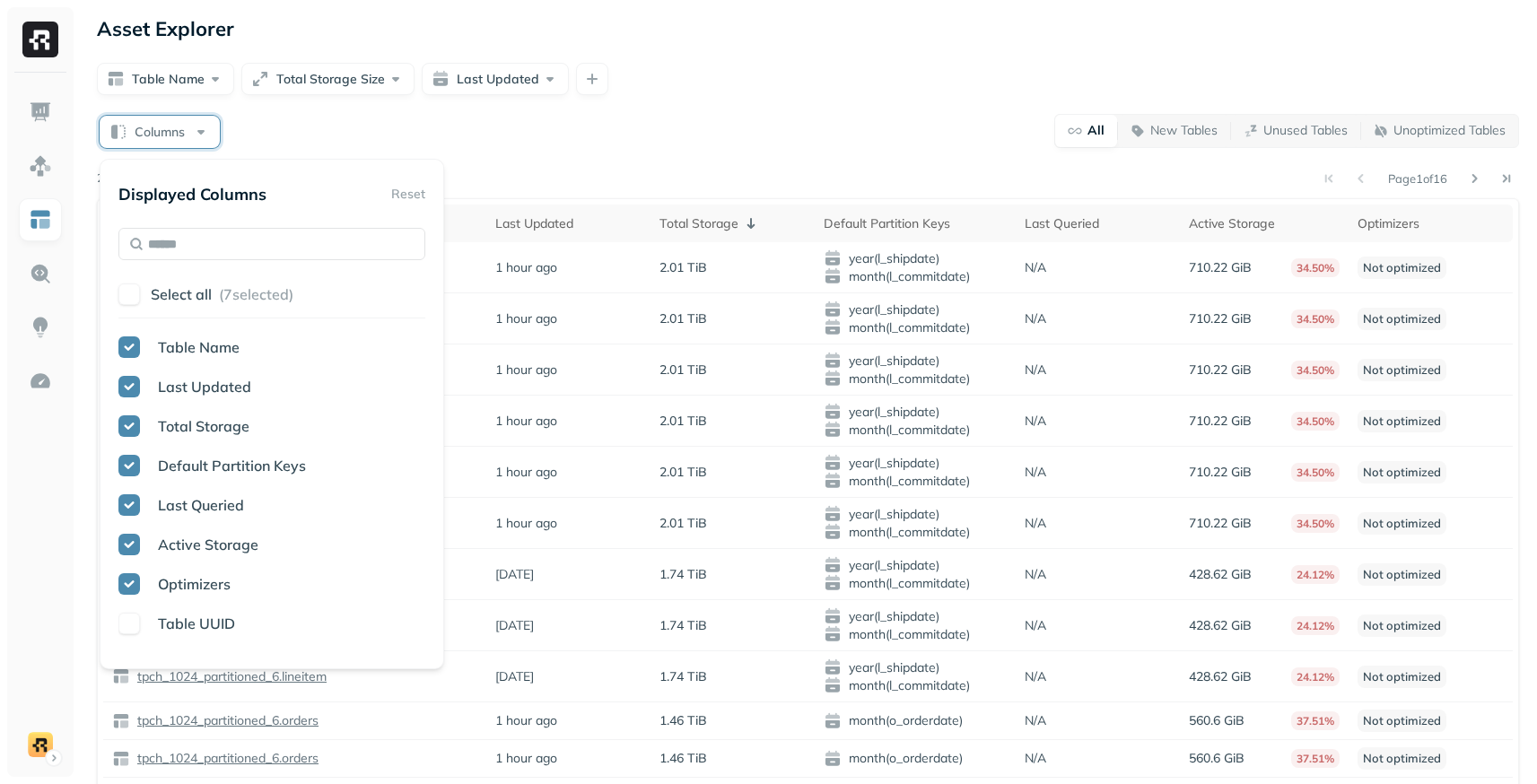
click at [199, 624] on span "Table UUID" at bounding box center [197, 623] width 77 height 18
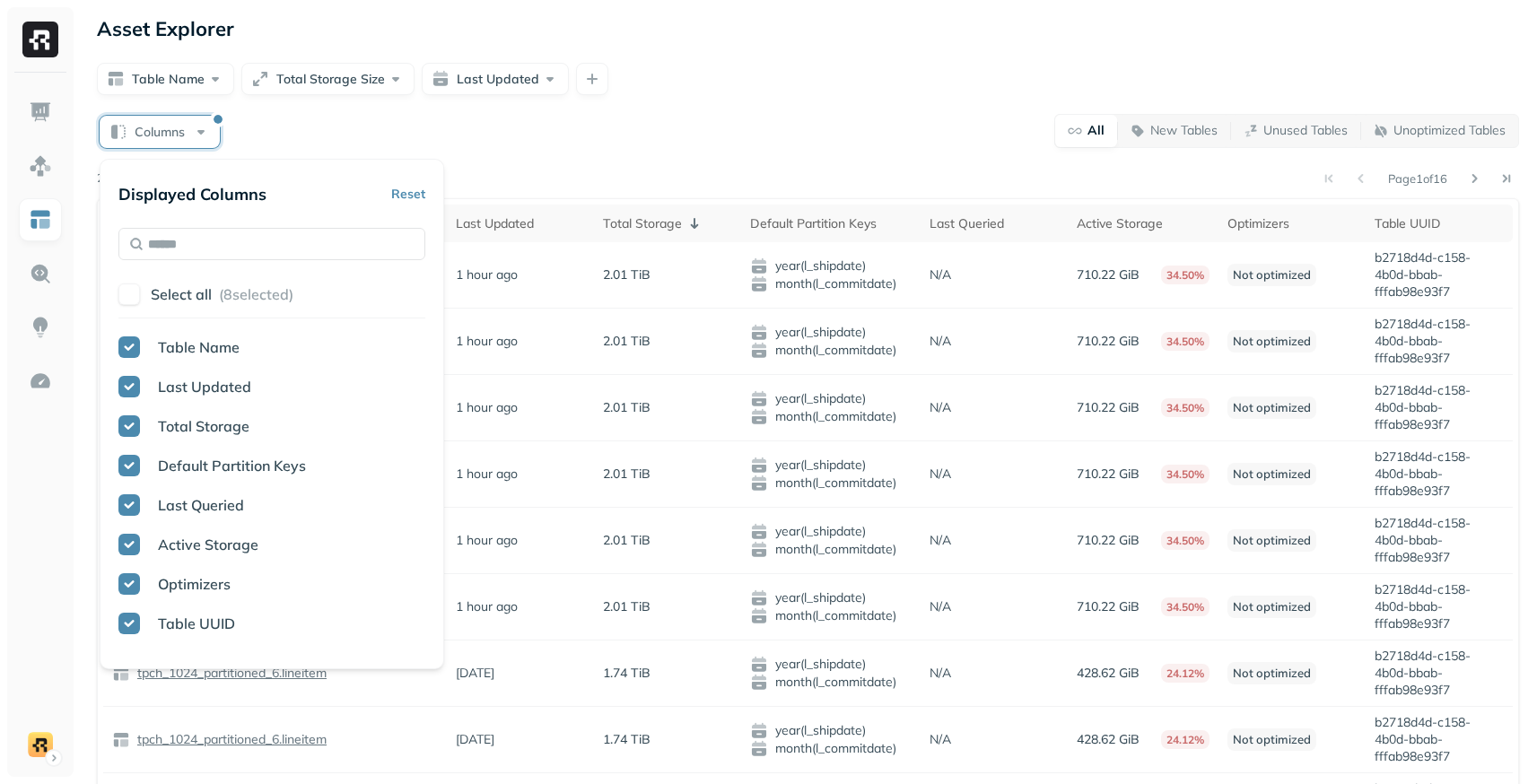
click at [210, 140] on button "Columns" at bounding box center [160, 132] width 120 height 32
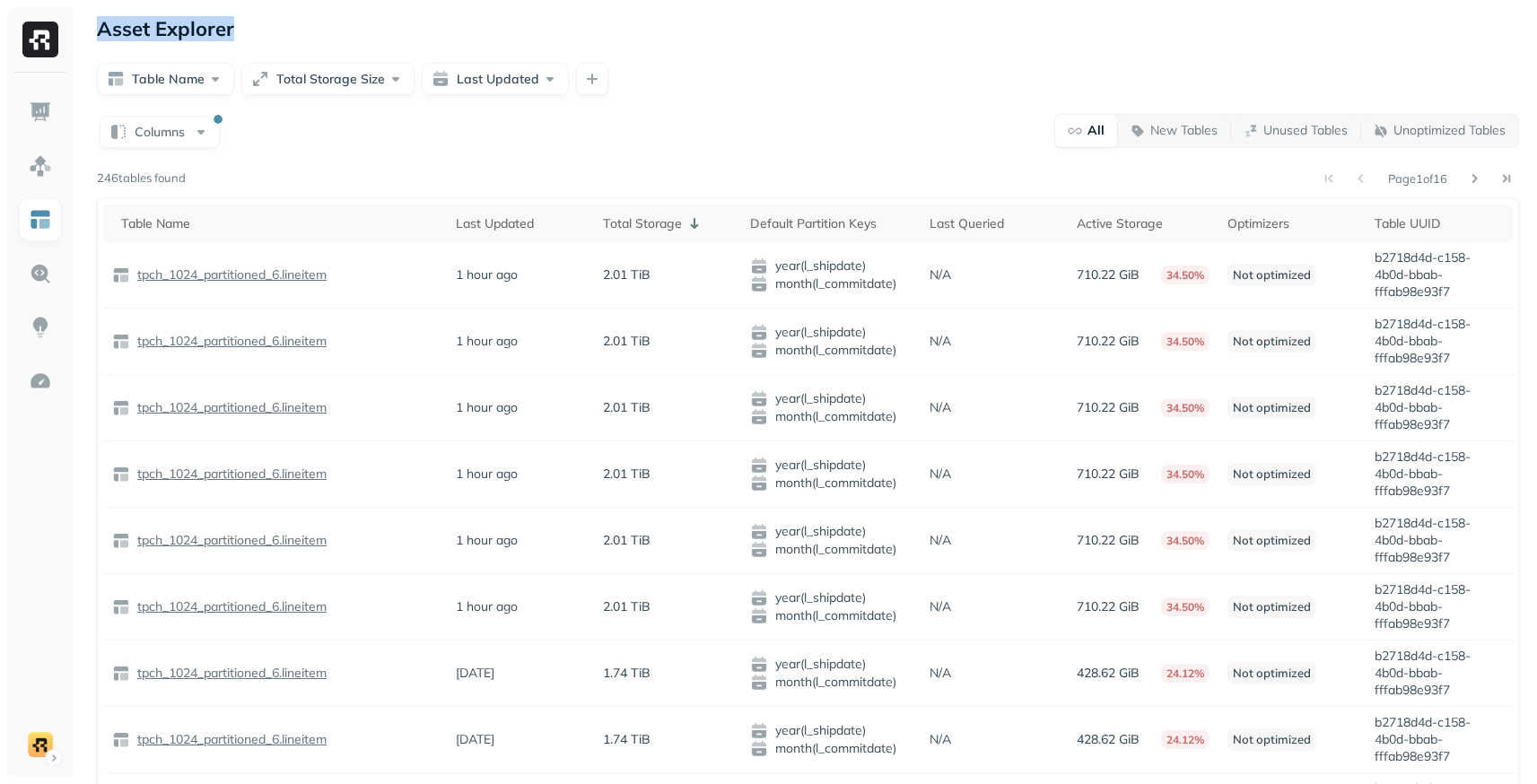
drag, startPoint x: 98, startPoint y: 26, endPoint x: 243, endPoint y: 25, distance: 145.0
click at [243, 25] on div "Asset Explorer" at bounding box center [808, 29] width 1423 height 25
copy p "Asset Explorer"
click at [301, 166] on div "Page 1 of 16" at bounding box center [852, 178] width 1334 height 25
click at [253, 152] on div "Columns All New Tables Unused Tables Unoptimized Tables Page 1 of 16 246 tables…" at bounding box center [808, 651] width 1423 height 1077
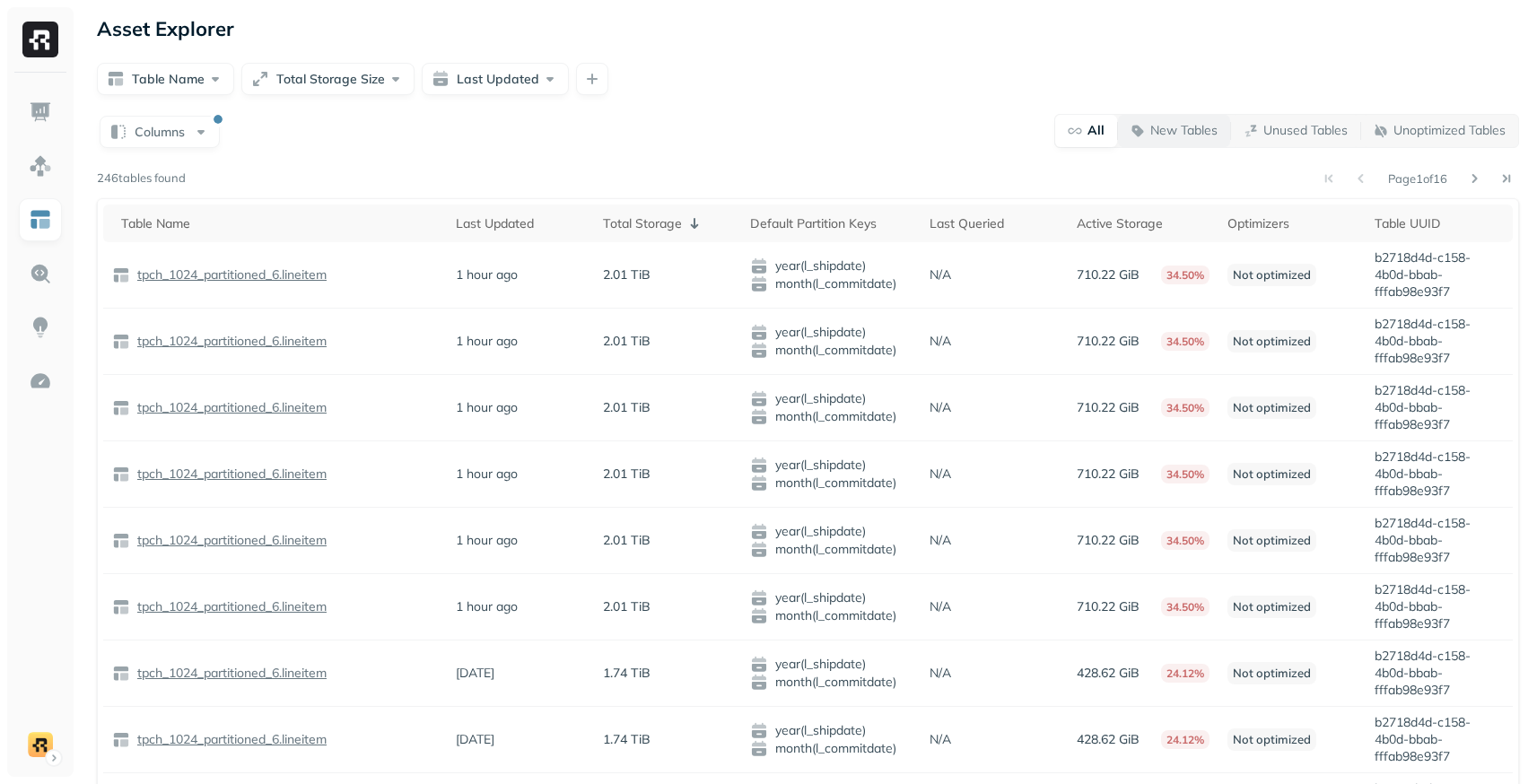
click at [1167, 132] on p "New Tables" at bounding box center [1183, 131] width 67 height 17
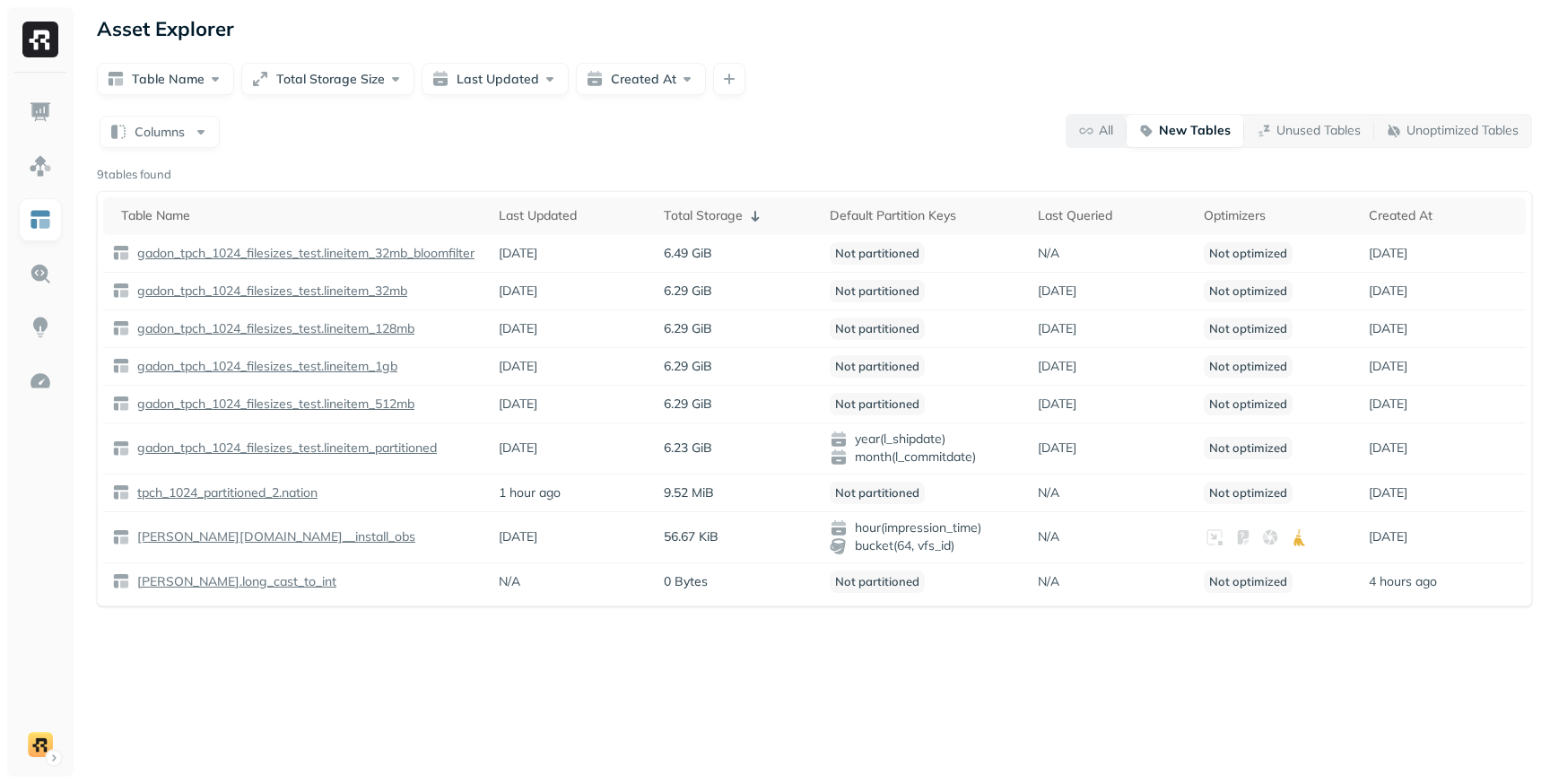
click at [1093, 133] on span "All" at bounding box center [1096, 131] width 34 height 17
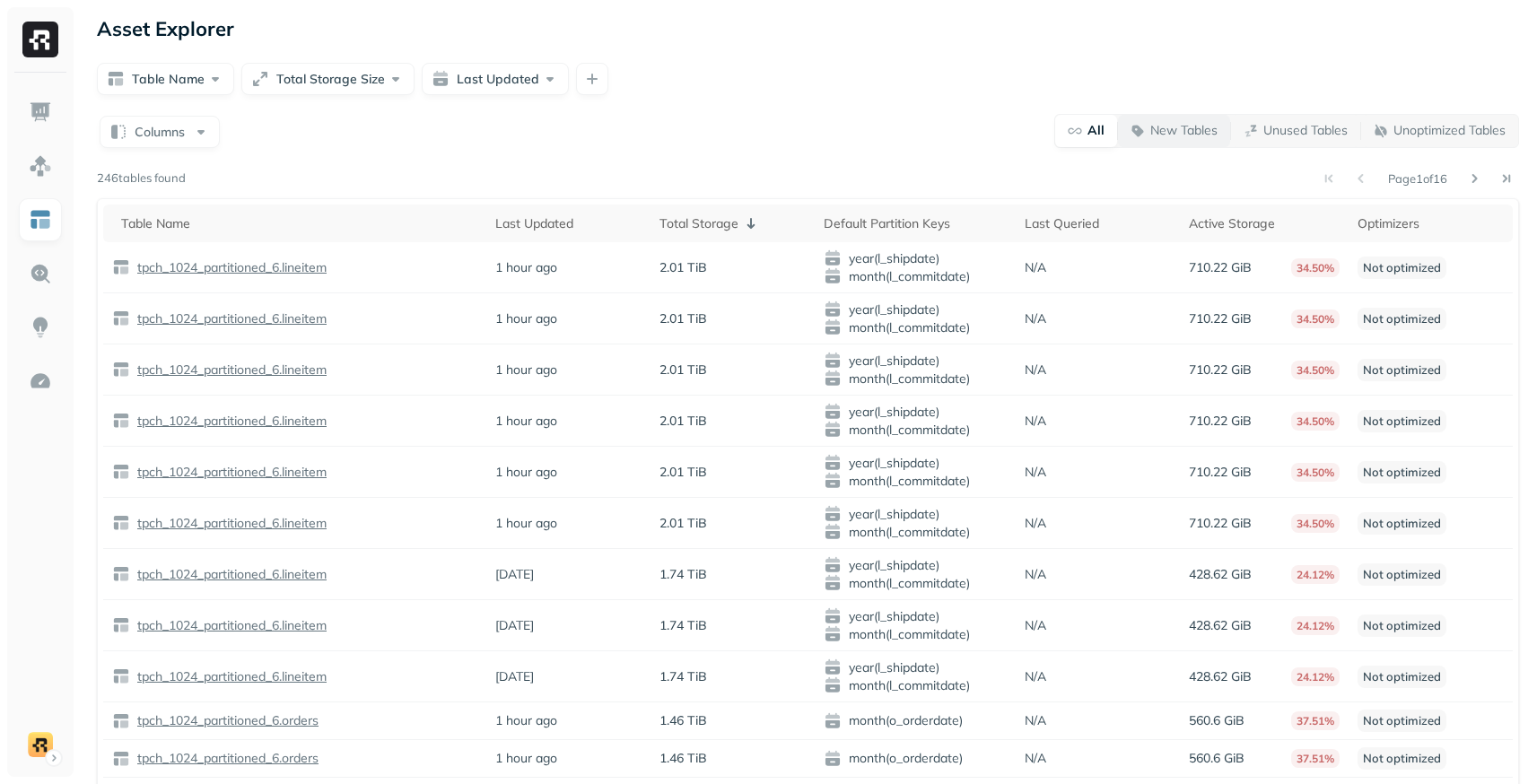
click at [1156, 131] on p "New Tables" at bounding box center [1183, 131] width 67 height 17
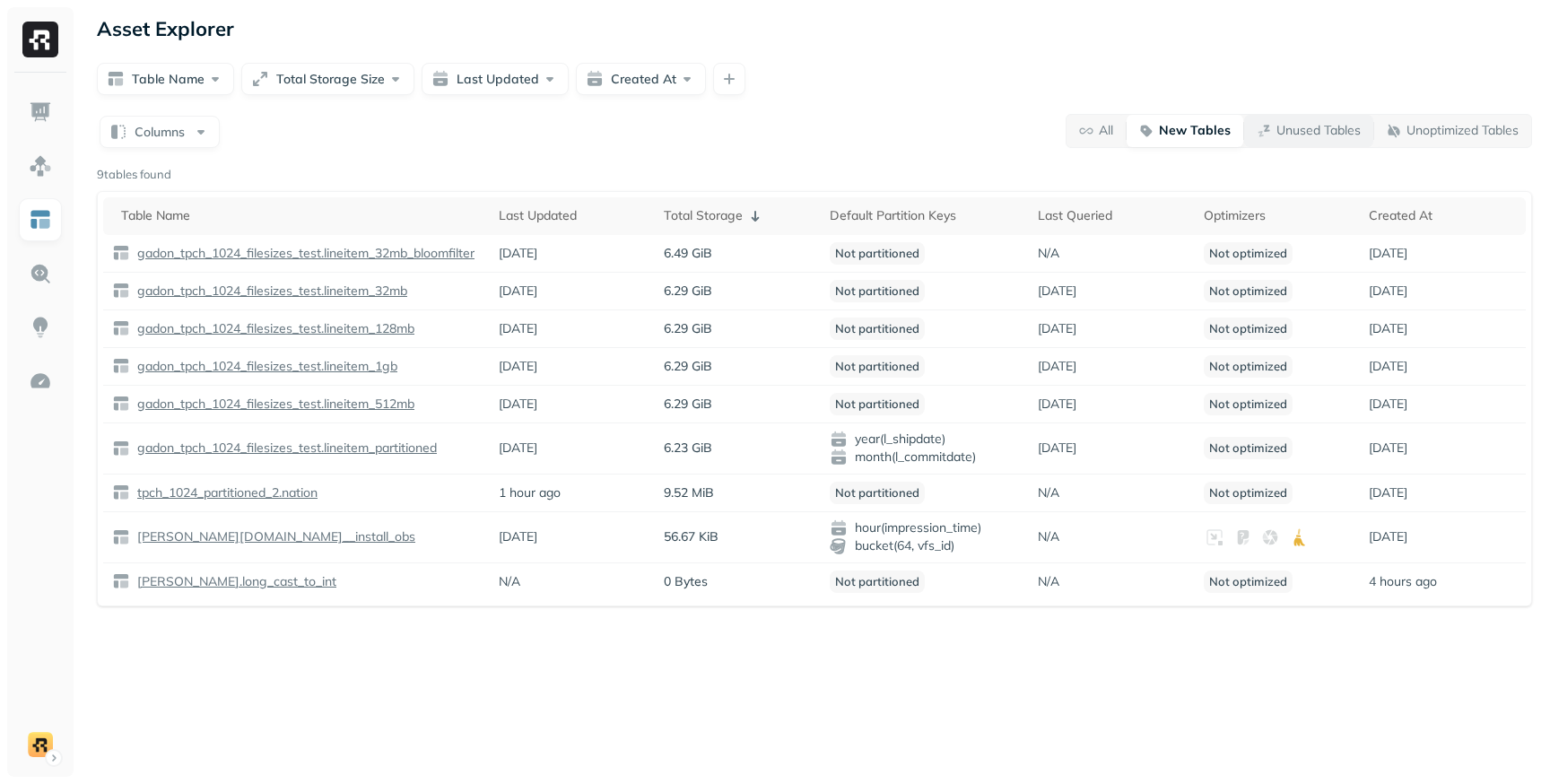
click at [1294, 136] on p "Unused Tables" at bounding box center [1319, 131] width 84 height 17
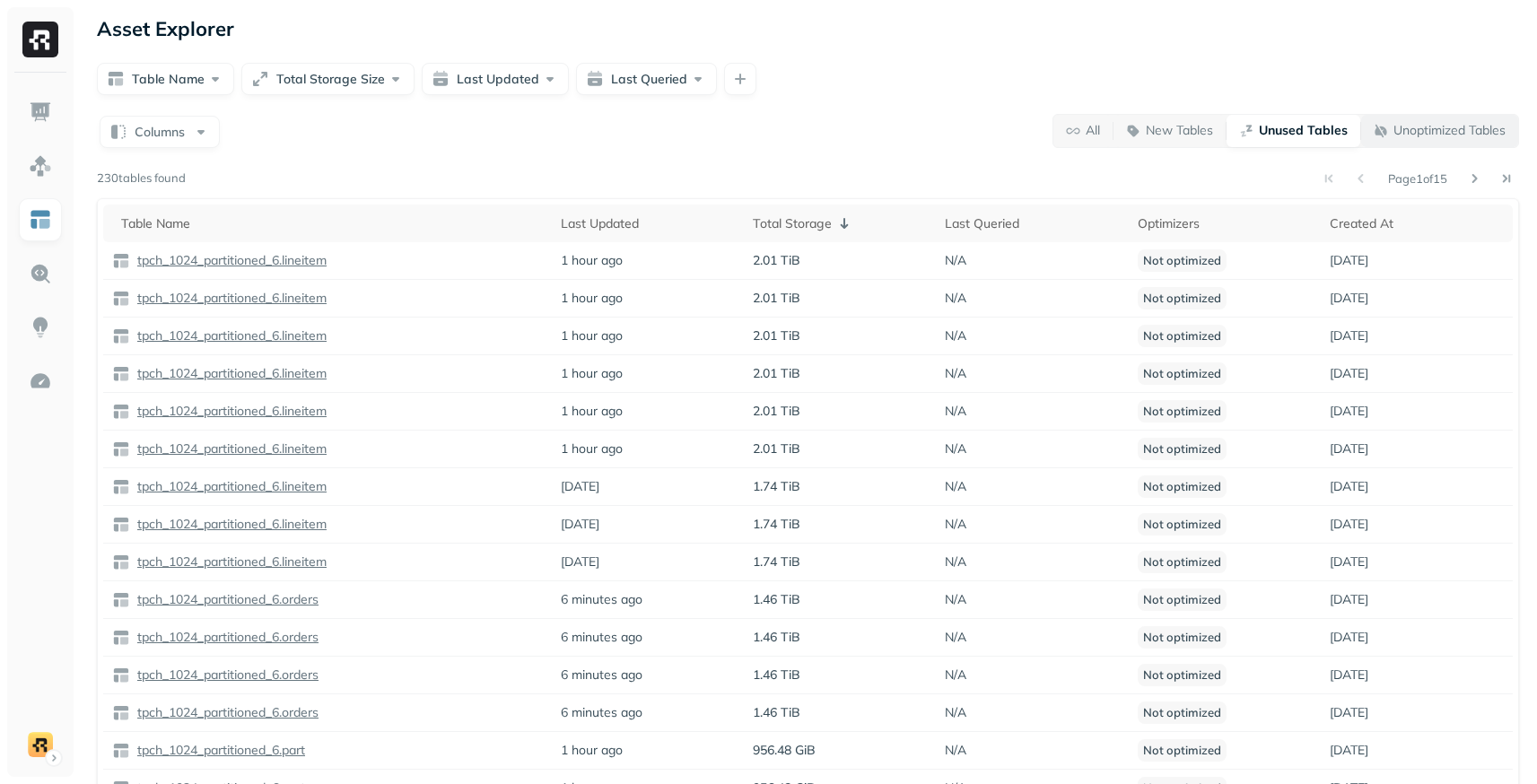
click at [1429, 130] on p "Unoptimized Tables" at bounding box center [1450, 131] width 112 height 17
click at [1292, 137] on p "Unused Tables" at bounding box center [1297, 131] width 84 height 17
click at [1199, 129] on p "New Tables" at bounding box center [1179, 131] width 67 height 17
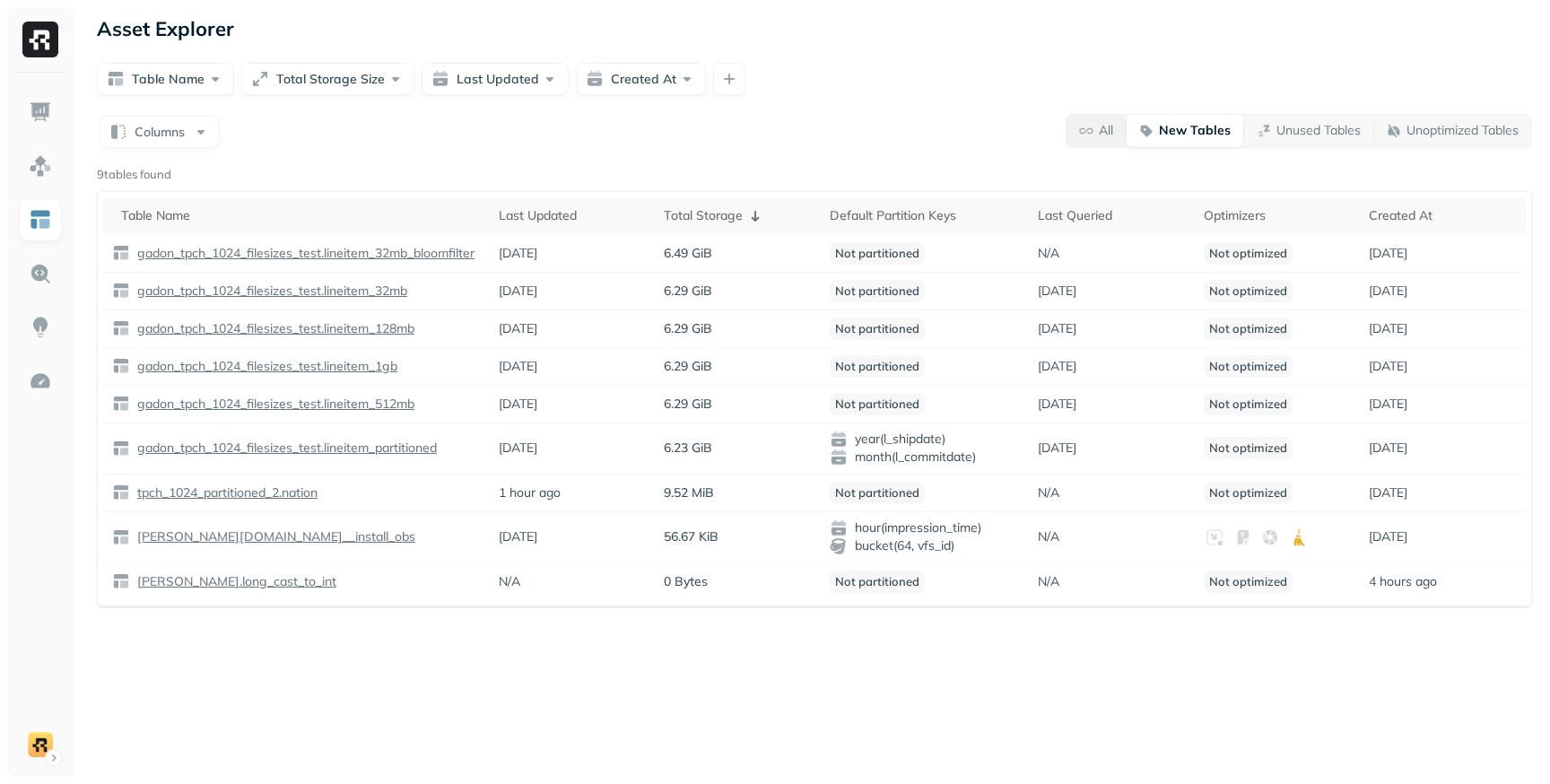
click at [1106, 130] on p "All" at bounding box center [1106, 131] width 15 height 17
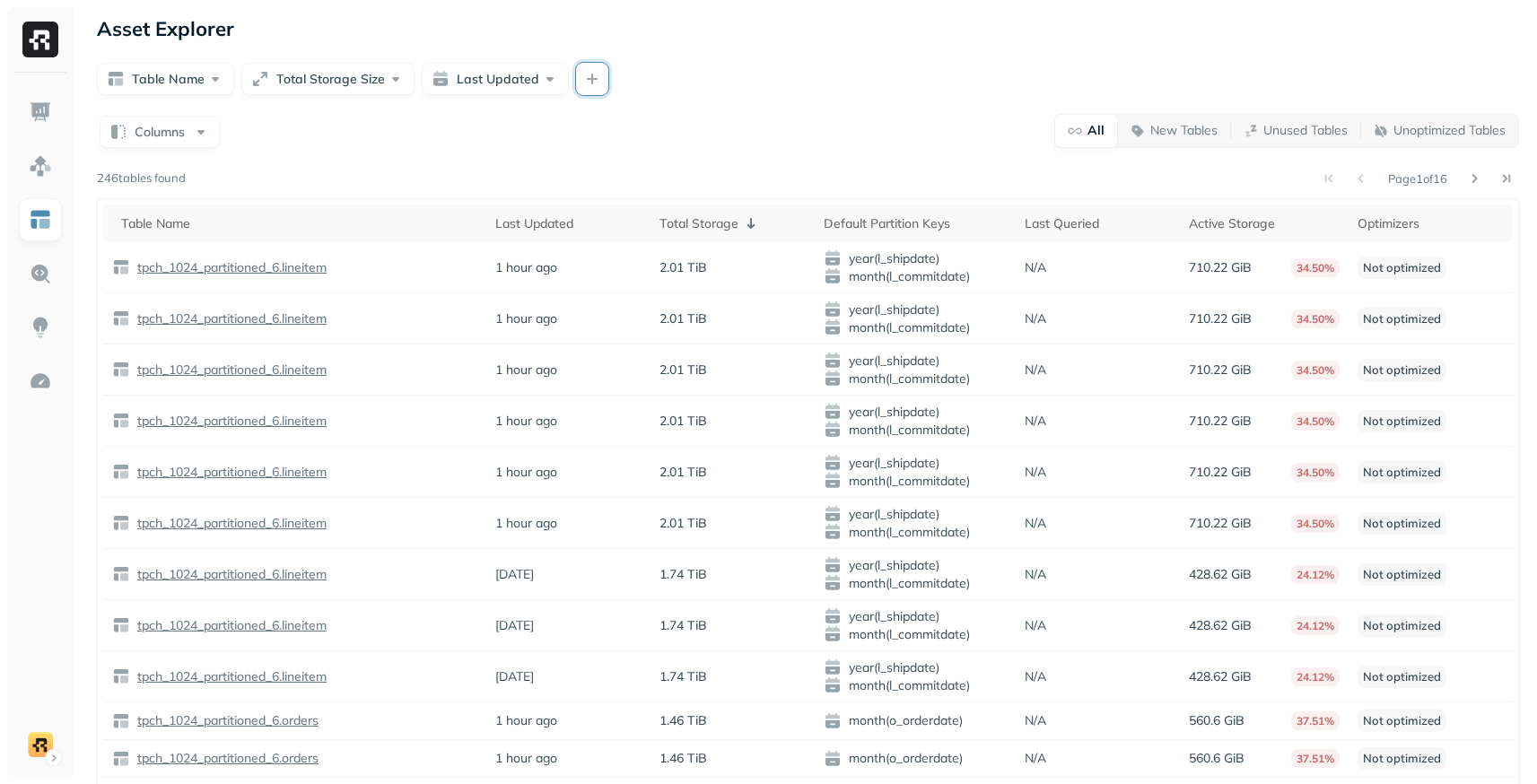
click at [597, 81] on button "button" at bounding box center [592, 78] width 32 height 32
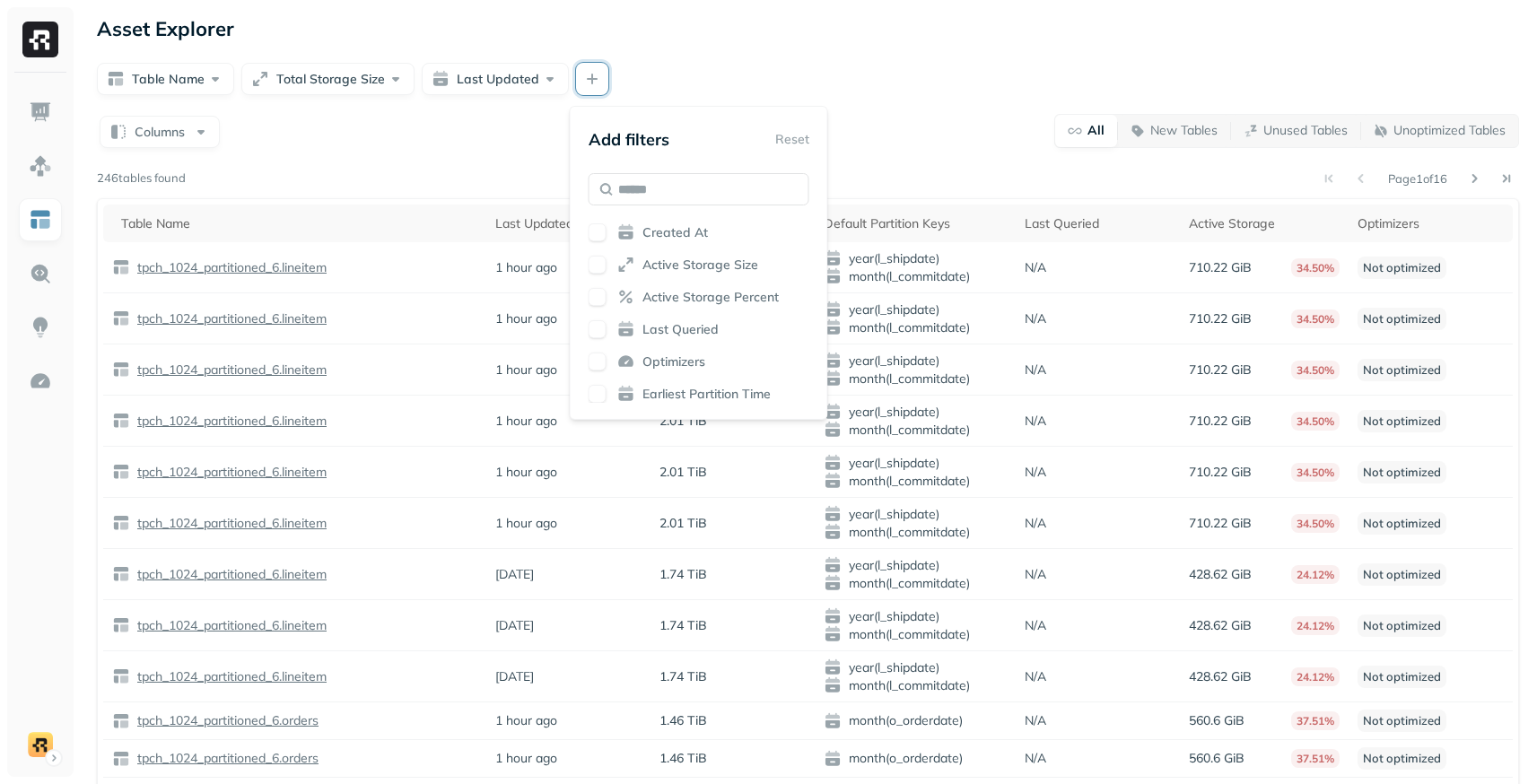
click at [600, 240] on button "button" at bounding box center [598, 232] width 18 height 18
click at [642, 53] on div "Asset Explorer Table Name Total Storage Size Last Updated Columns All New Table…" at bounding box center [809, 494] width 1459 height 987
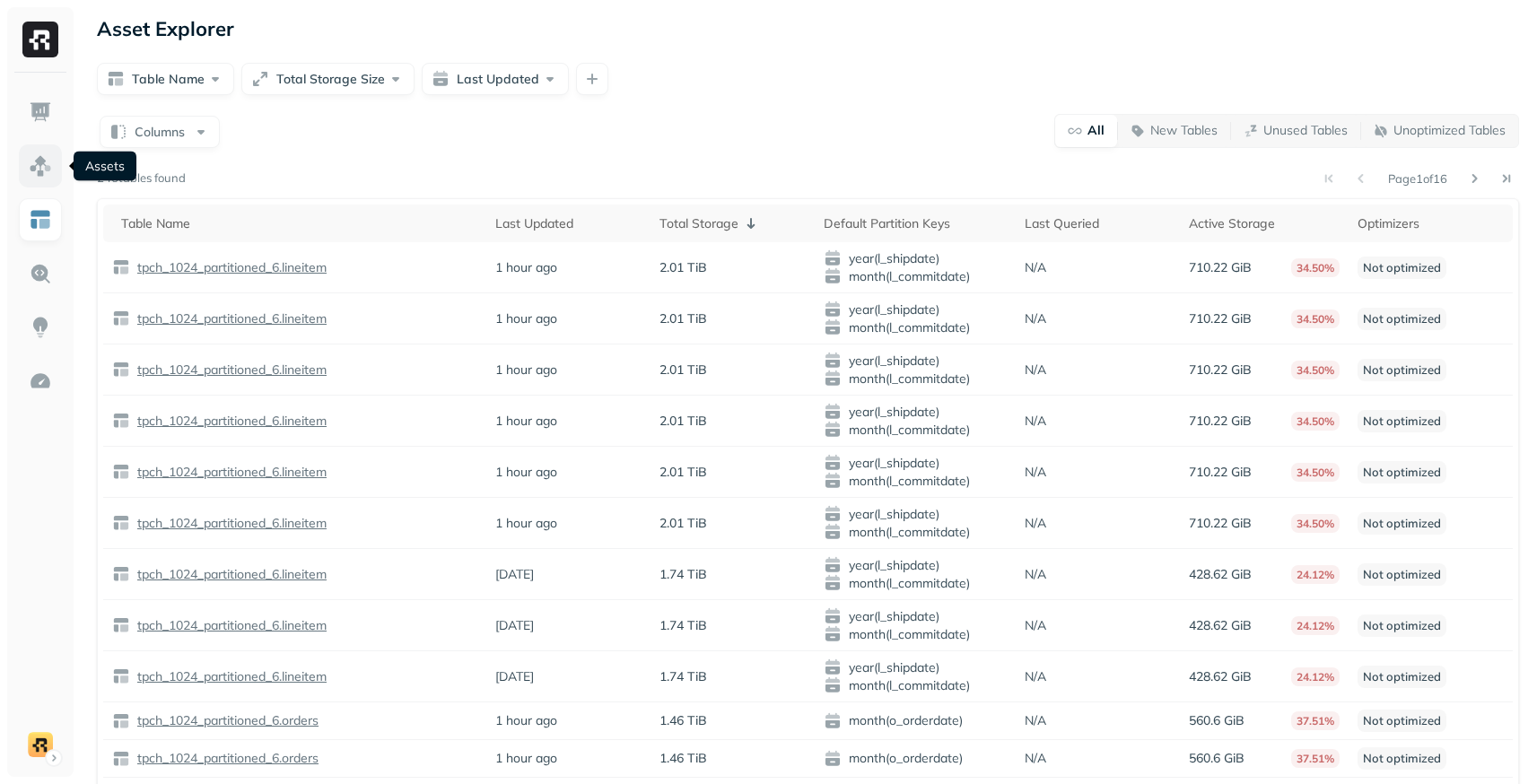
click at [41, 175] on img at bounding box center [41, 166] width 23 height 23
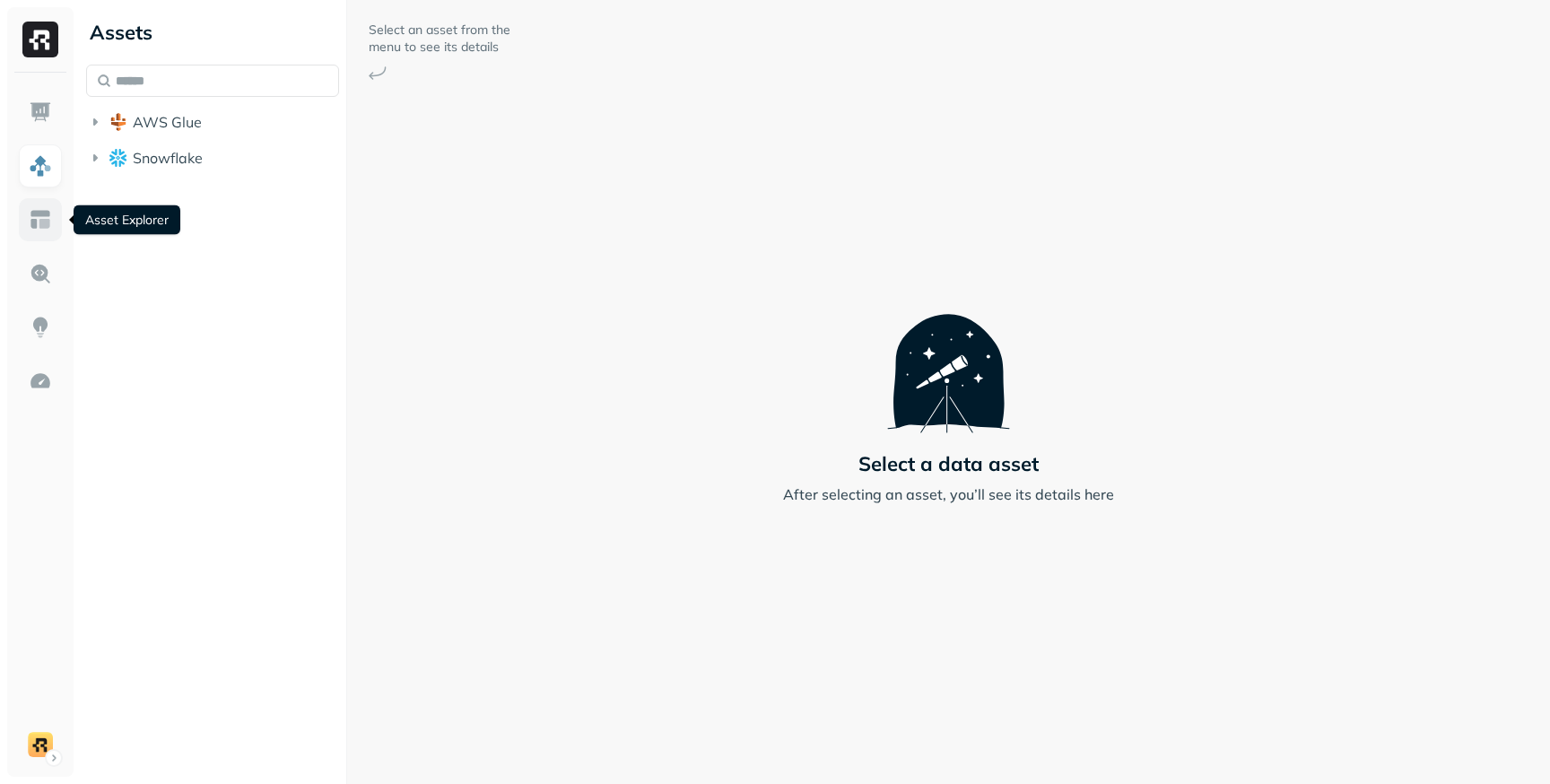
click at [38, 219] on img at bounding box center [41, 220] width 23 height 23
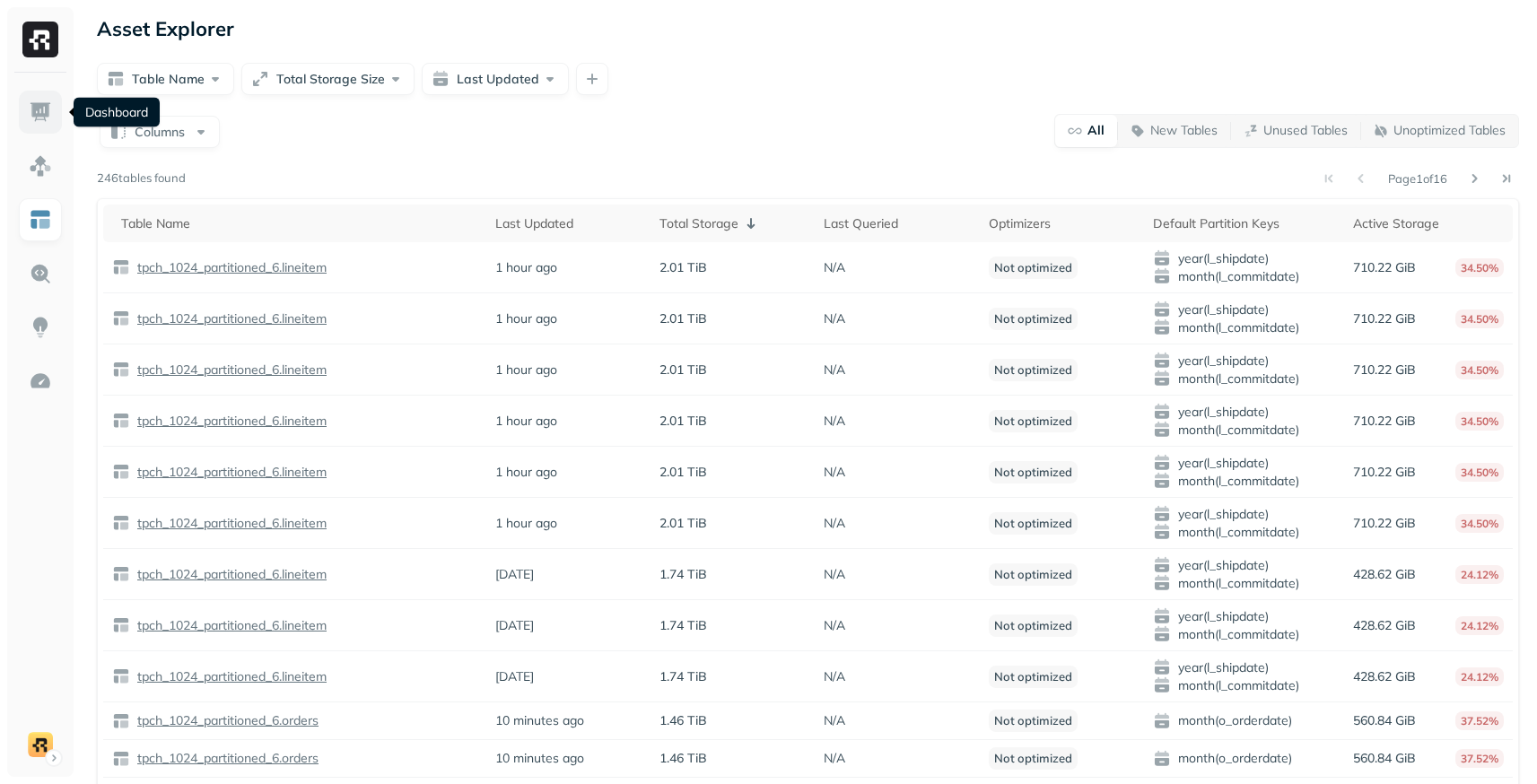
click at [43, 112] on img at bounding box center [41, 112] width 23 height 23
